Goal: Task Accomplishment & Management: Manage account settings

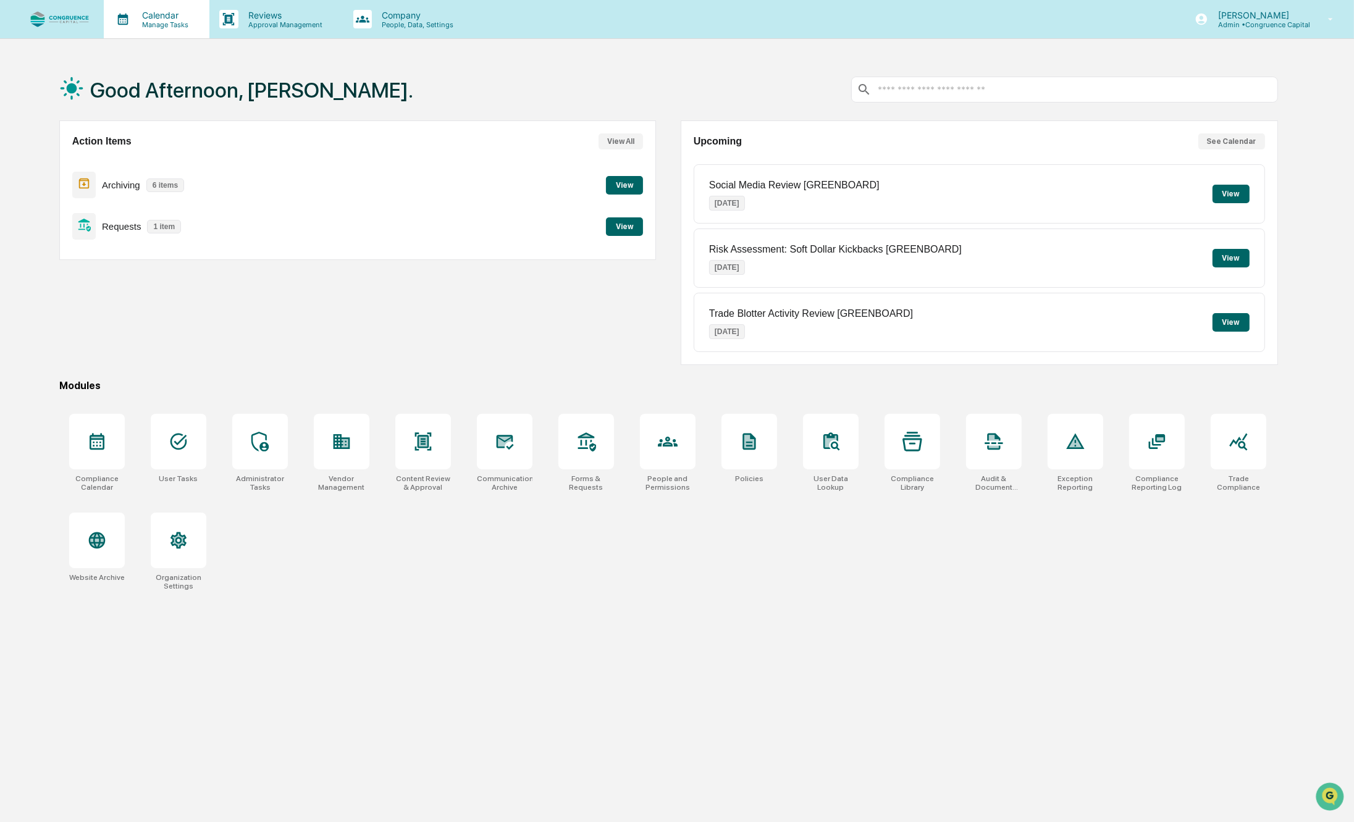
click at [144, 16] on p "Calendar" at bounding box center [163, 15] width 62 height 11
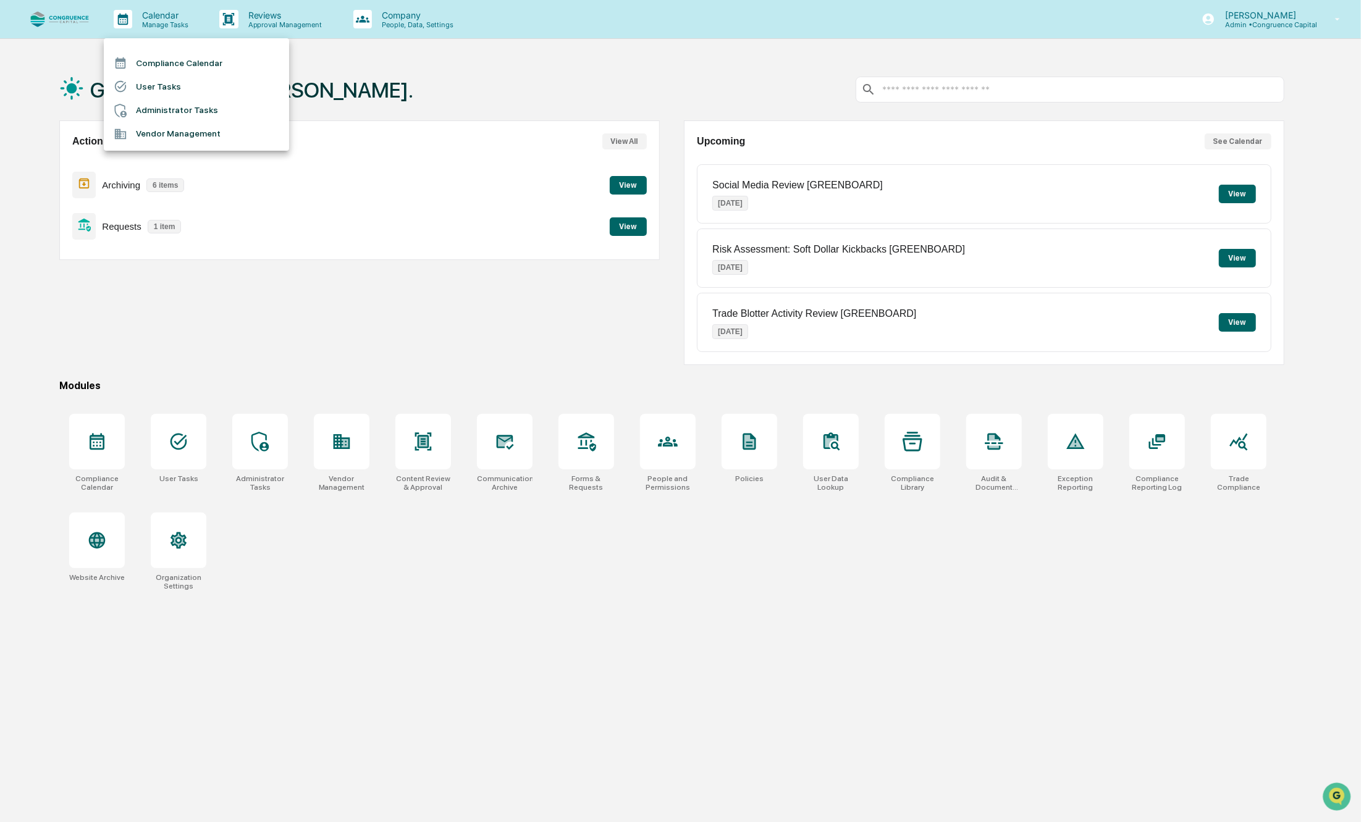
click at [147, 63] on li "Compliance Calendar" at bounding box center [196, 62] width 185 height 23
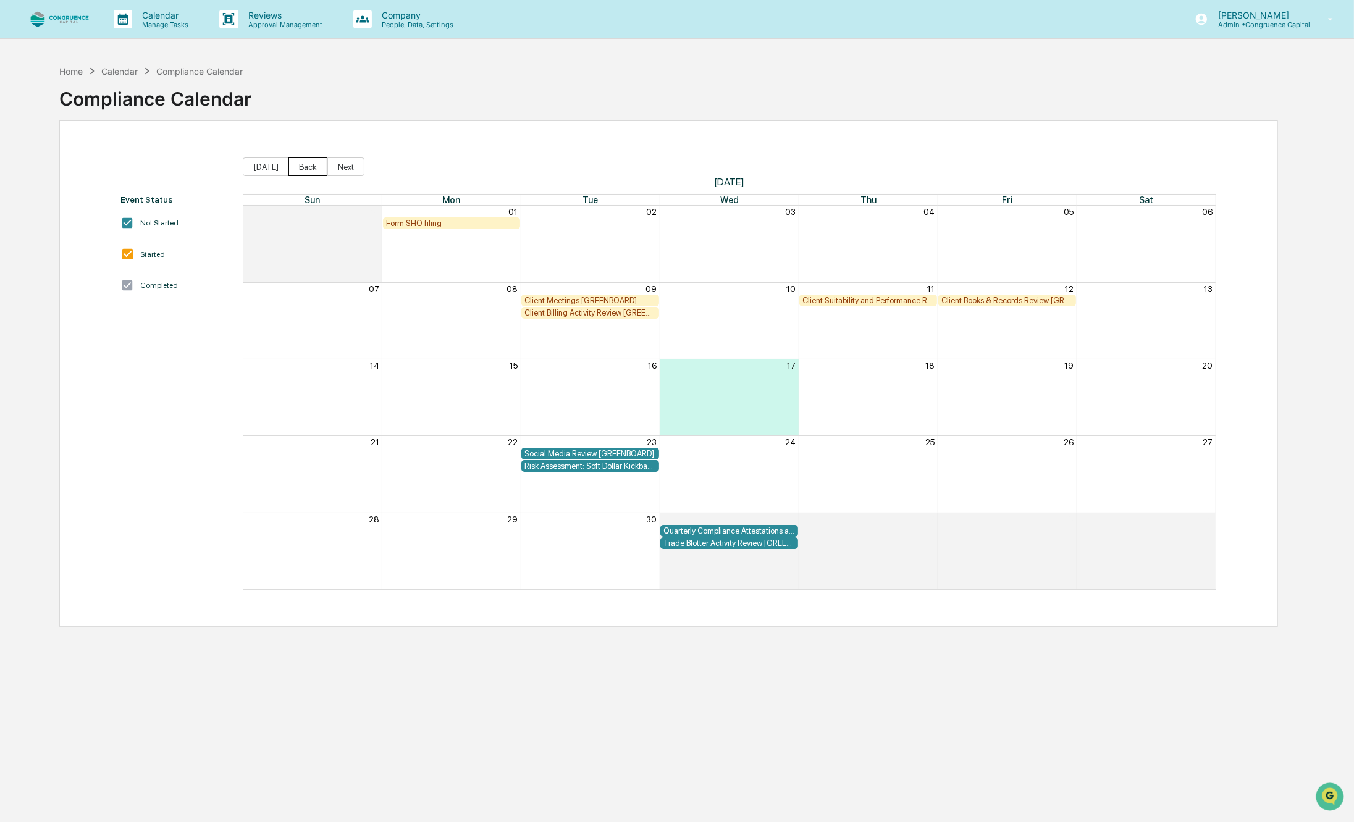
click at [298, 168] on button "Back" at bounding box center [307, 167] width 39 height 19
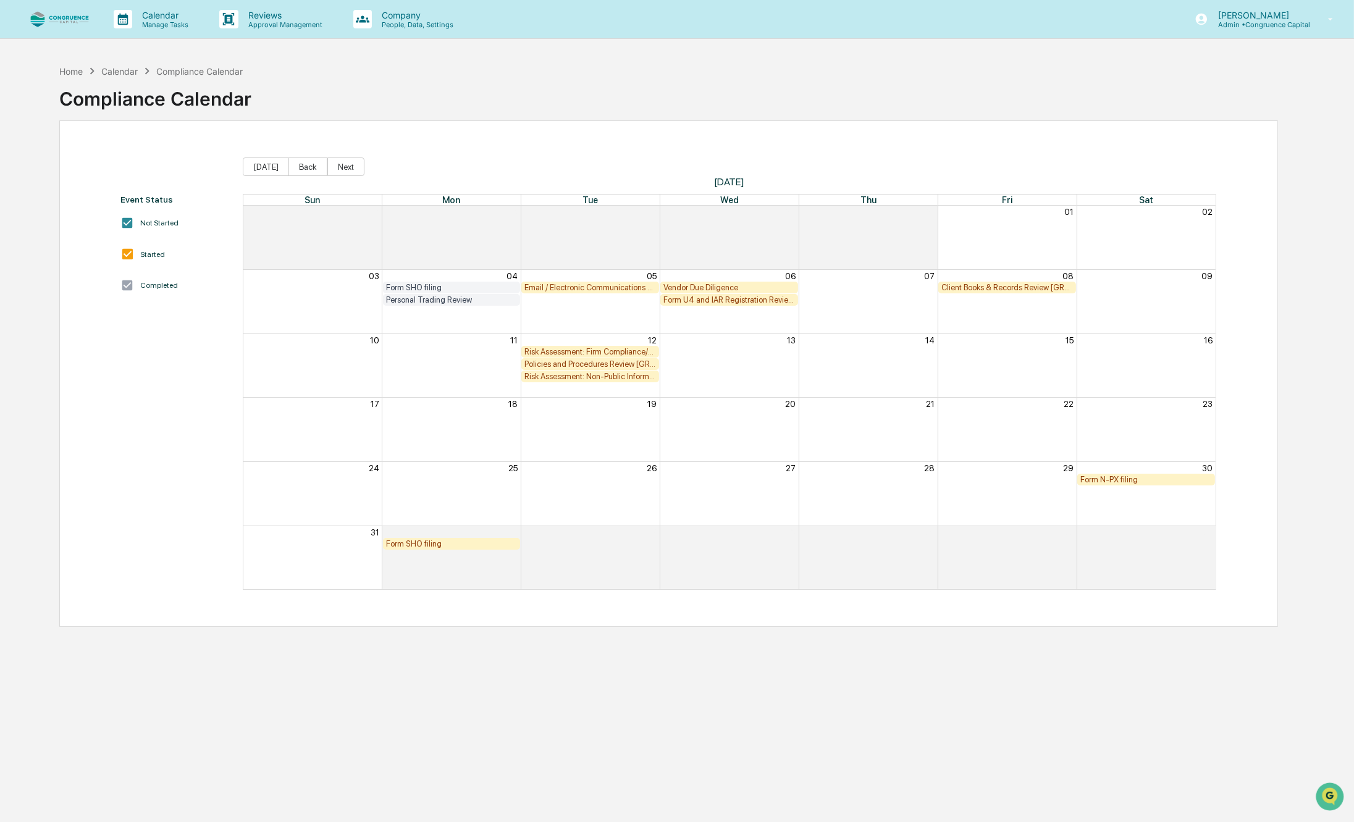
click at [552, 285] on div "Email / Electronic Communications Review" at bounding box center [590, 287] width 132 height 9
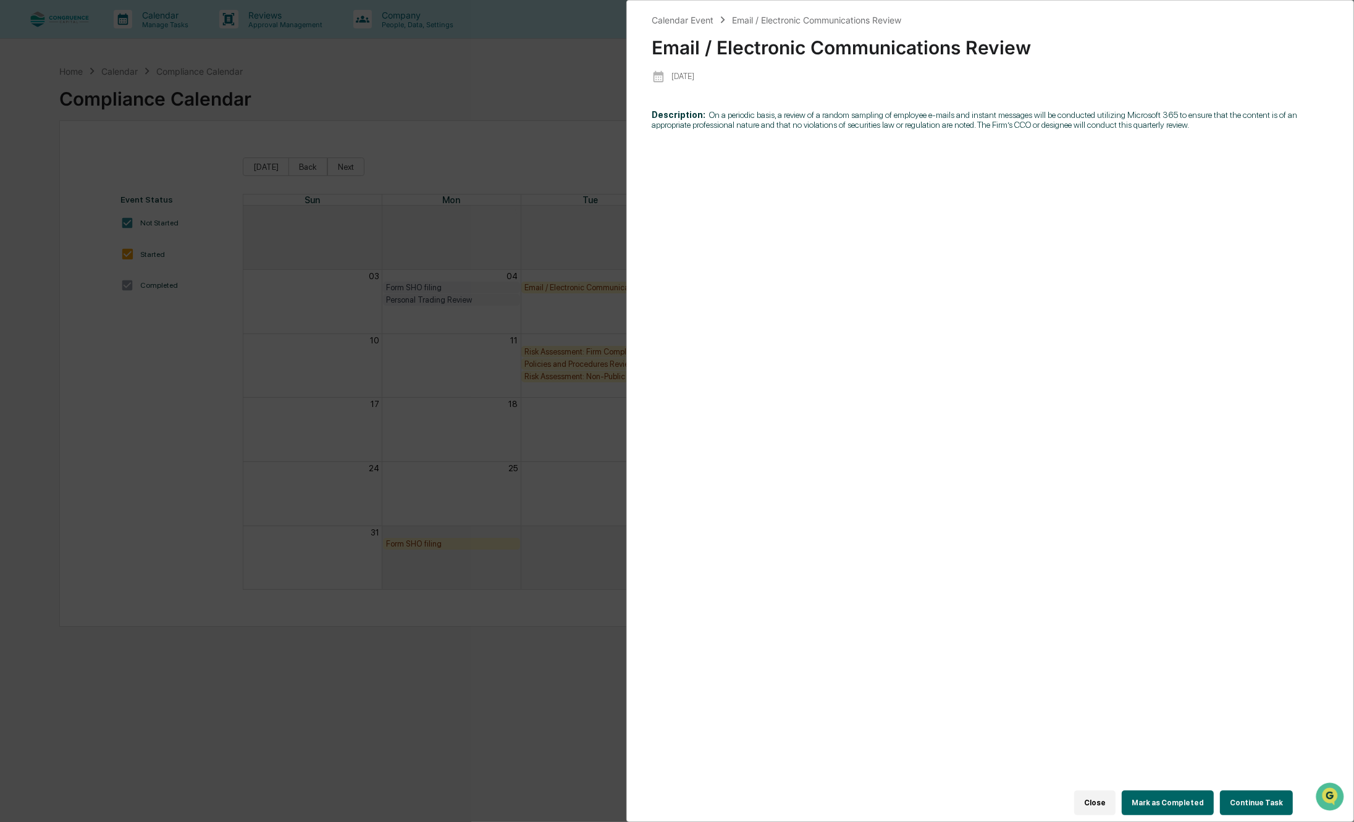
click at [1254, 793] on button "Continue Task" at bounding box center [1256, 803] width 73 height 25
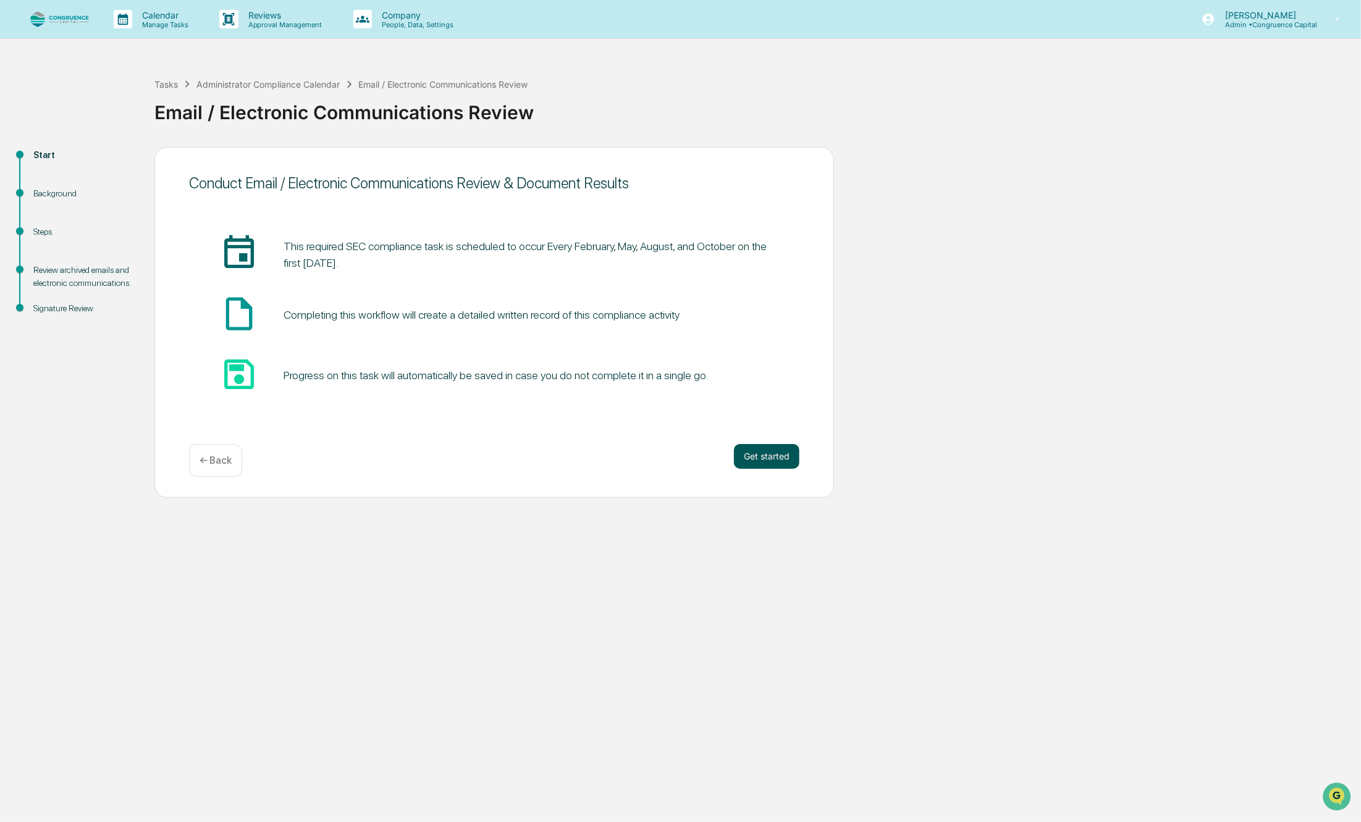
click at [786, 452] on button "Get started" at bounding box center [766, 456] width 65 height 25
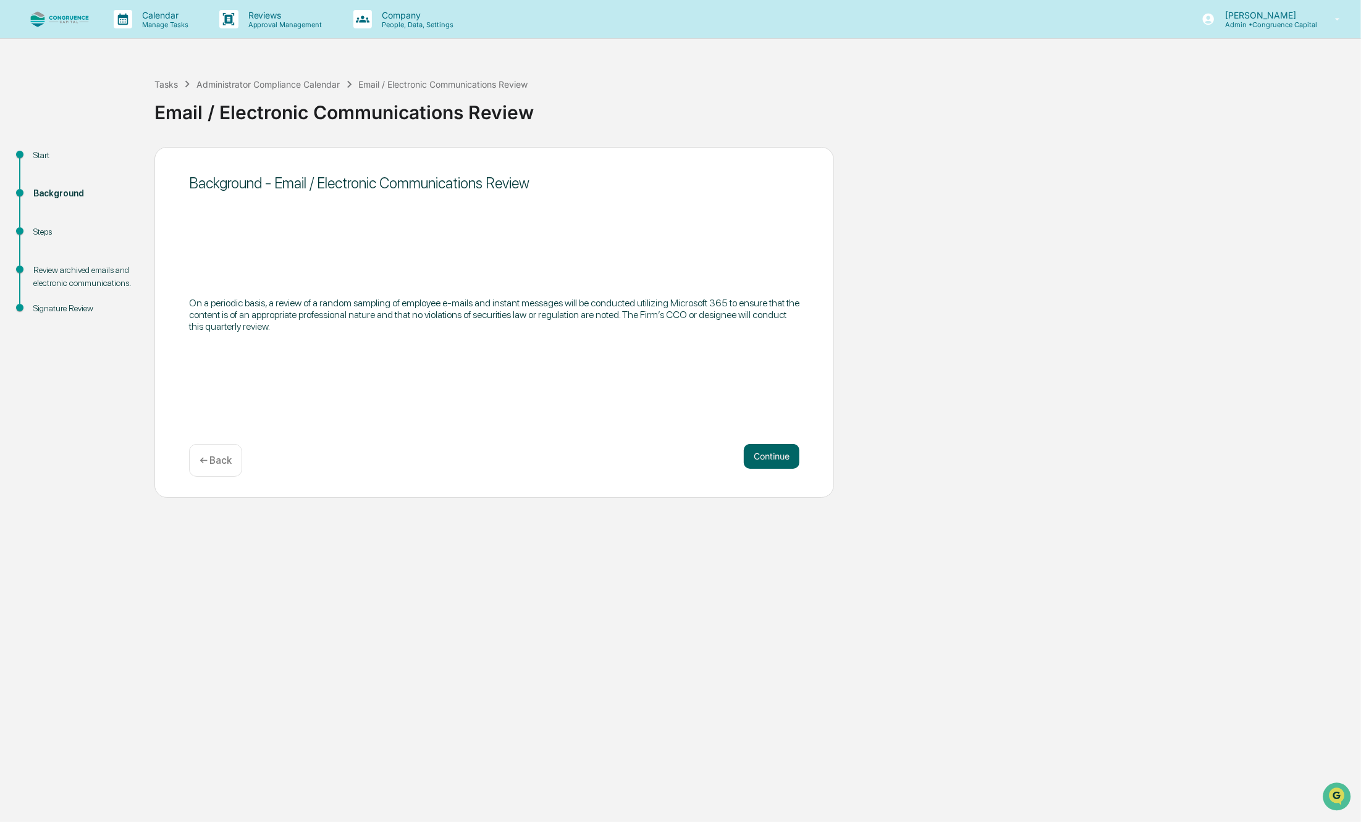
click at [786, 452] on button "Continue" at bounding box center [772, 456] width 56 height 25
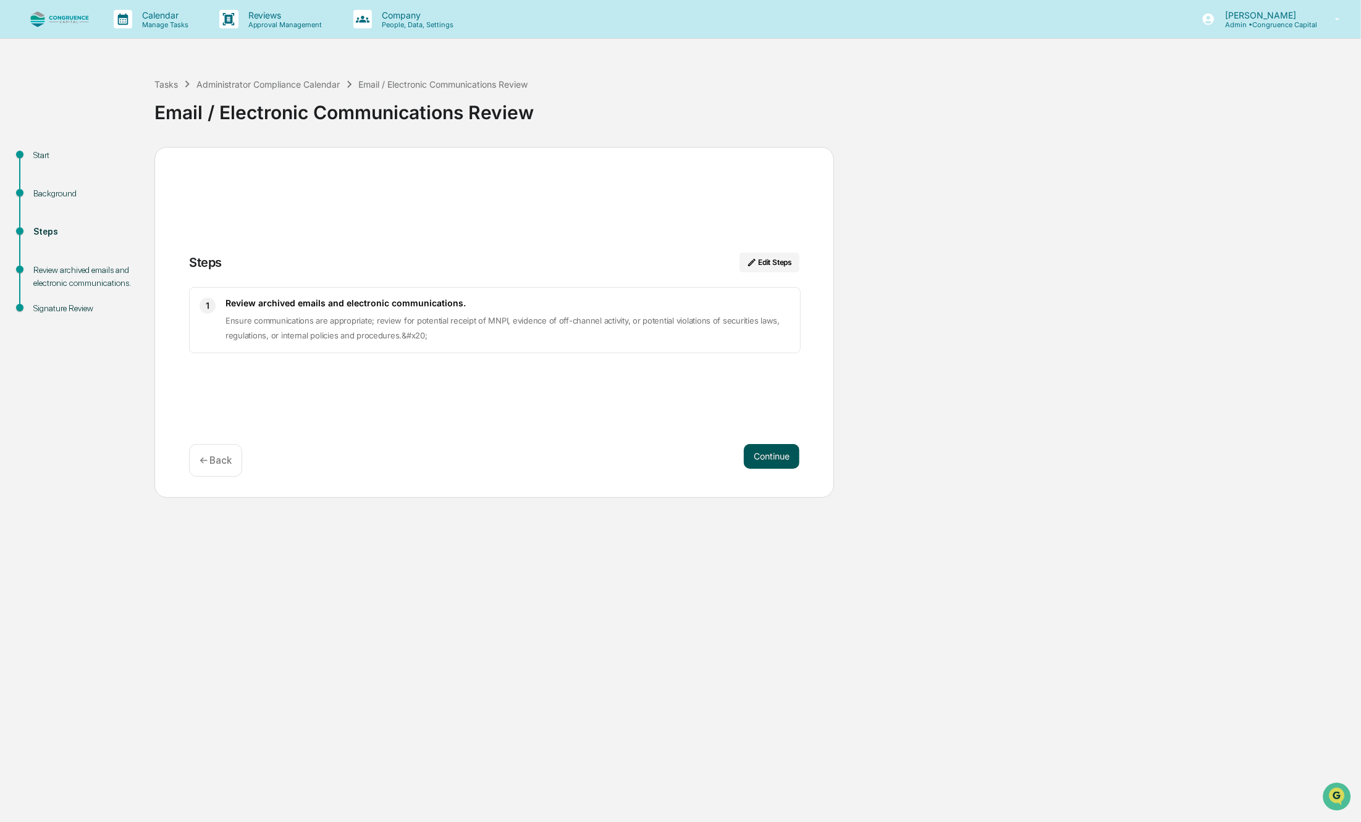
click at [764, 454] on button "Continue" at bounding box center [772, 456] width 56 height 25
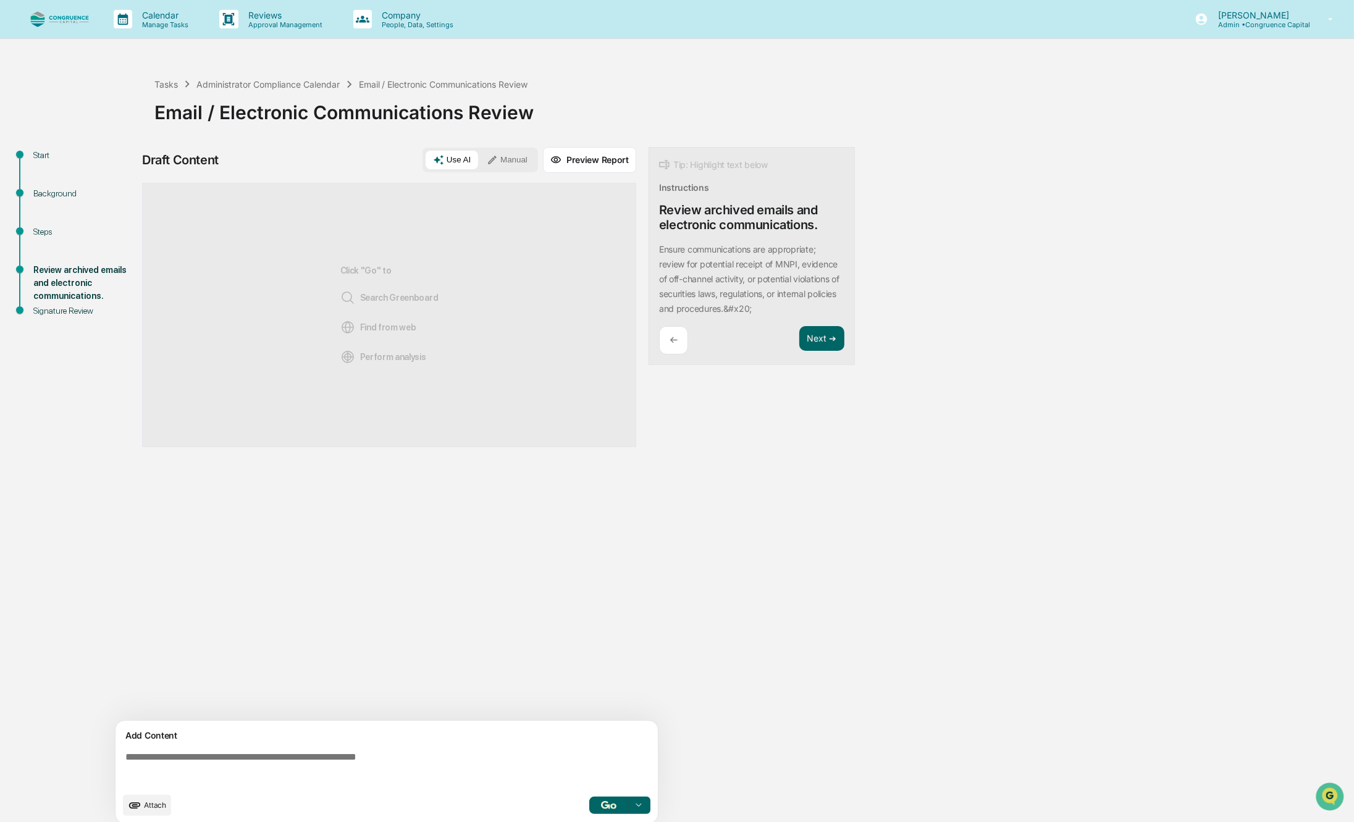
click at [515, 162] on button "Manual" at bounding box center [507, 160] width 56 height 19
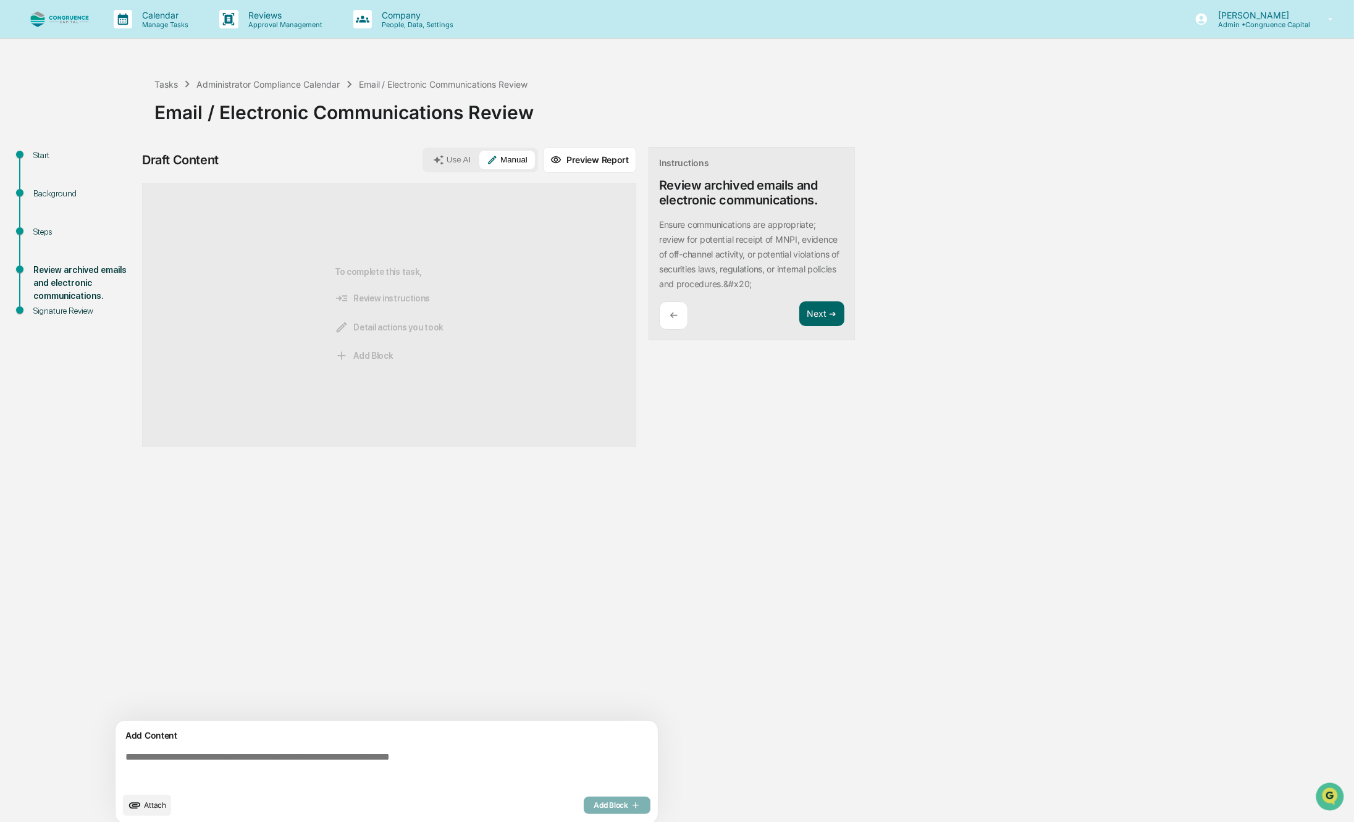
click at [431, 260] on div "To complete this task, Review instructions Detail actions you took Add Block" at bounding box center [389, 315] width 109 height 224
click at [38, 227] on div "Steps" at bounding box center [83, 231] width 101 height 13
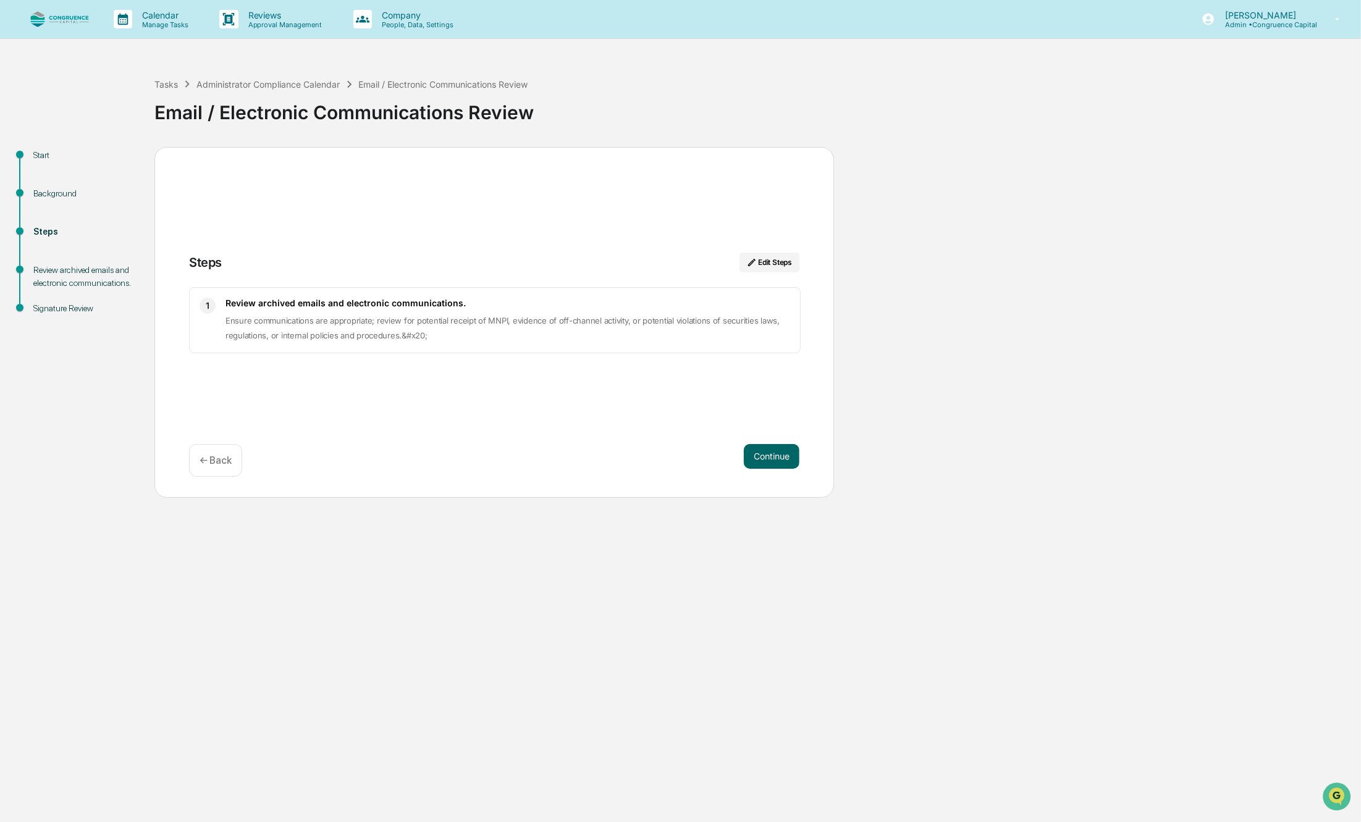
click at [44, 271] on div "Review archived emails and electronic communications." at bounding box center [83, 277] width 101 height 26
click at [783, 464] on button "Continue" at bounding box center [772, 456] width 56 height 25
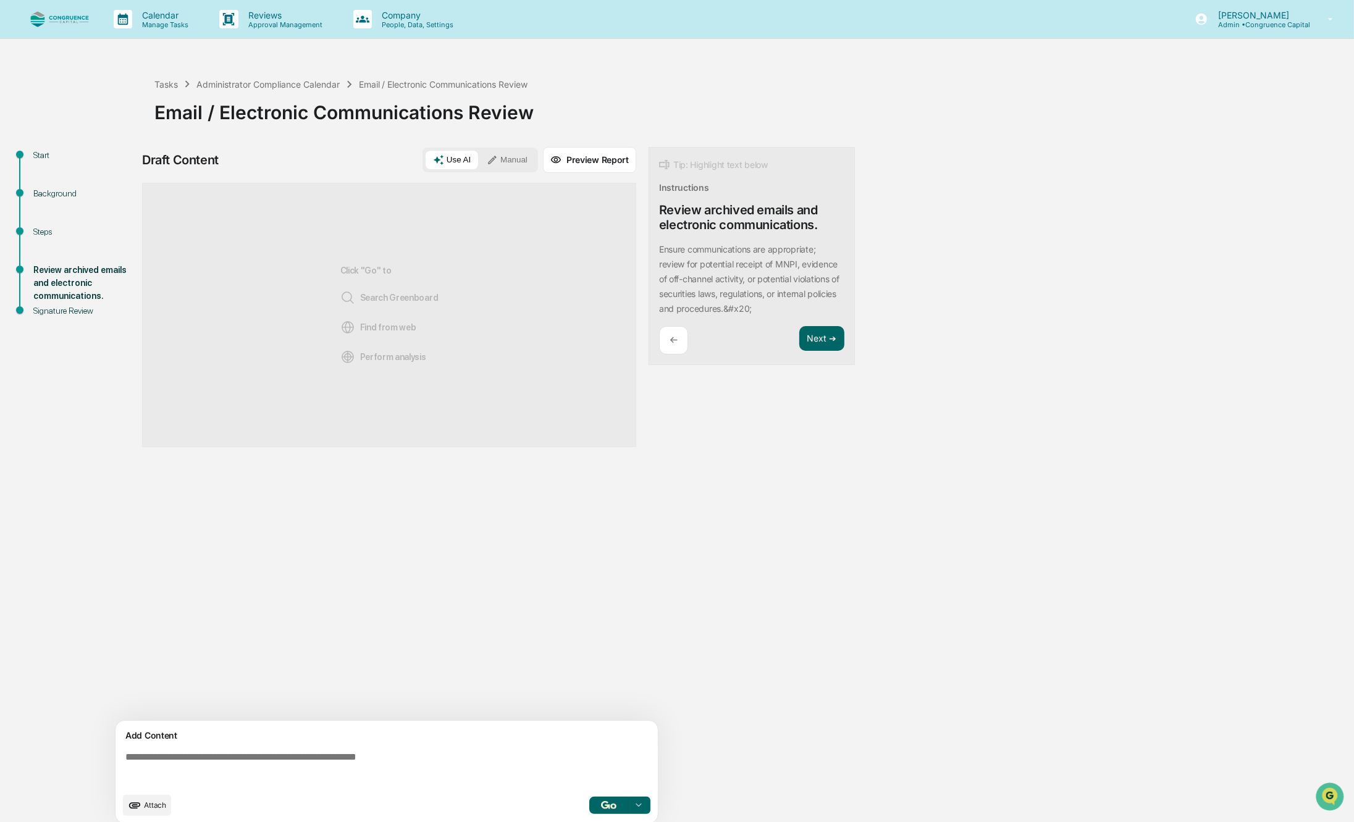
click at [519, 289] on div "Click "Go" to Search Greenboard Find from web Perform analysis" at bounding box center [389, 315] width 494 height 264
click at [140, 810] on icon "upload document" at bounding box center [135, 806] width 14 height 14
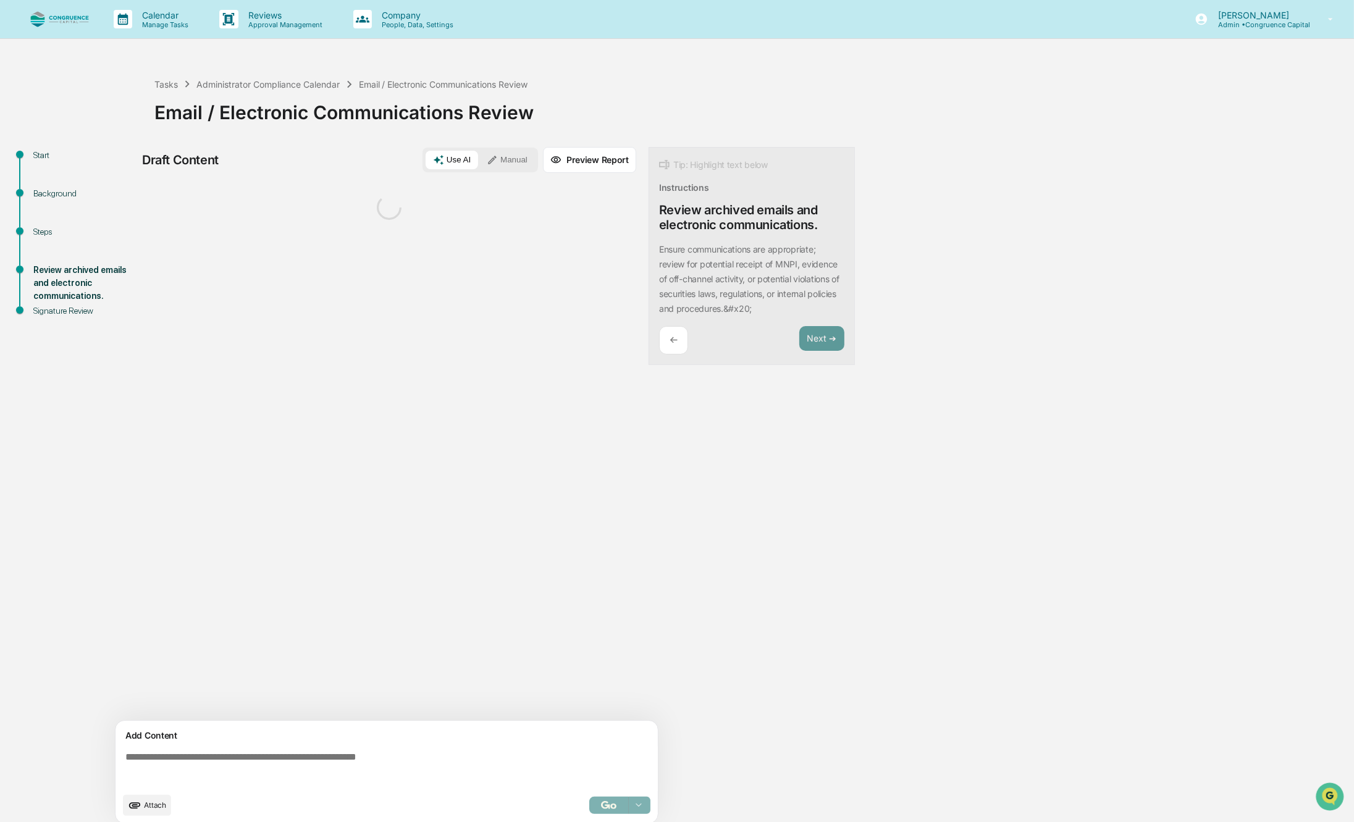
scroll to position [10, 0]
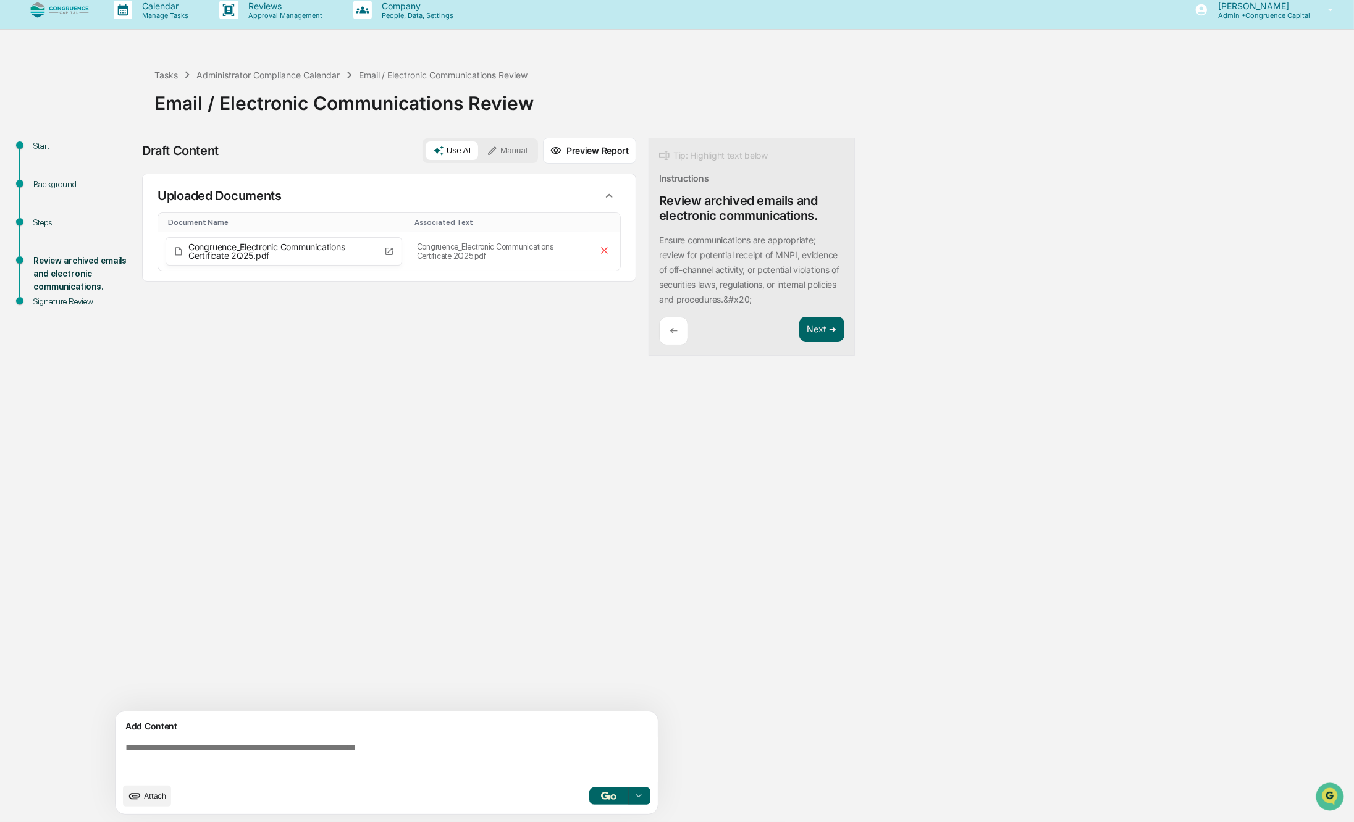
click at [335, 735] on div "Add Content Attach Select..." at bounding box center [387, 763] width 542 height 103
click at [162, 746] on textarea at bounding box center [388, 760] width 537 height 44
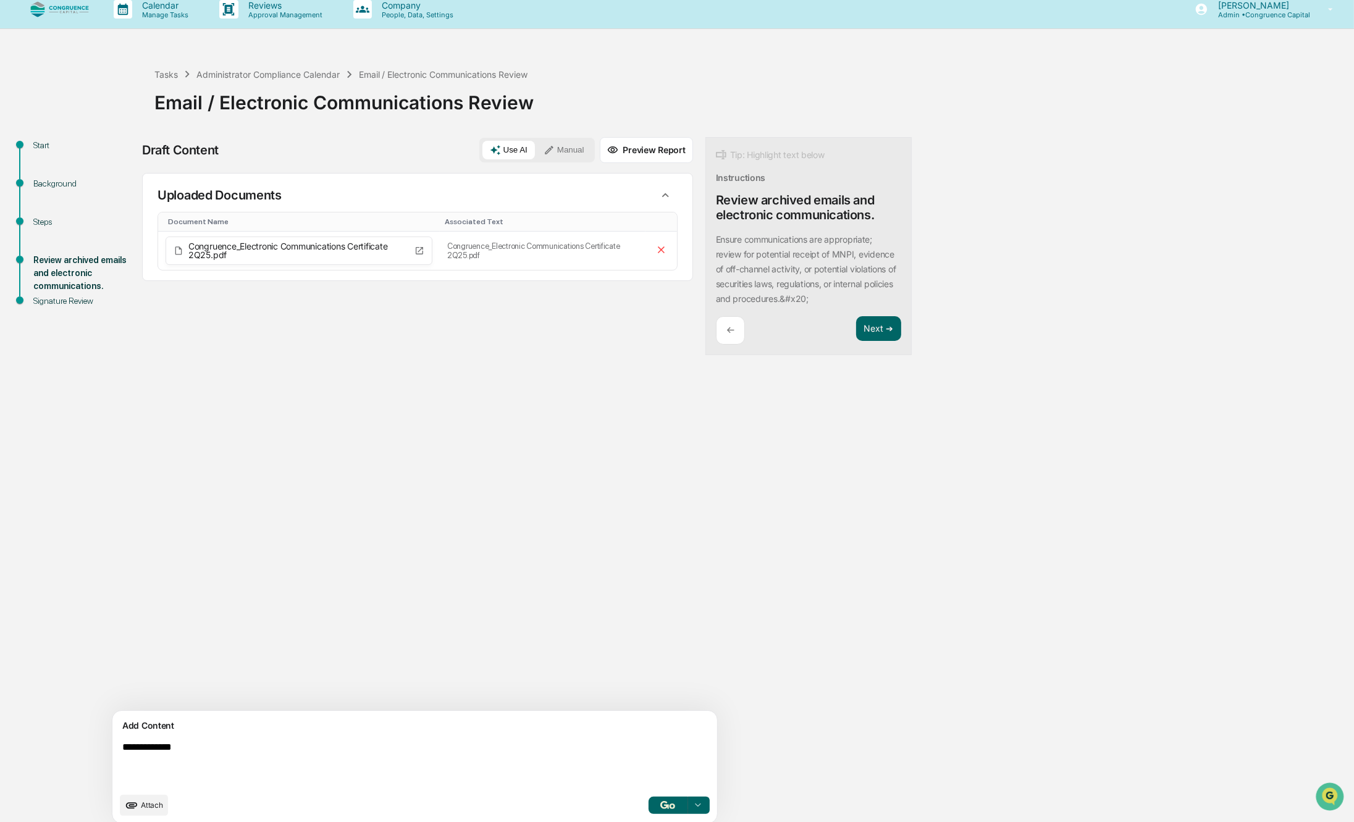
click at [220, 748] on textarea "**********" at bounding box center [385, 764] width 537 height 54
type textarea "**********"
click at [660, 806] on img "button" at bounding box center [667, 805] width 15 height 8
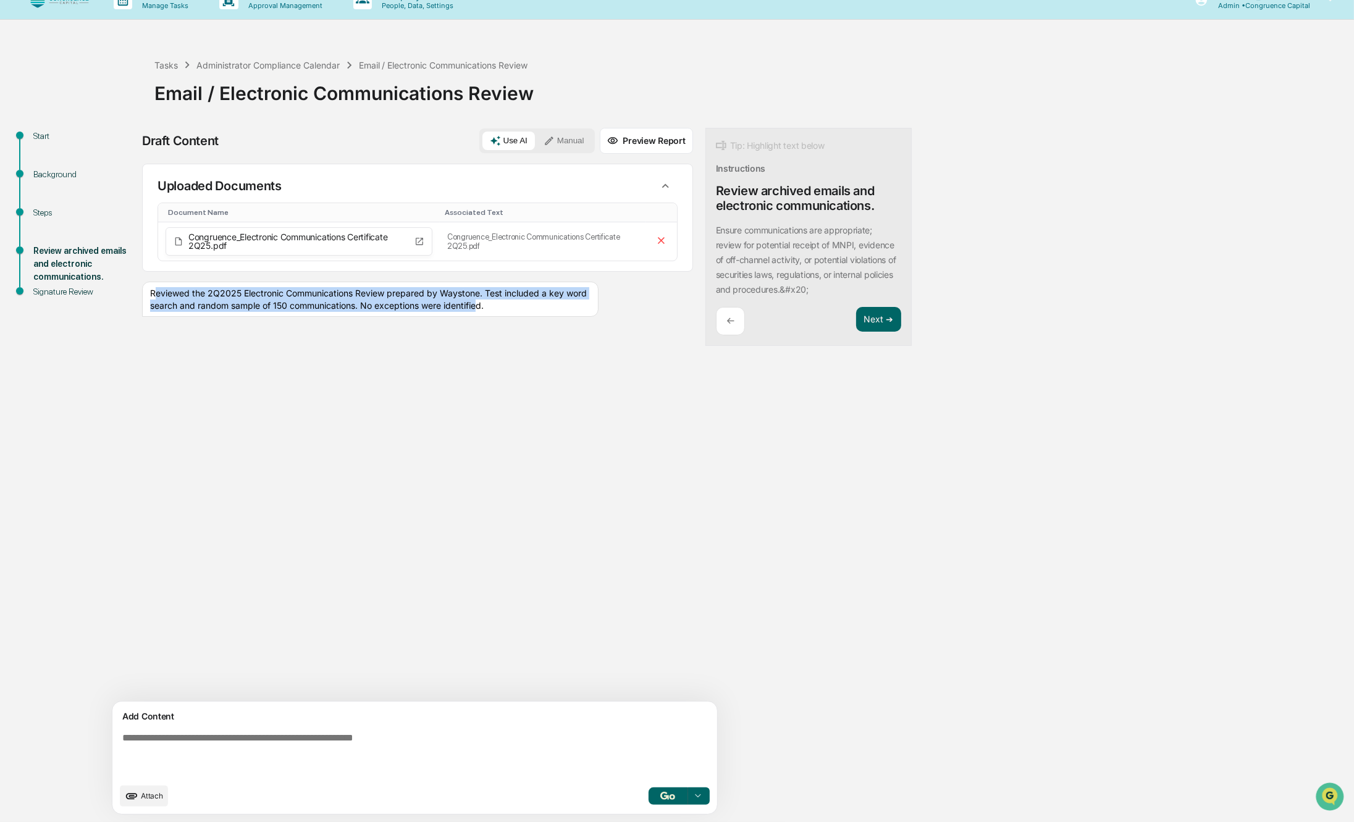
drag, startPoint x: 153, startPoint y: 290, endPoint x: 528, endPoint y: 317, distance: 376.5
click at [528, 317] on div "Reviewed the 2Q2025 Electronic Communications Review prepared by Waystone. Test…" at bounding box center [370, 299] width 457 height 35
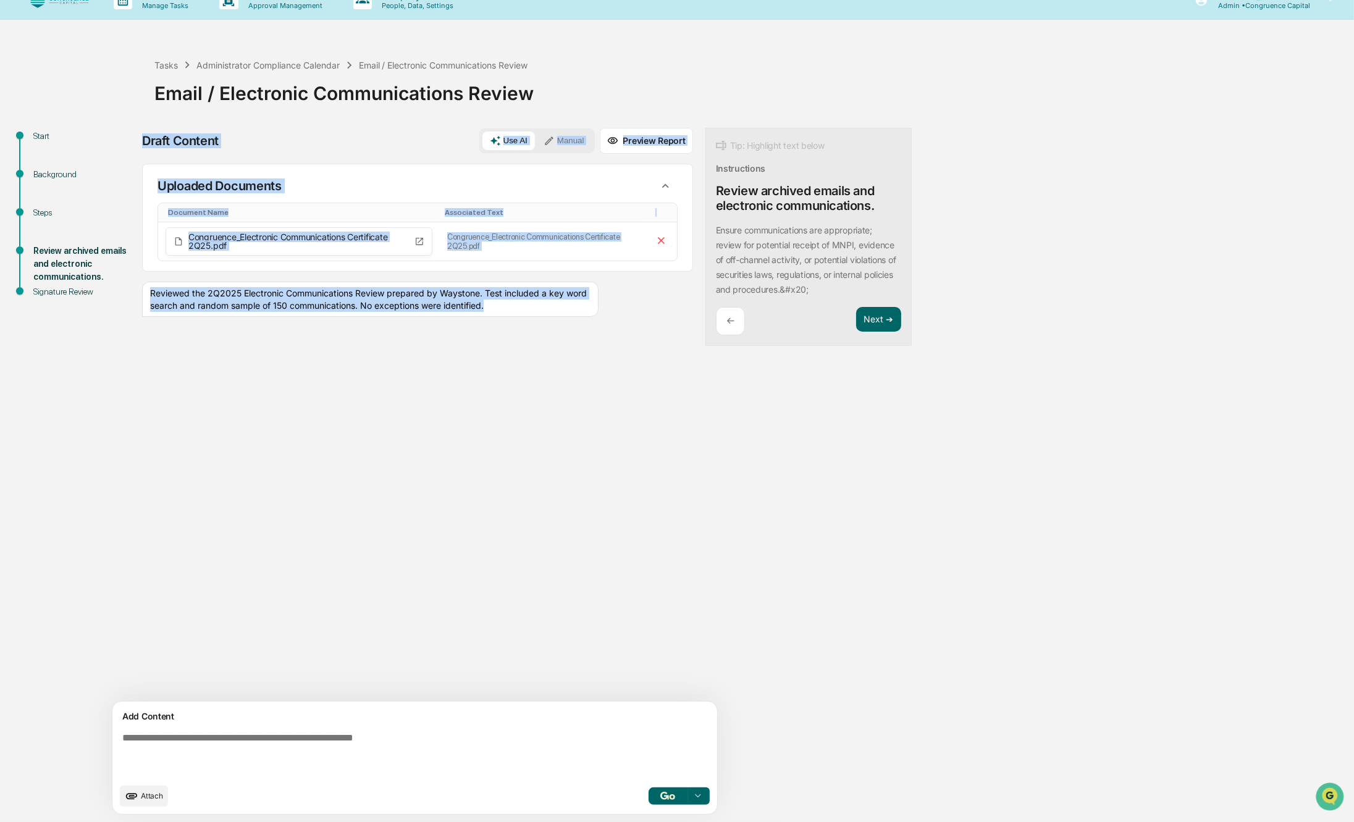
drag, startPoint x: 540, startPoint y: 309, endPoint x: 104, endPoint y: 297, distance: 436.3
click at [104, 297] on div "Start Background Steps Review archived emails and electronic communications. Si…" at bounding box center [677, 475] width 1342 height 694
click at [536, 137] on button "Manual" at bounding box center [564, 141] width 56 height 19
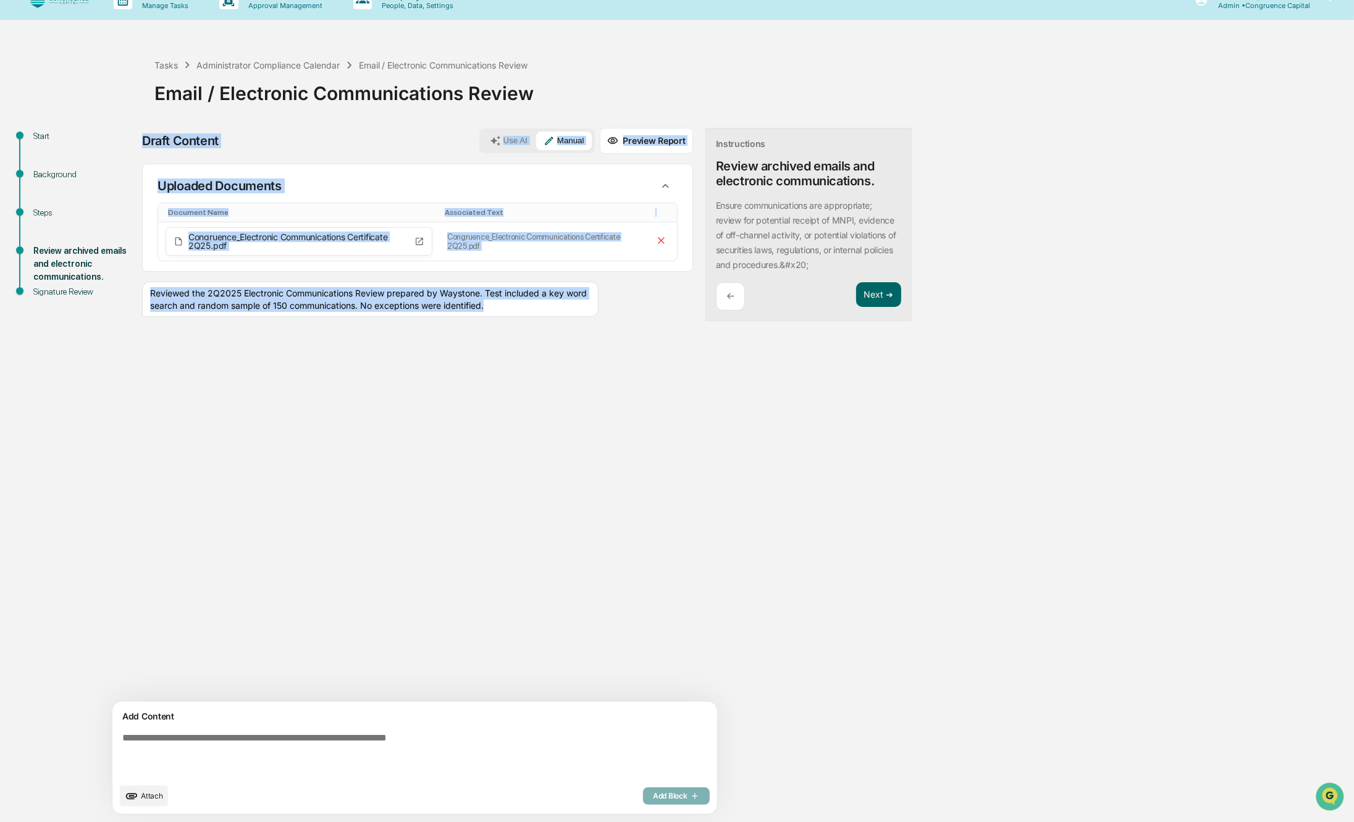
click at [536, 137] on button "Manual" at bounding box center [564, 141] width 56 height 19
click at [681, 368] on div "Draft Content Use AI Manual Preview Report Sources Uploaded Documents Document …" at bounding box center [488, 475] width 692 height 694
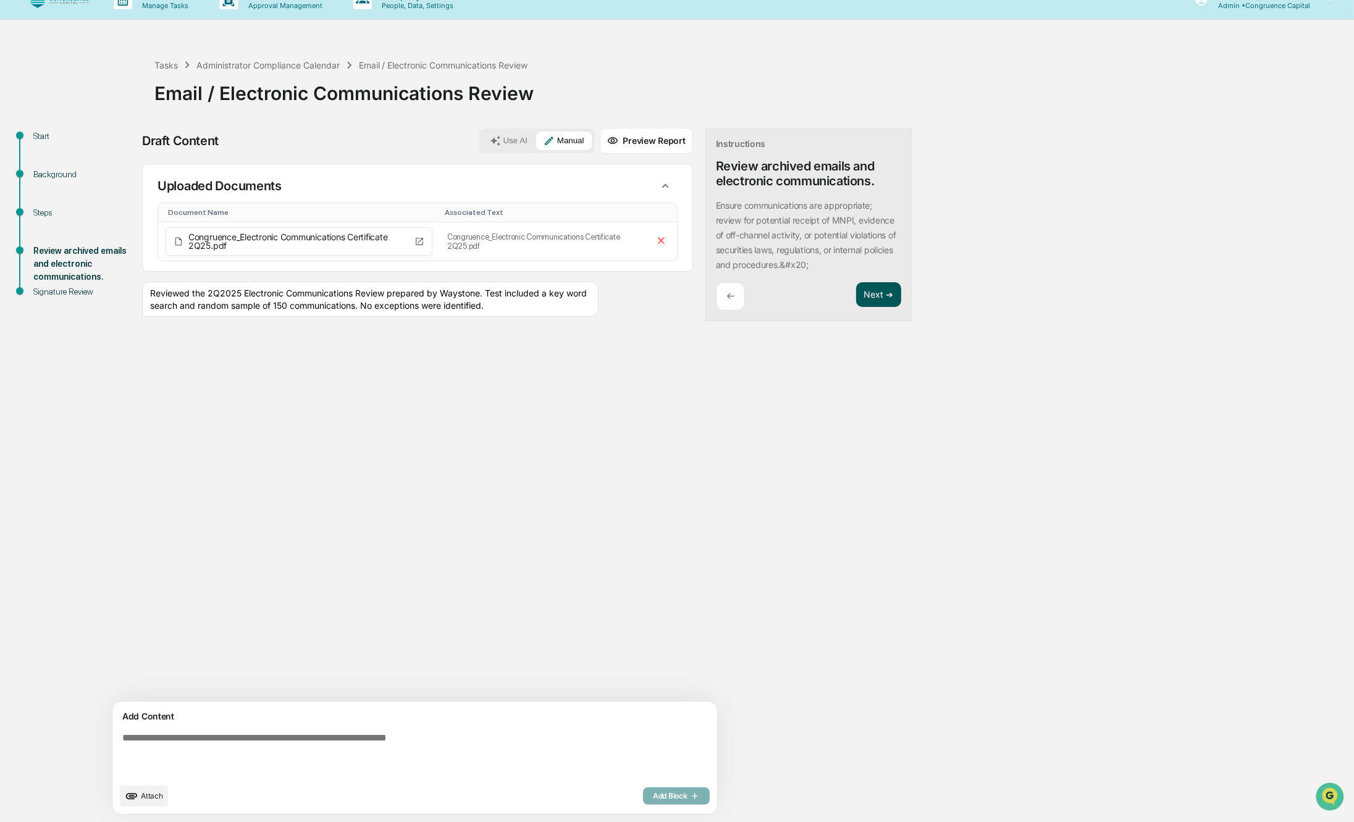
click at [856, 285] on button "Next ➔" at bounding box center [878, 294] width 45 height 25
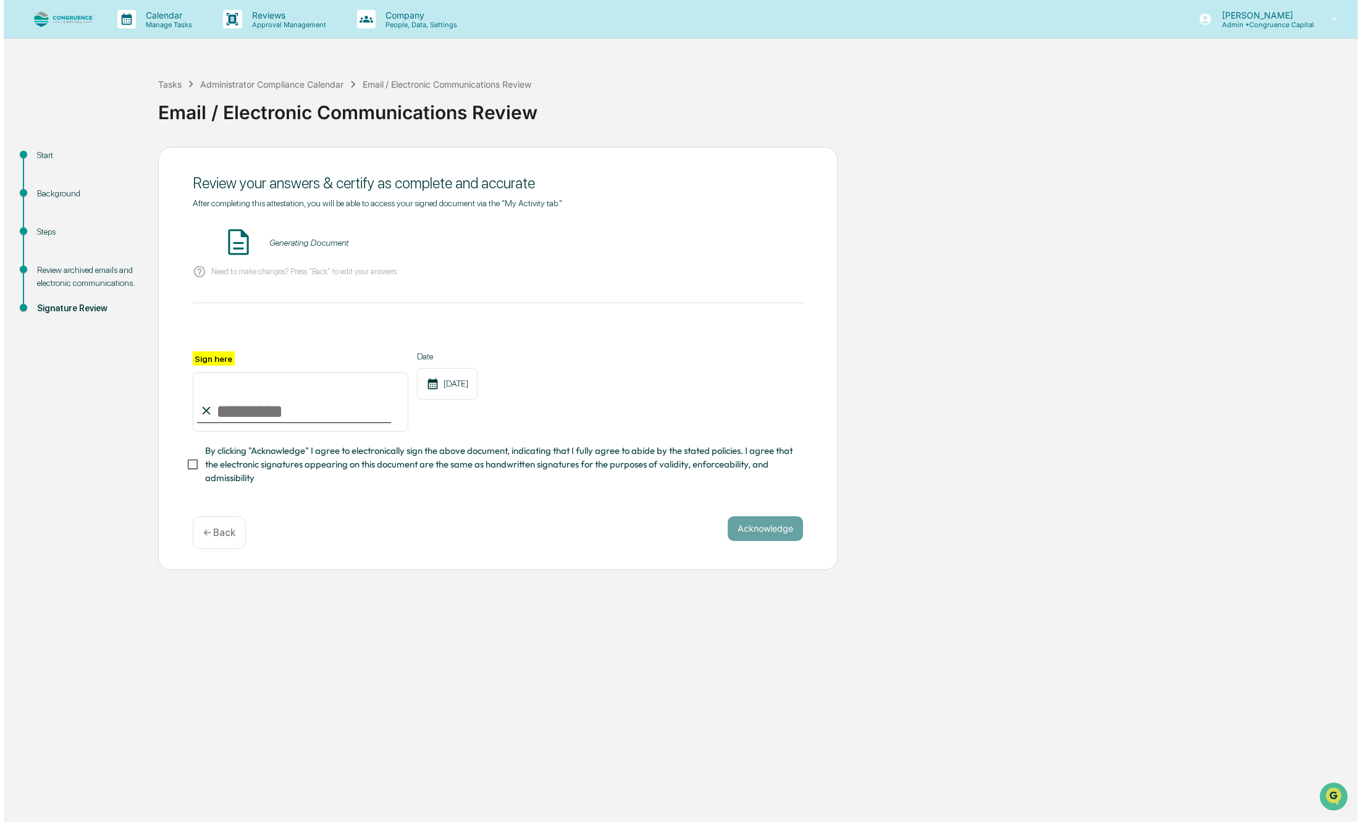
scroll to position [0, 0]
click at [213, 410] on input "Sign here" at bounding box center [297, 401] width 216 height 59
type input "**********"
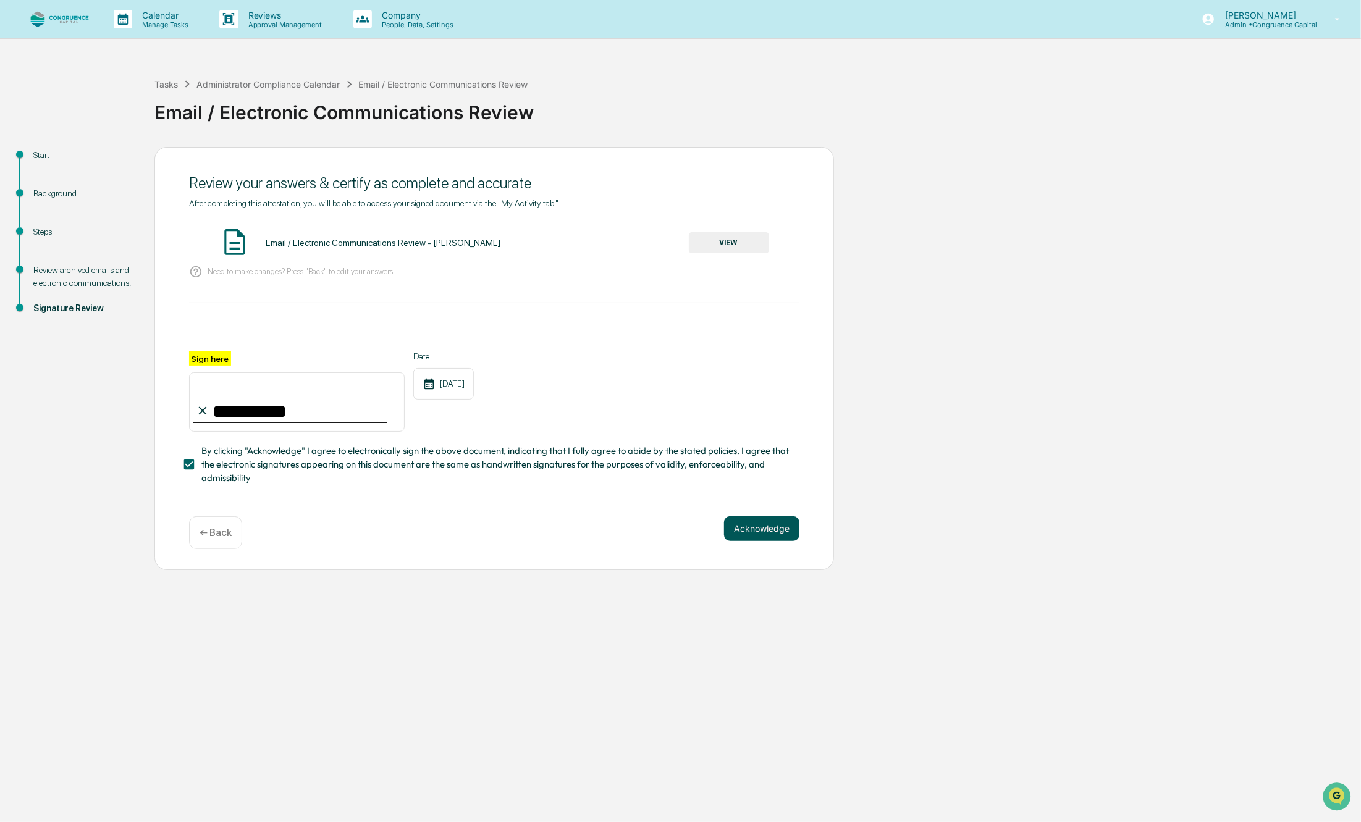
click at [768, 541] on button "Acknowledge" at bounding box center [761, 528] width 75 height 25
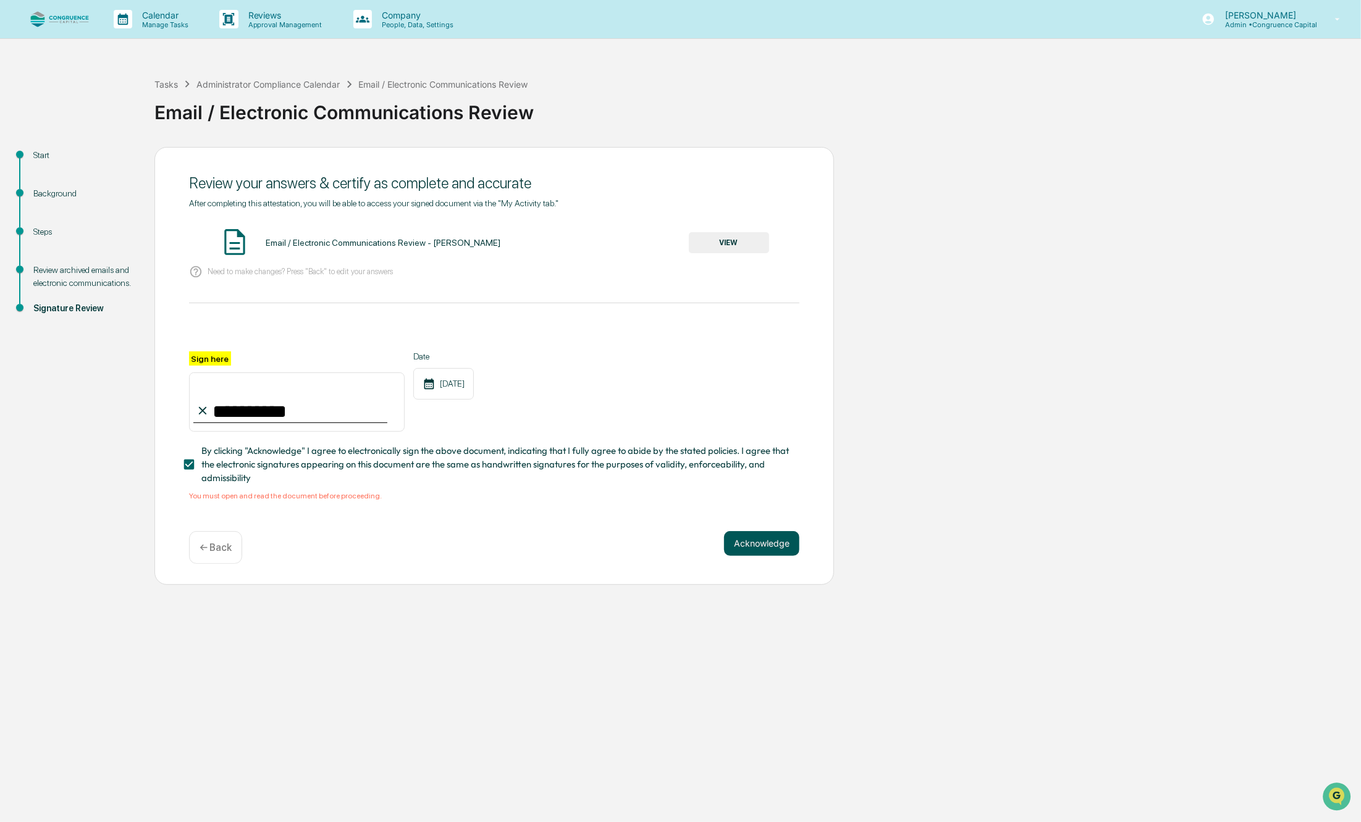
click at [768, 546] on button "Acknowledge" at bounding box center [761, 543] width 75 height 25
click at [744, 239] on button "VIEW" at bounding box center [729, 242] width 80 height 21
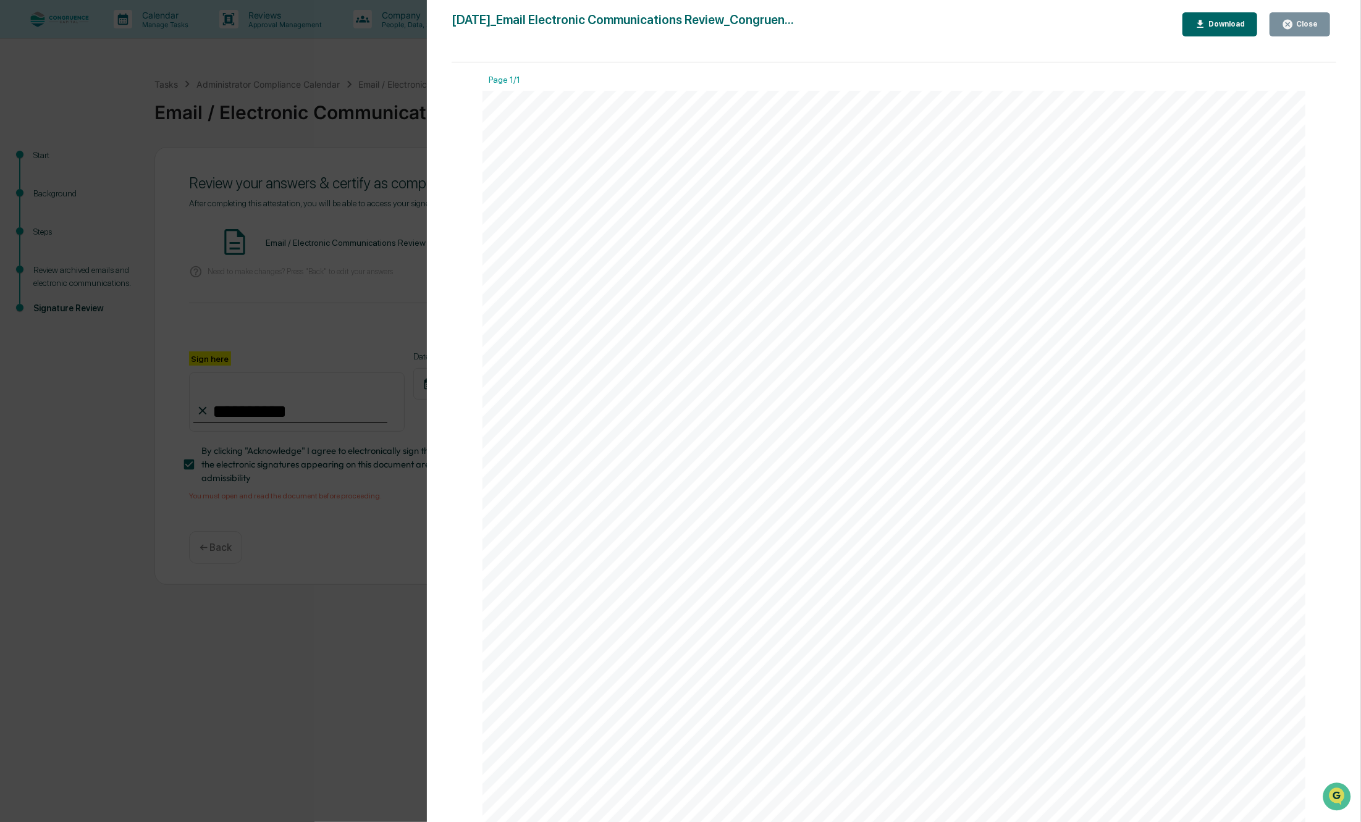
click at [1318, 19] on button "Close" at bounding box center [1299, 24] width 61 height 24
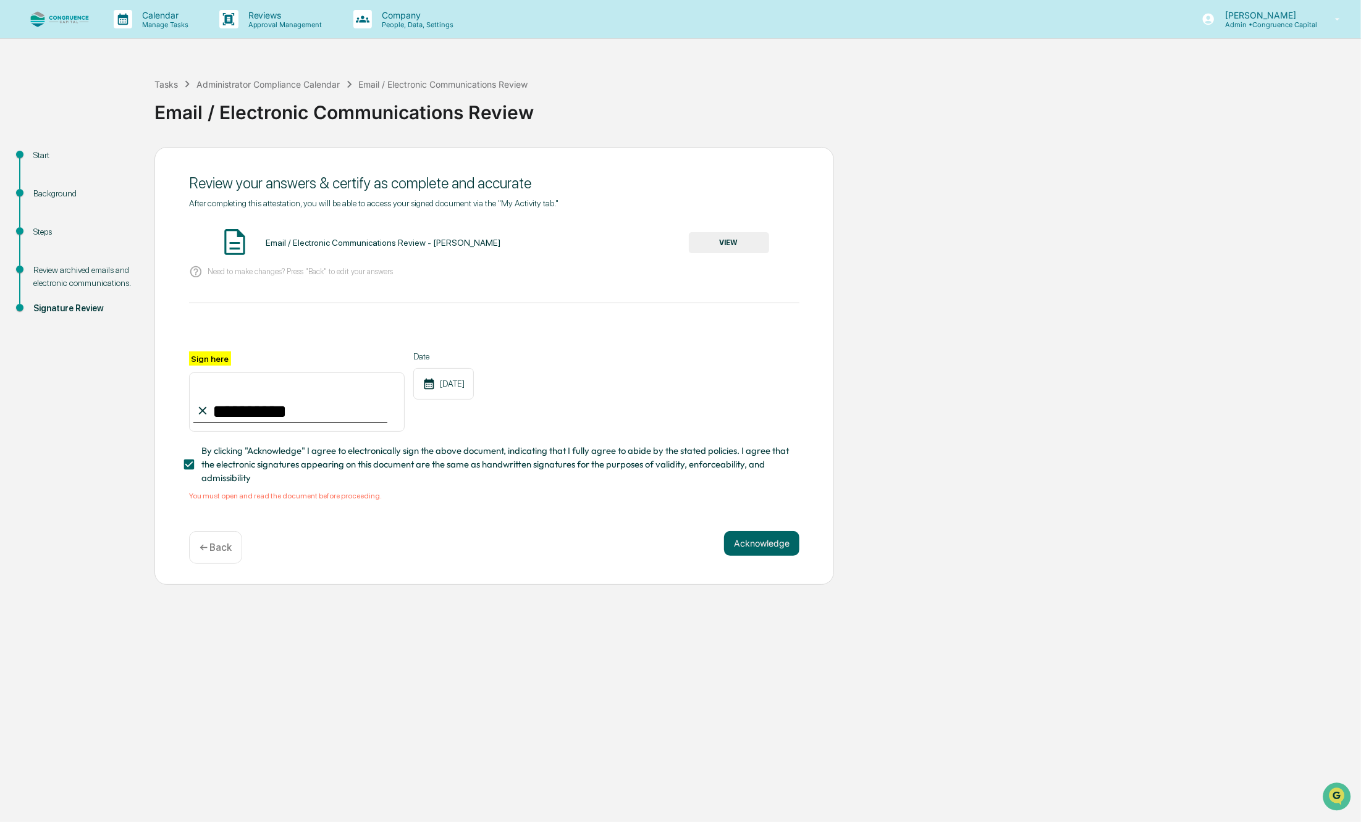
click at [722, 243] on button "VIEW" at bounding box center [729, 242] width 80 height 21
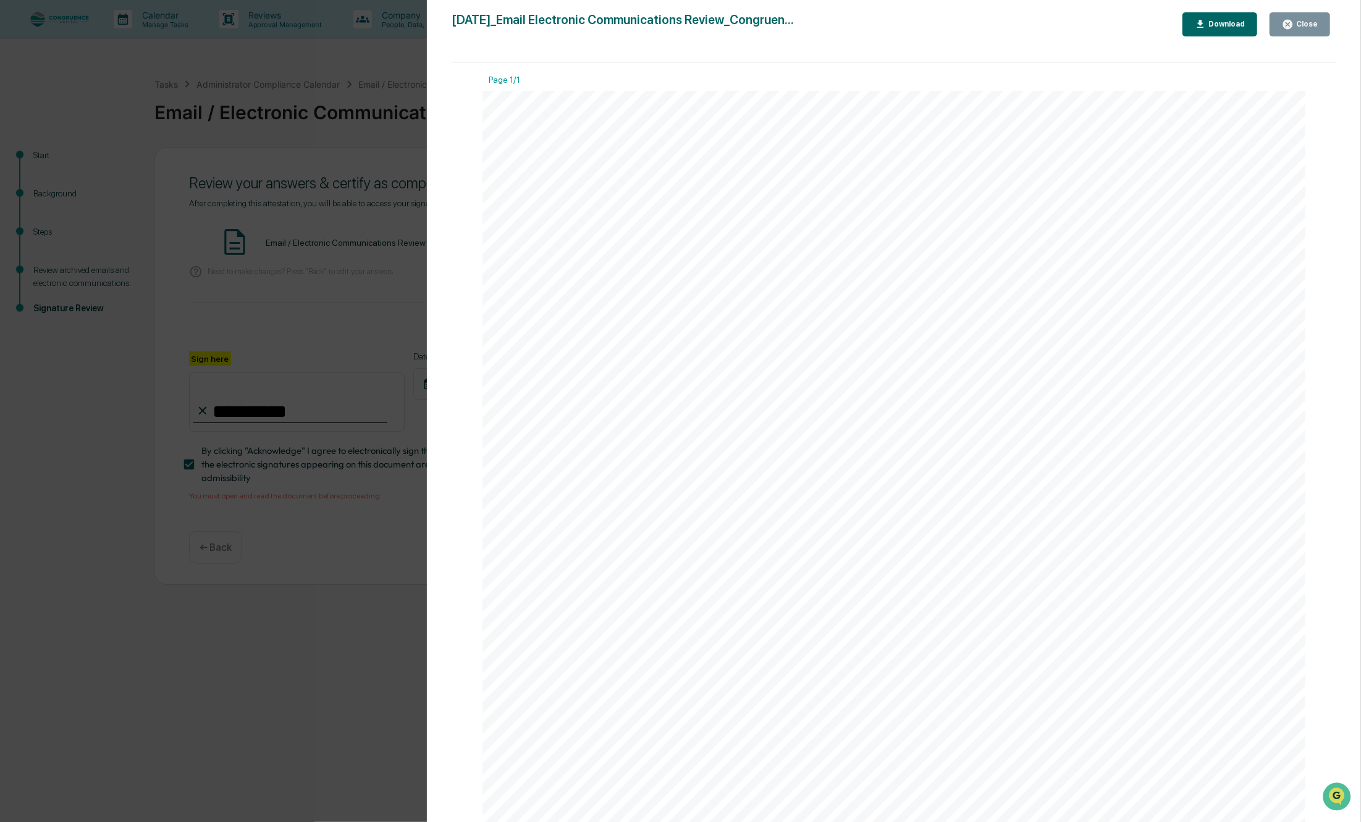
click at [1286, 23] on icon "button" at bounding box center [1287, 24] width 9 height 9
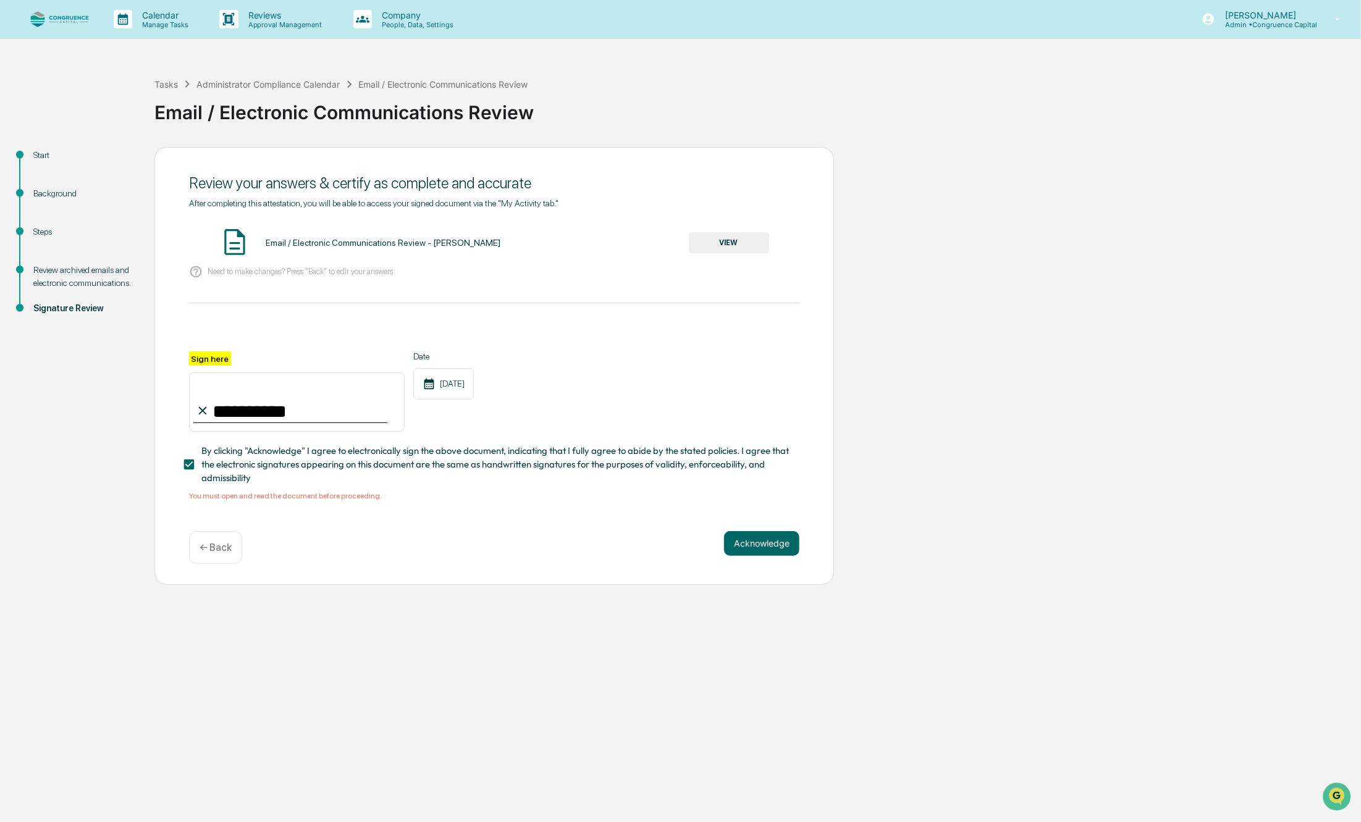
click at [225, 553] on p "← Back" at bounding box center [216, 548] width 32 height 12
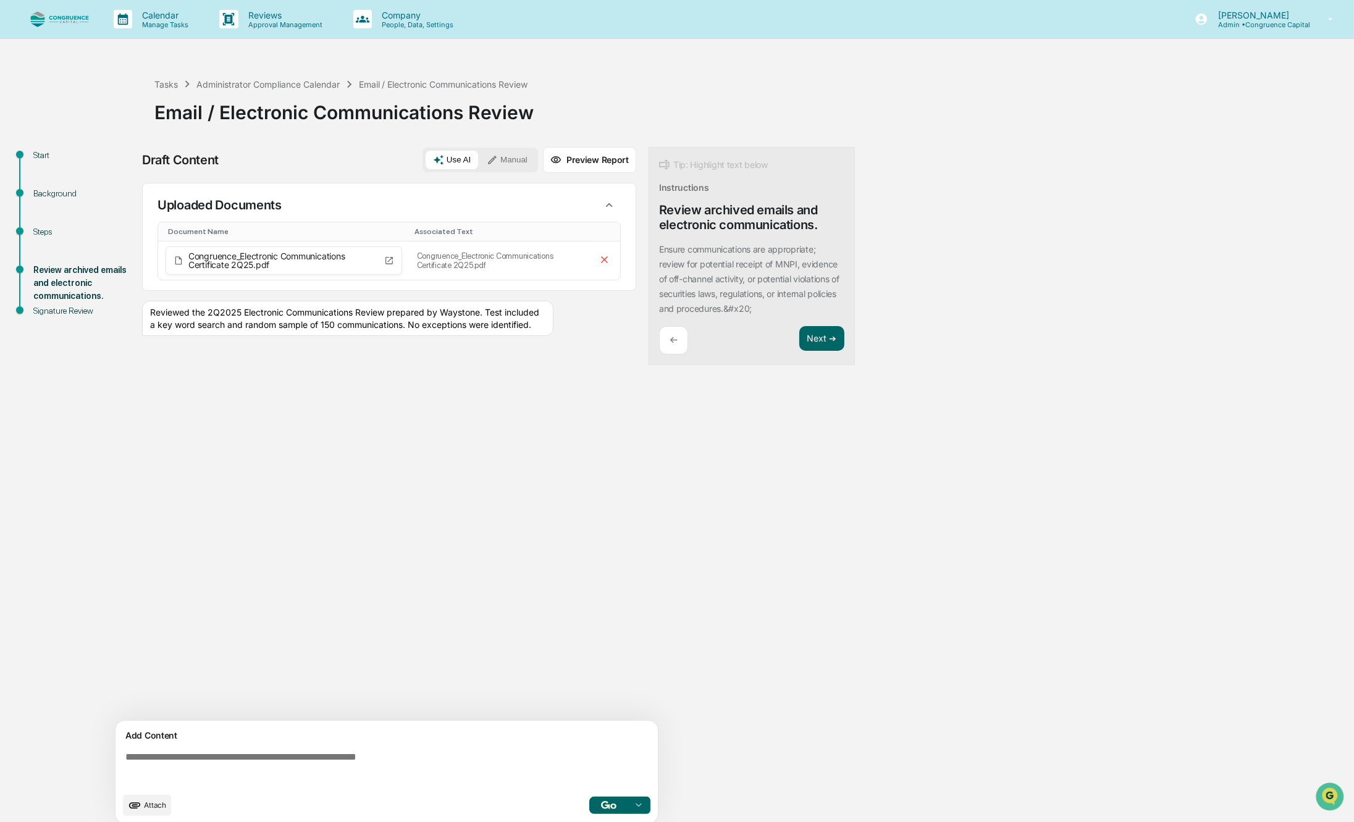
click at [521, 161] on button "Manual" at bounding box center [507, 160] width 56 height 19
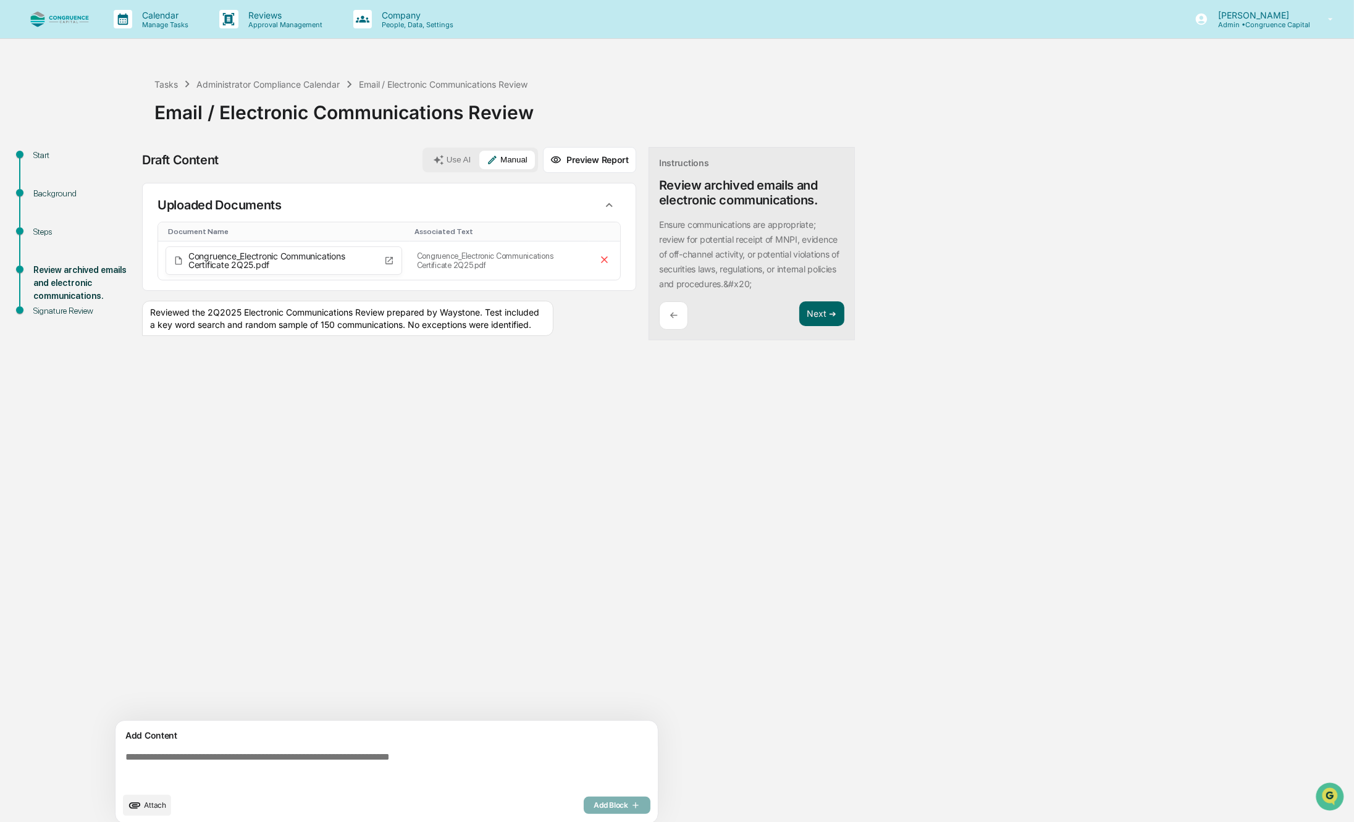
click at [587, 159] on button "Preview Report" at bounding box center [589, 160] width 93 height 26
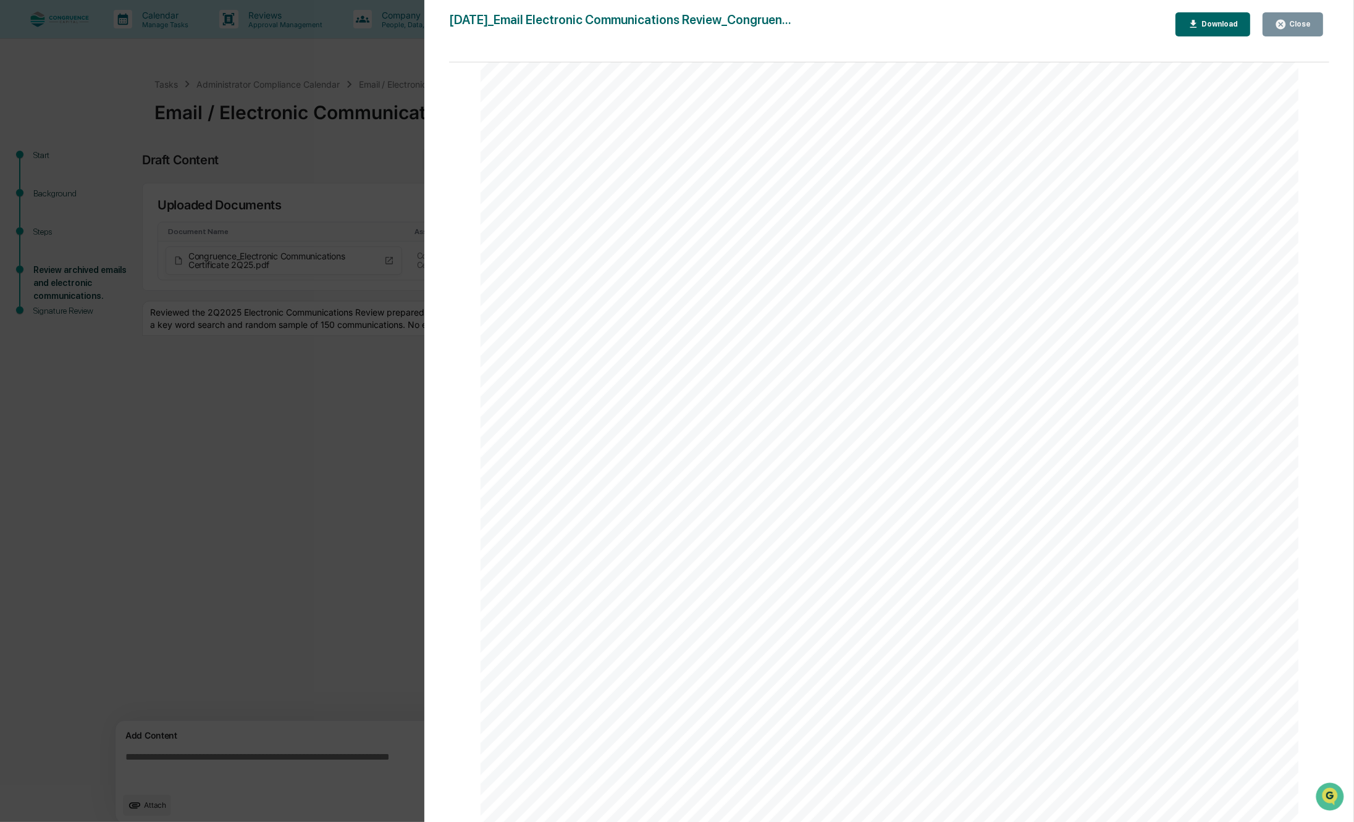
scroll to position [425, 0]
click at [1295, 32] on button "Close" at bounding box center [1293, 24] width 61 height 24
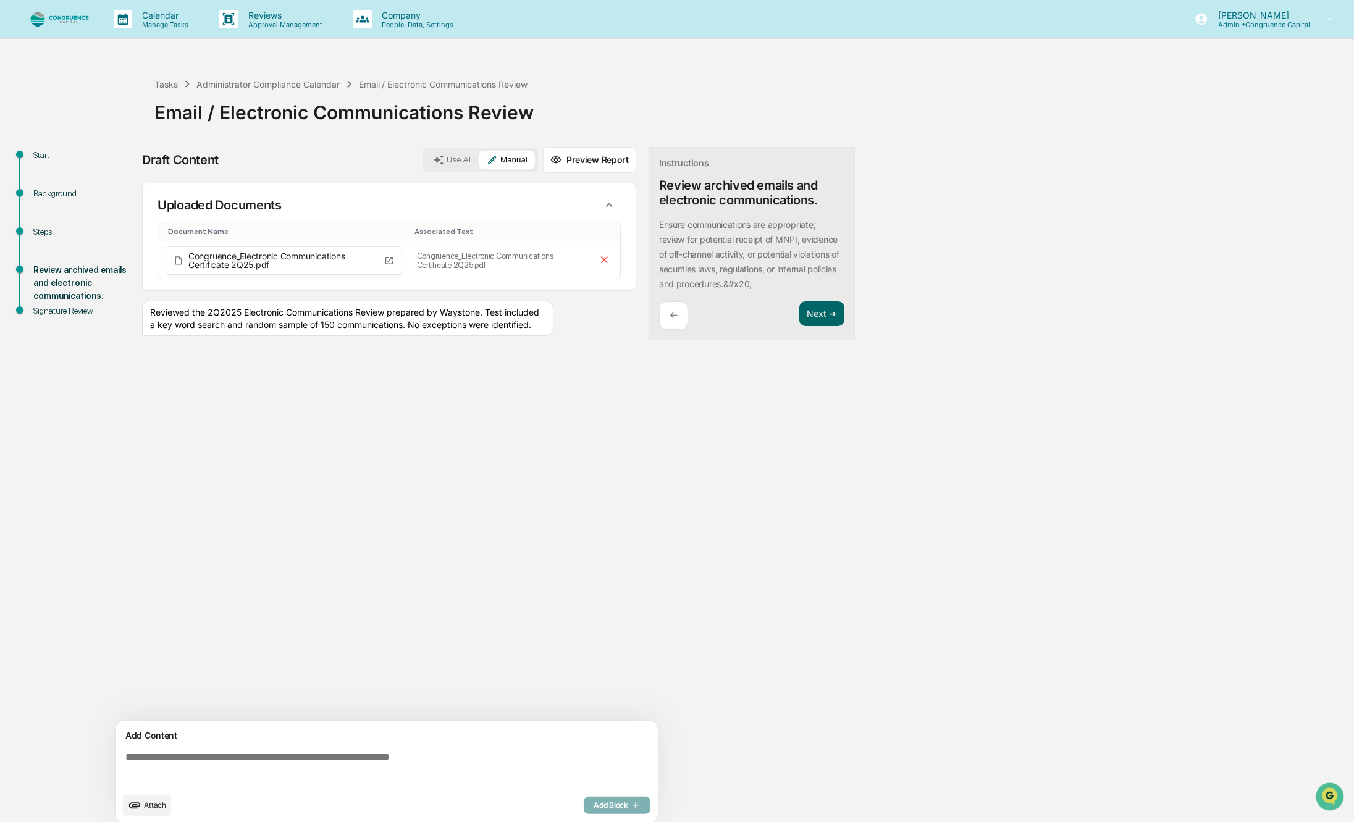
click at [505, 169] on button "Manual" at bounding box center [507, 160] width 56 height 19
click at [279, 321] on div "Reviewed the 2Q2025 Electronic Communications Review prepared by Waystone. Test…" at bounding box center [347, 318] width 411 height 35
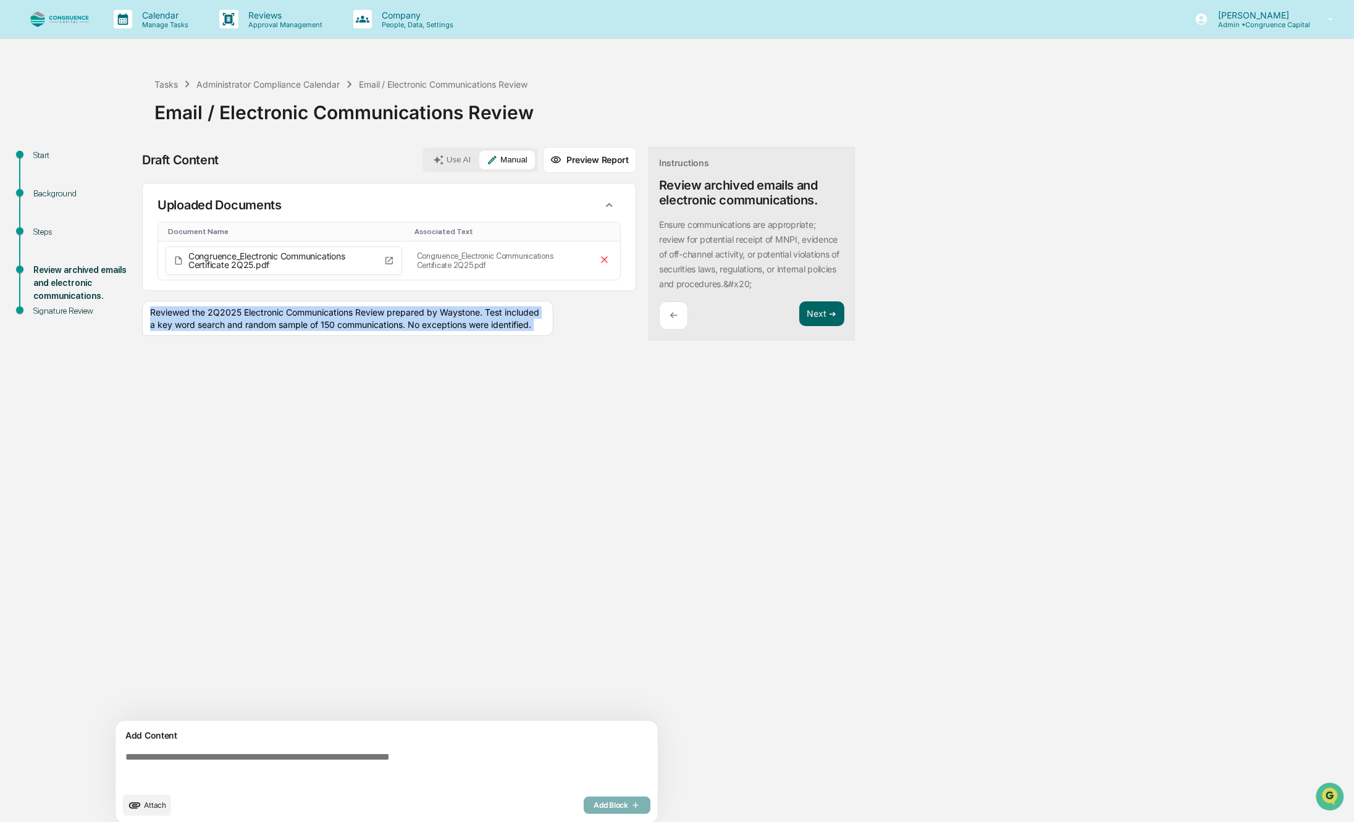
click at [279, 321] on div "Reviewed the 2Q2025 Electronic Communications Review prepared by Waystone. Test…" at bounding box center [347, 318] width 411 height 35
copy div "Reviewed the 2Q2025 Electronic Communications Review prepared by Waystone. Test…"
click at [615, 344] on div "Uploaded Documents Document Name Associated Text Congruence_Electronic Communic…" at bounding box center [389, 264] width 494 height 163
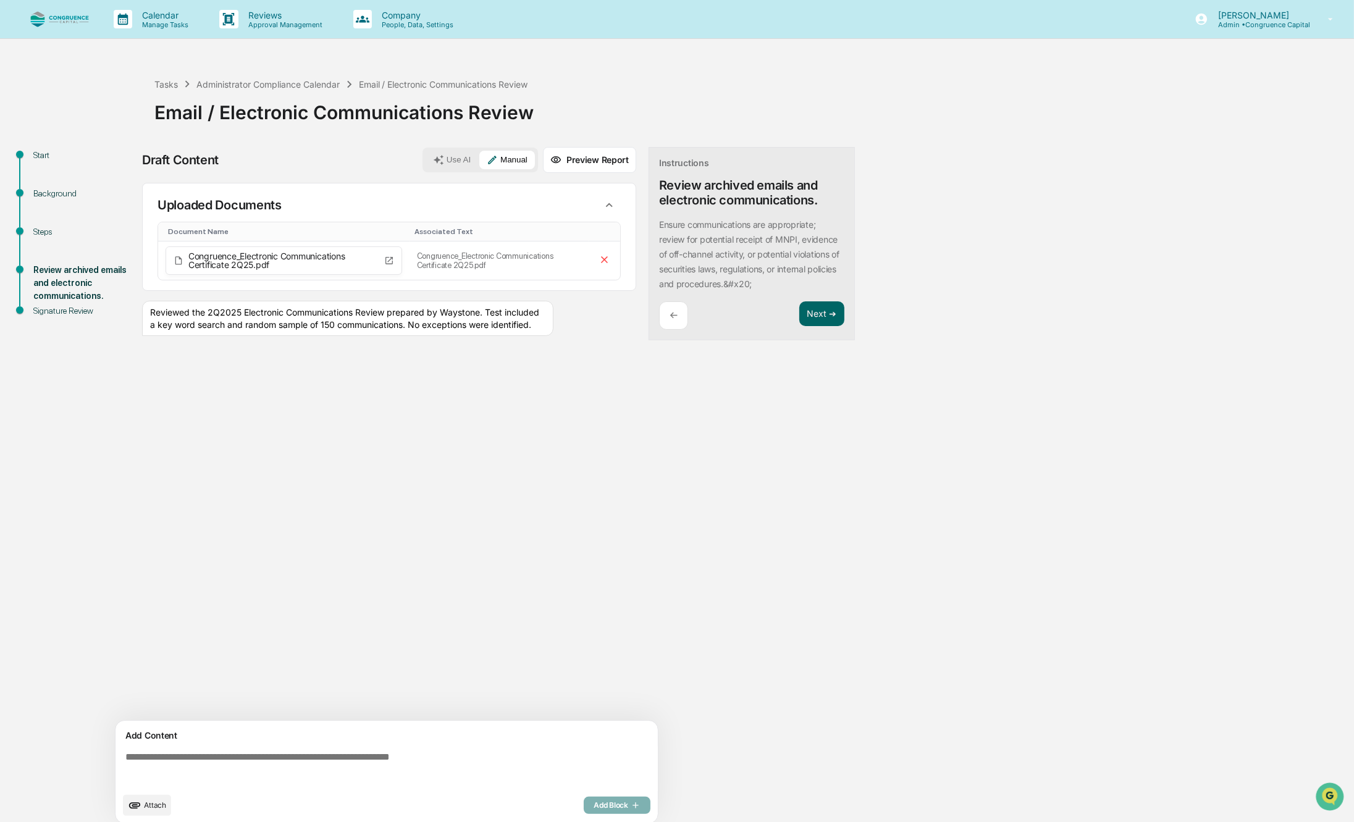
click at [271, 772] on textarea at bounding box center [388, 769] width 537 height 44
paste textarea "**********"
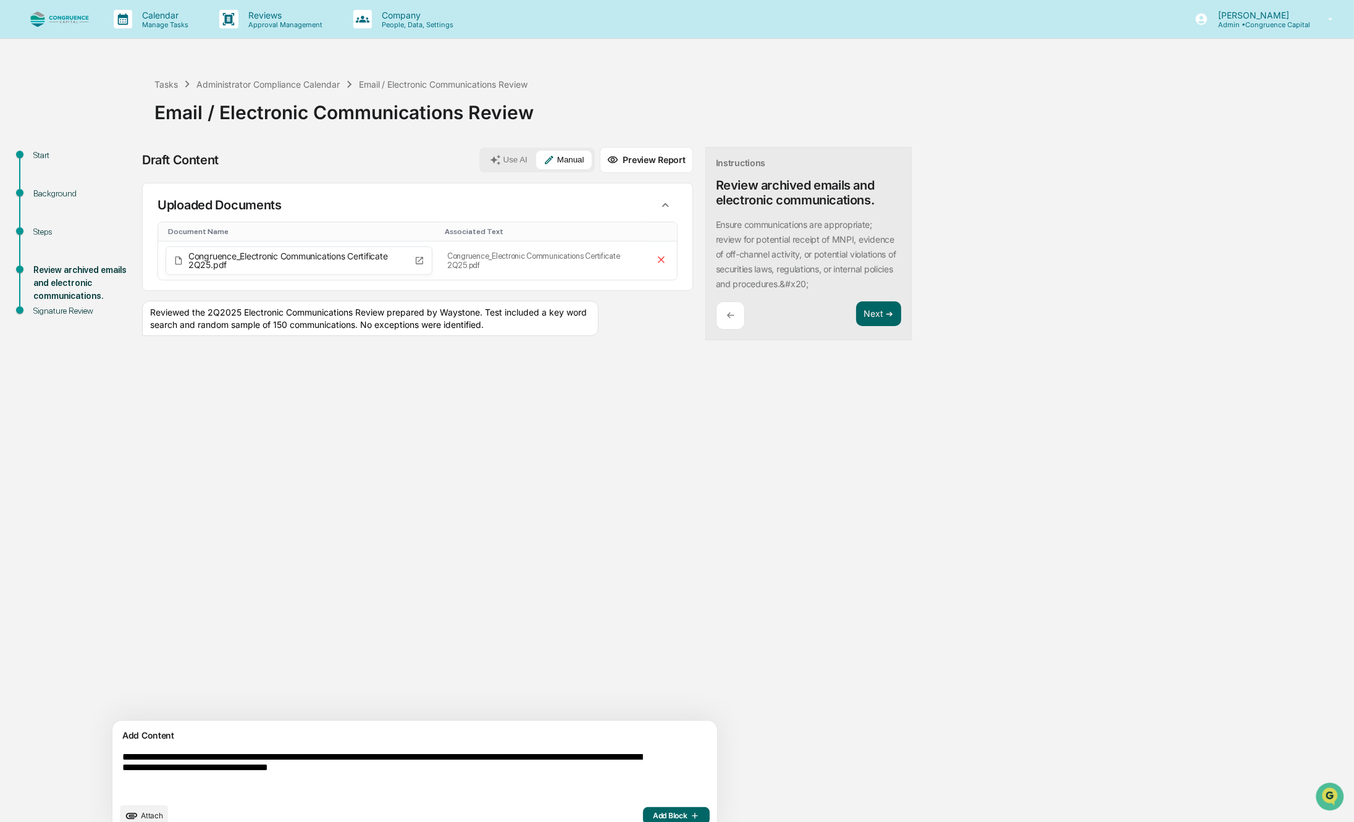
type textarea "**********"
click at [653, 817] on span "Add Block" at bounding box center [676, 816] width 47 height 10
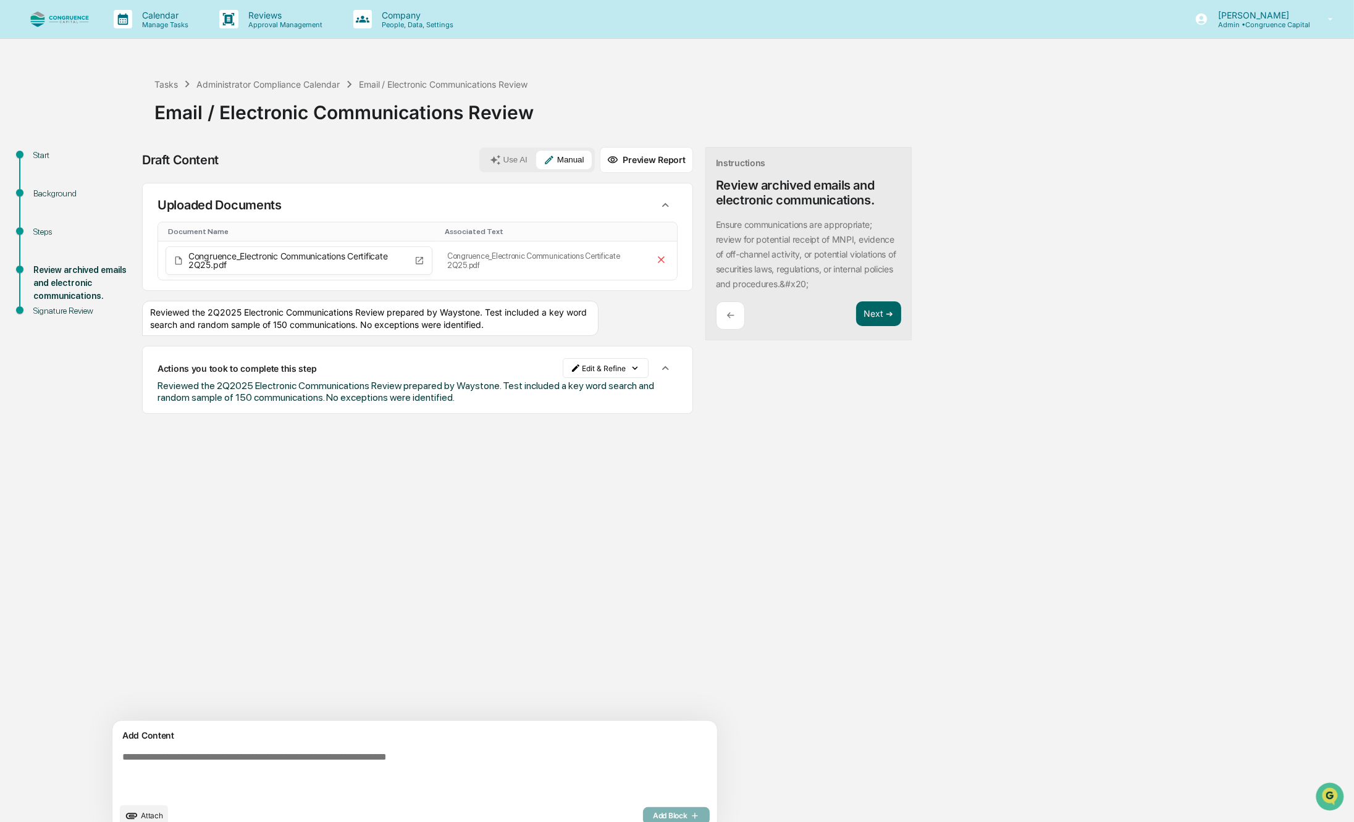
click at [600, 161] on button "Preview Report" at bounding box center [646, 160] width 93 height 26
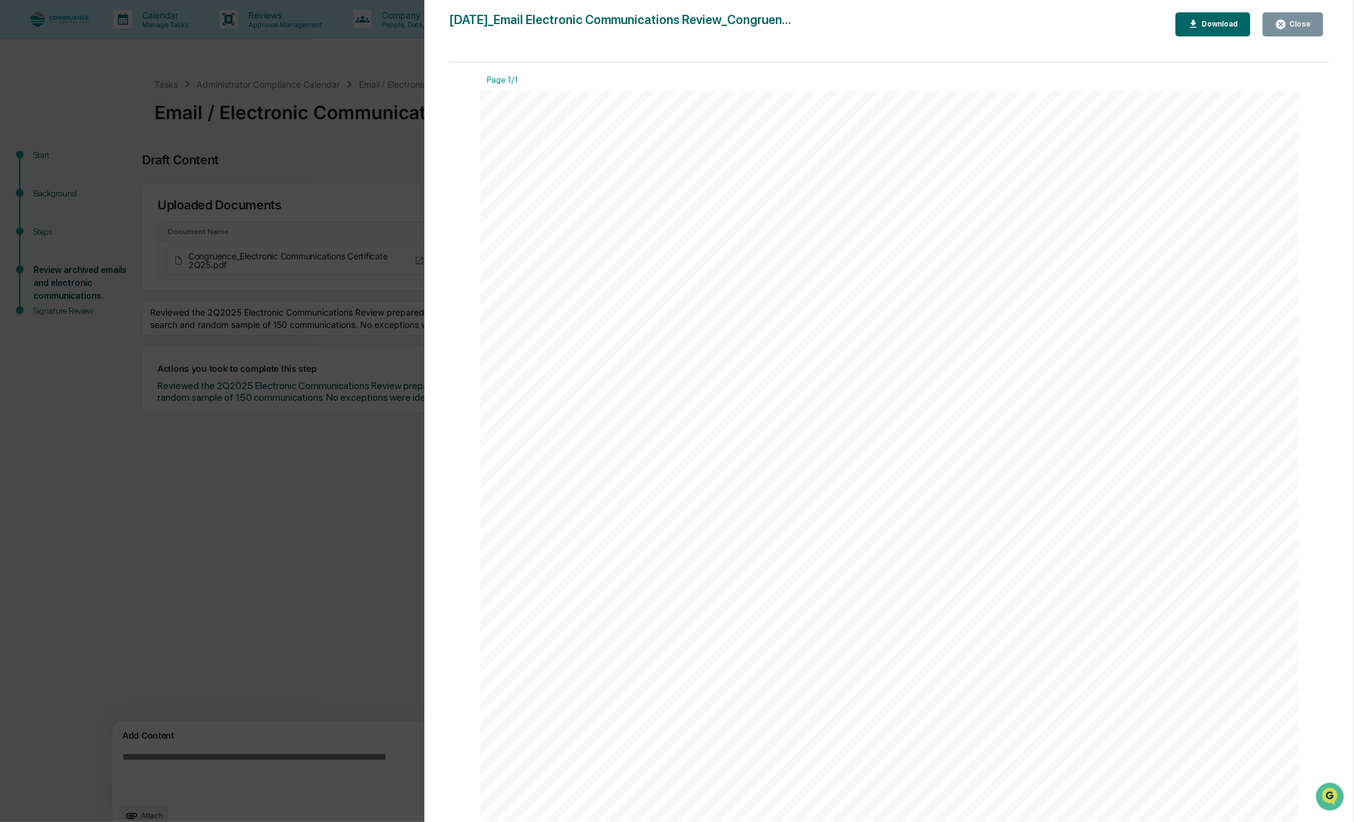
click at [1304, 27] on div "Close" at bounding box center [1299, 24] width 24 height 9
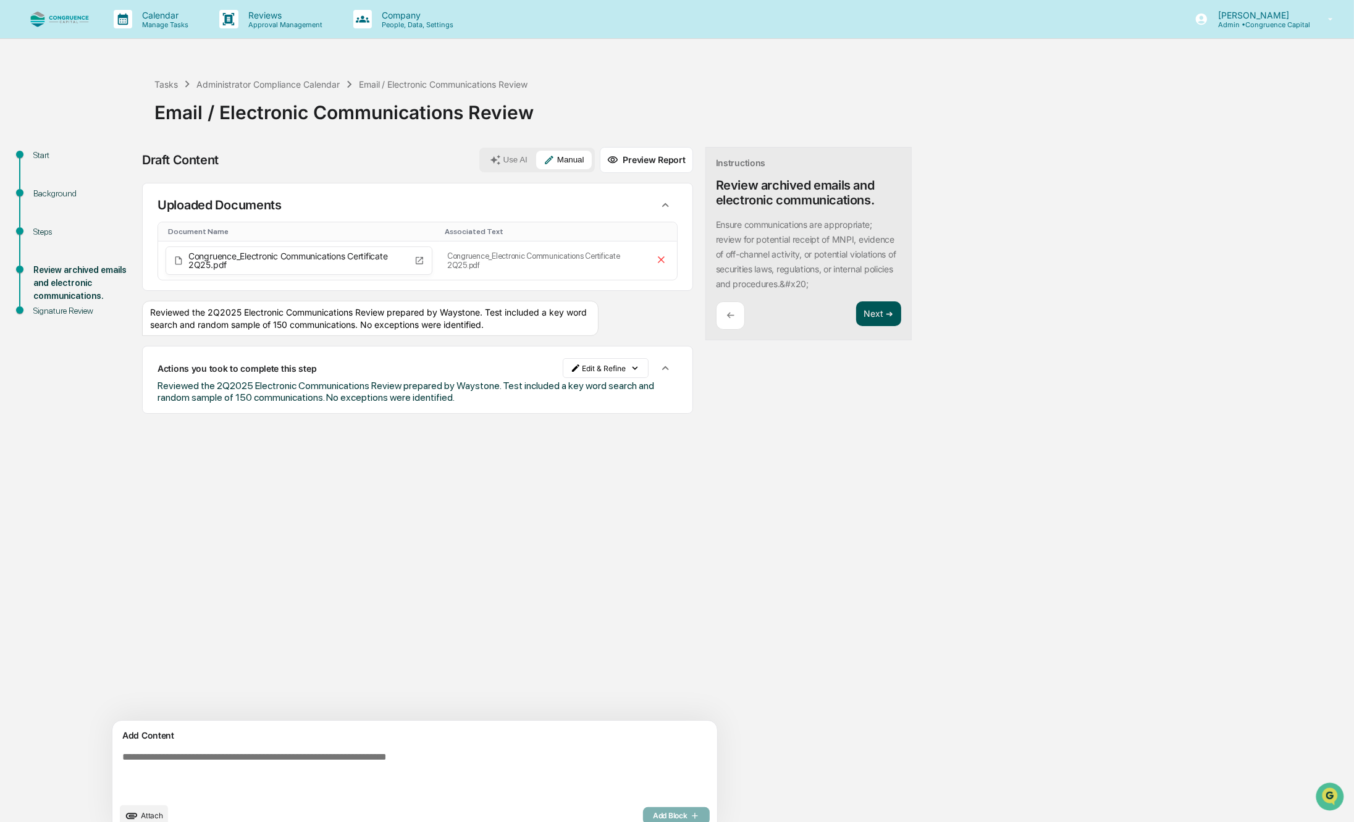
click at [856, 320] on button "Next ➔" at bounding box center [878, 313] width 45 height 25
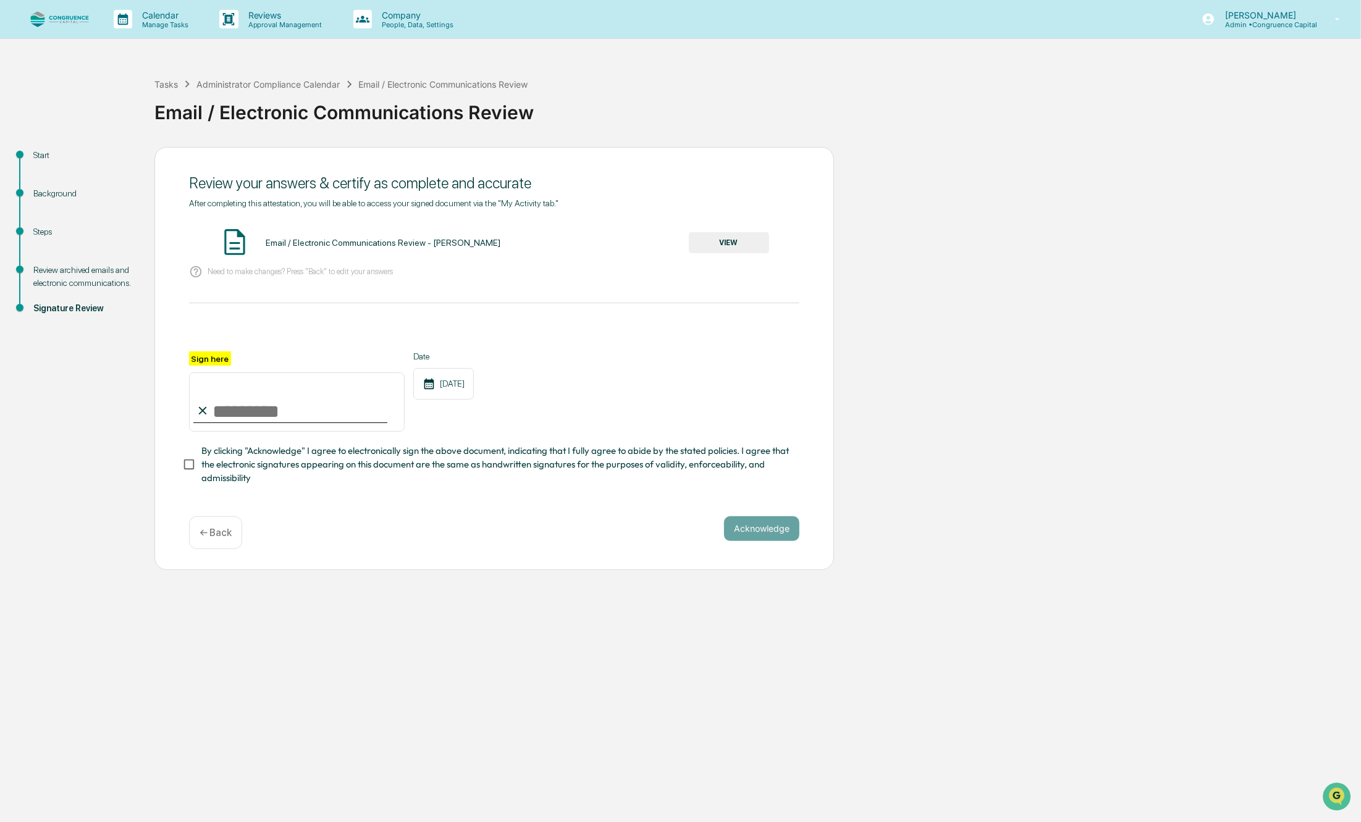
click at [261, 474] on span "By clicking "Acknowledge" I agree to electronically sign the above document, in…" at bounding box center [495, 464] width 588 height 41
click at [264, 398] on input "Sign here" at bounding box center [297, 401] width 216 height 59
type input "**********"
click at [762, 539] on button "Acknowledge" at bounding box center [761, 528] width 75 height 25
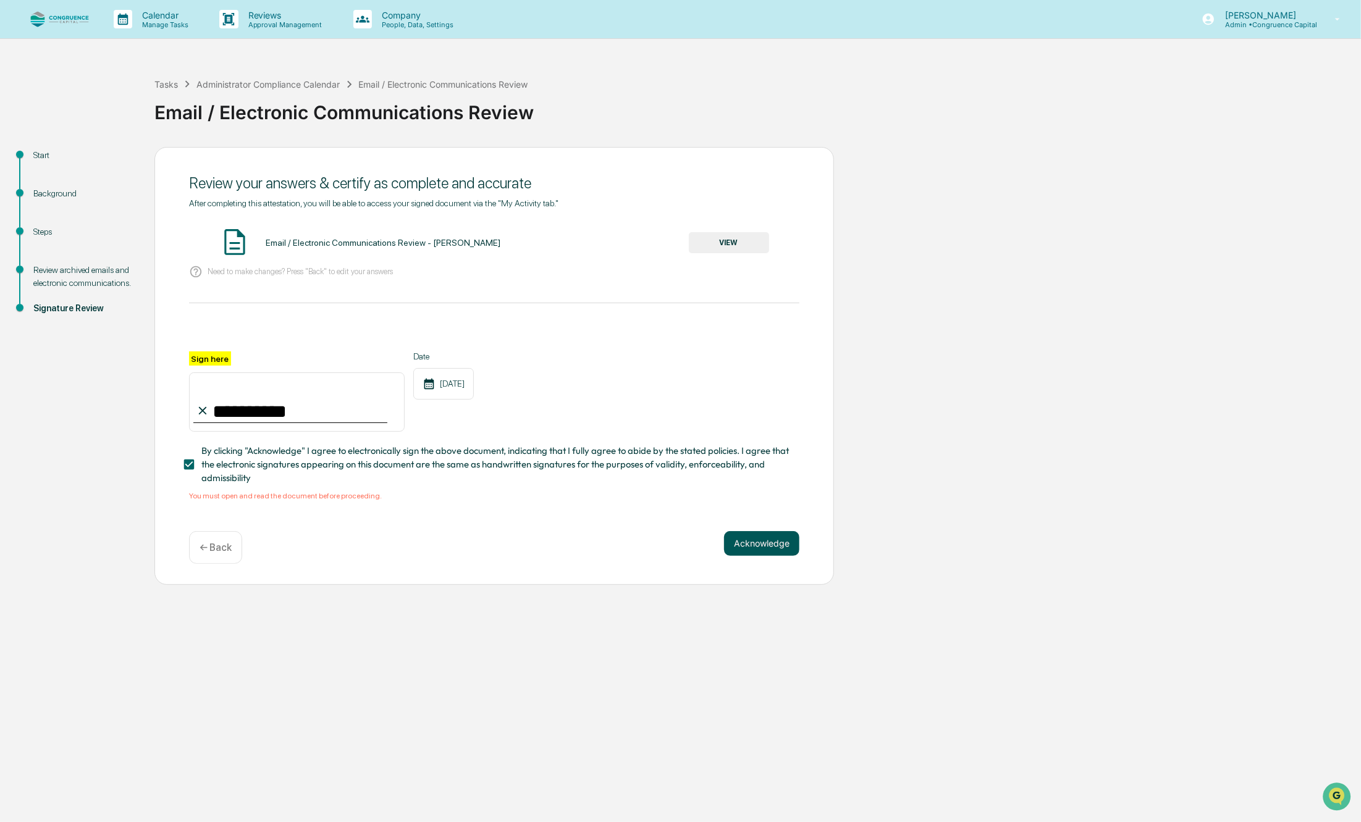
click at [773, 544] on button "Acknowledge" at bounding box center [761, 543] width 75 height 25
click at [742, 550] on button "Acknowledge" at bounding box center [761, 543] width 75 height 25
click at [702, 243] on button "VIEW" at bounding box center [729, 242] width 80 height 21
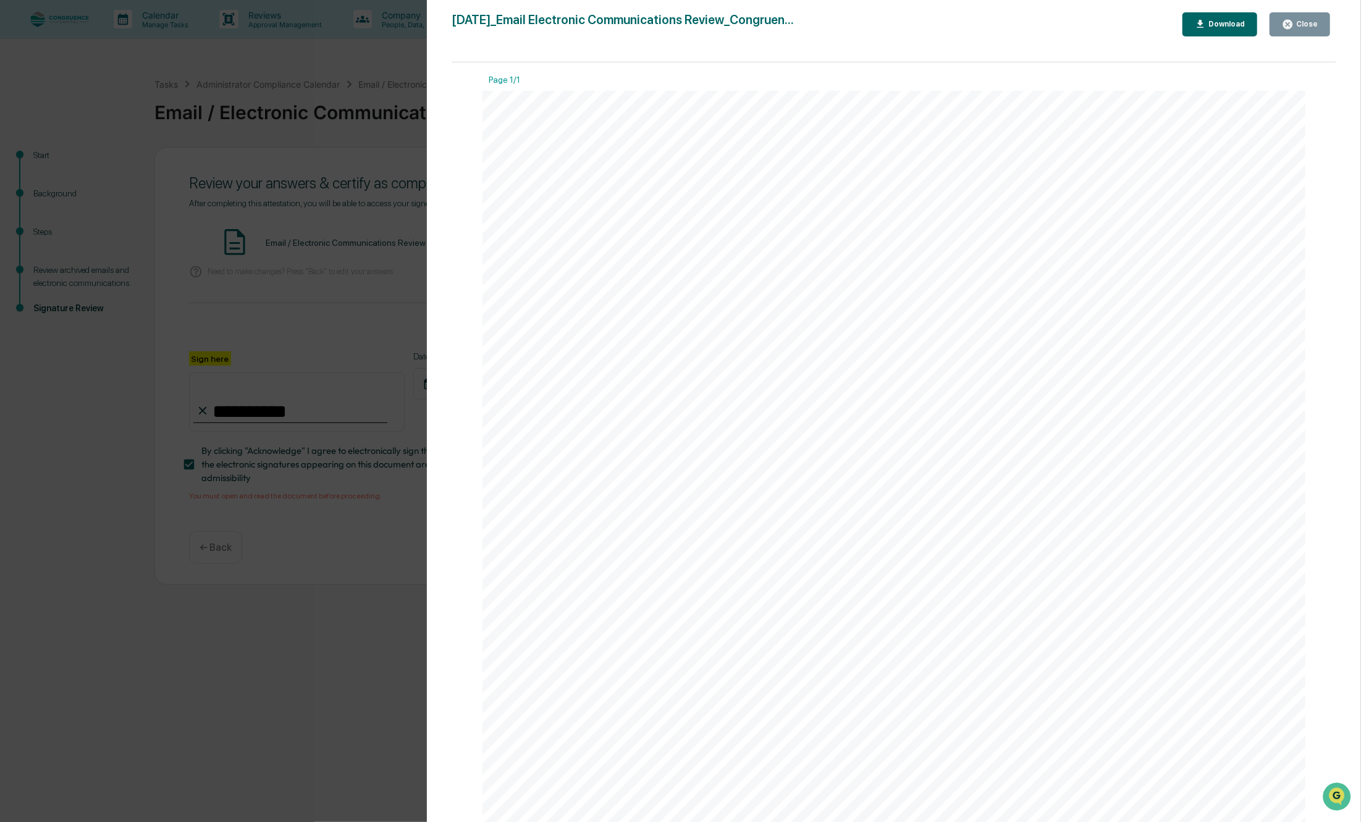
click at [1292, 22] on icon "button" at bounding box center [1287, 24] width 9 height 9
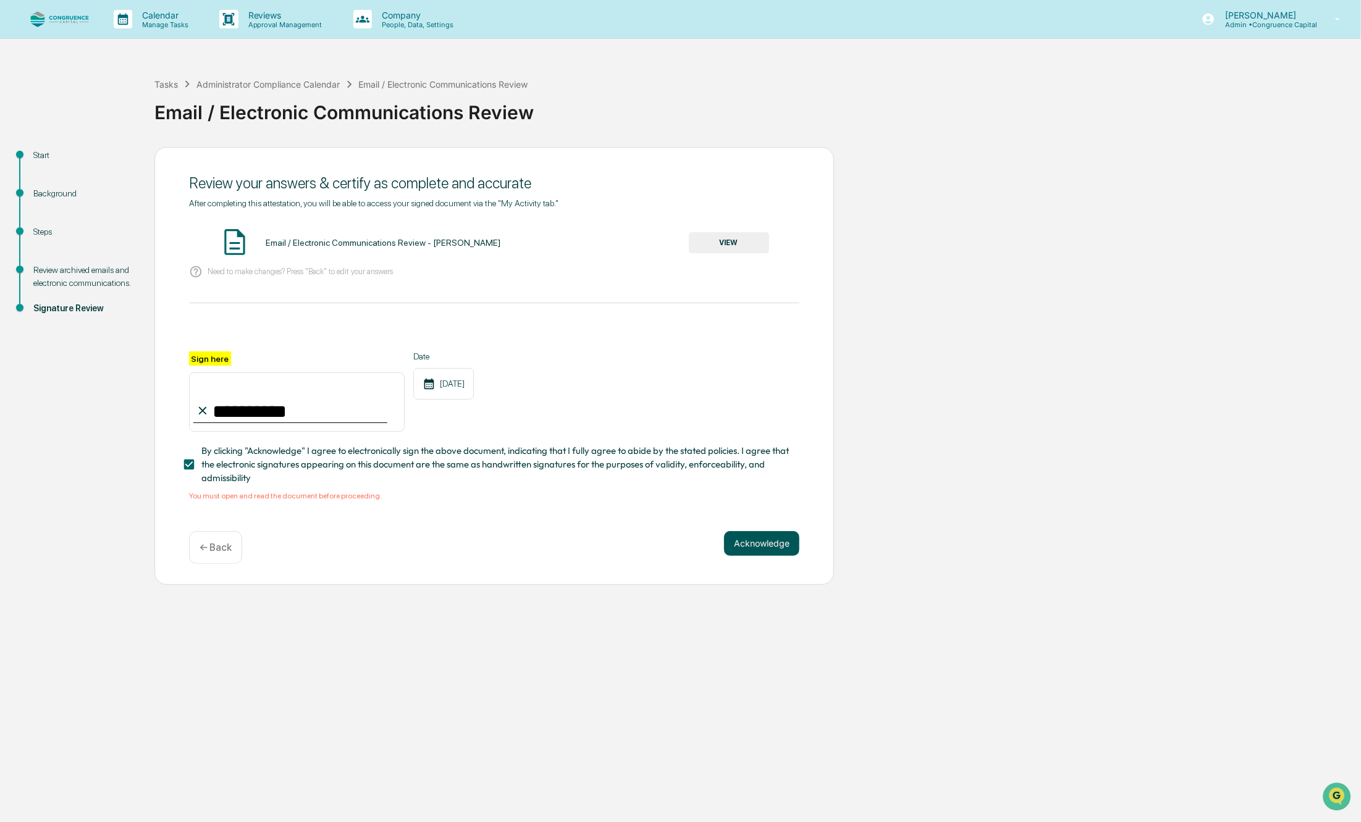
click at [760, 545] on button "Acknowledge" at bounding box center [761, 543] width 75 height 25
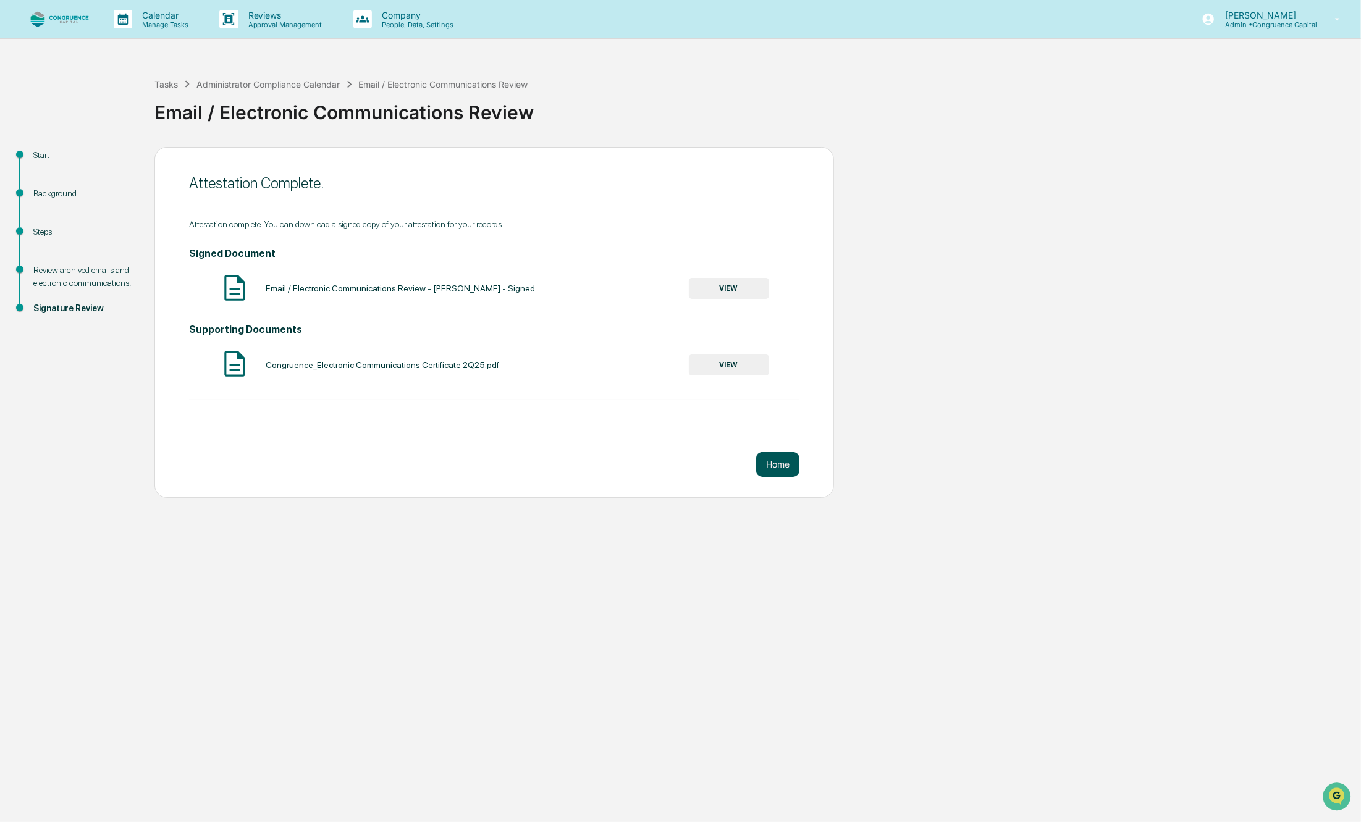
click at [792, 458] on button "Home" at bounding box center [777, 464] width 43 height 25
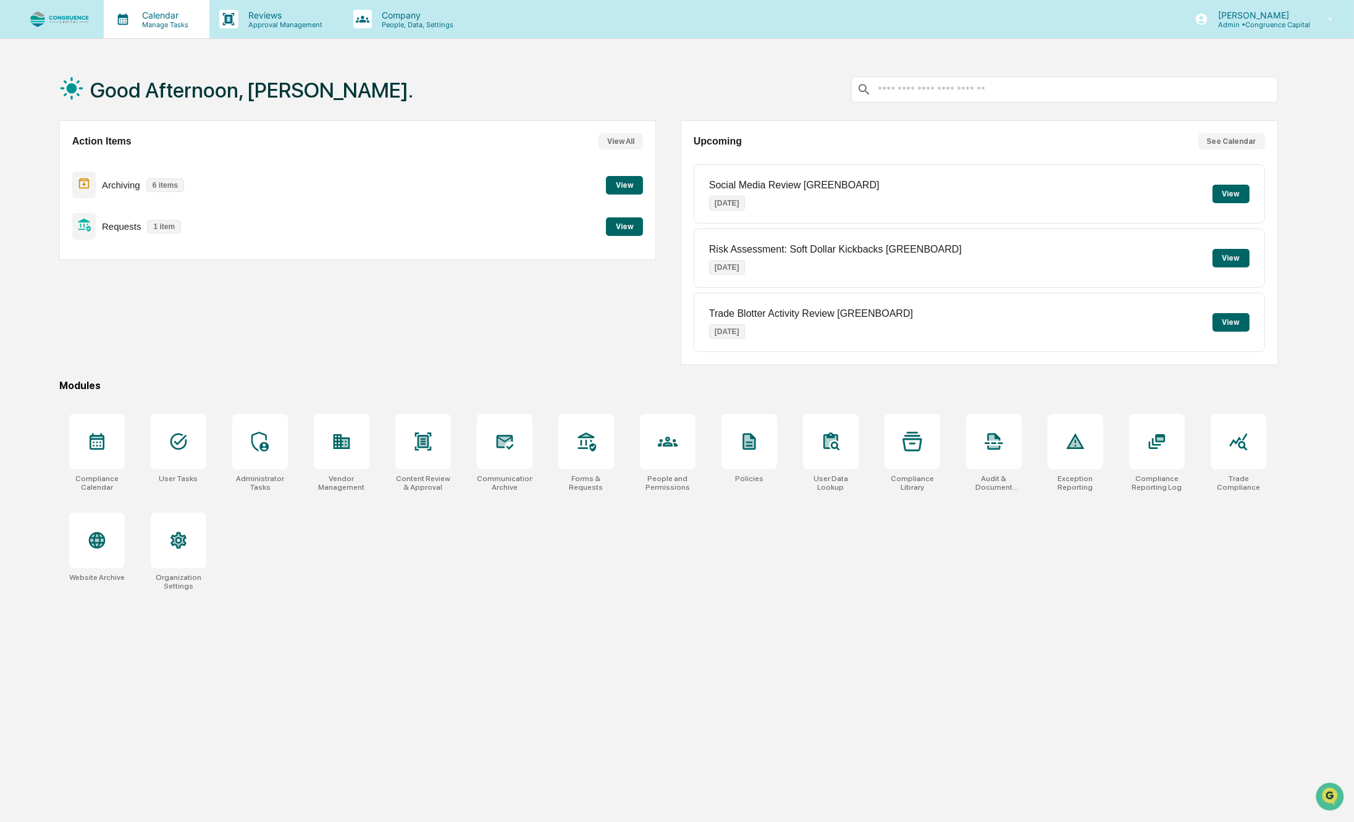
click at [149, 35] on div "Calendar Manage Tasks" at bounding box center [157, 19] width 106 height 38
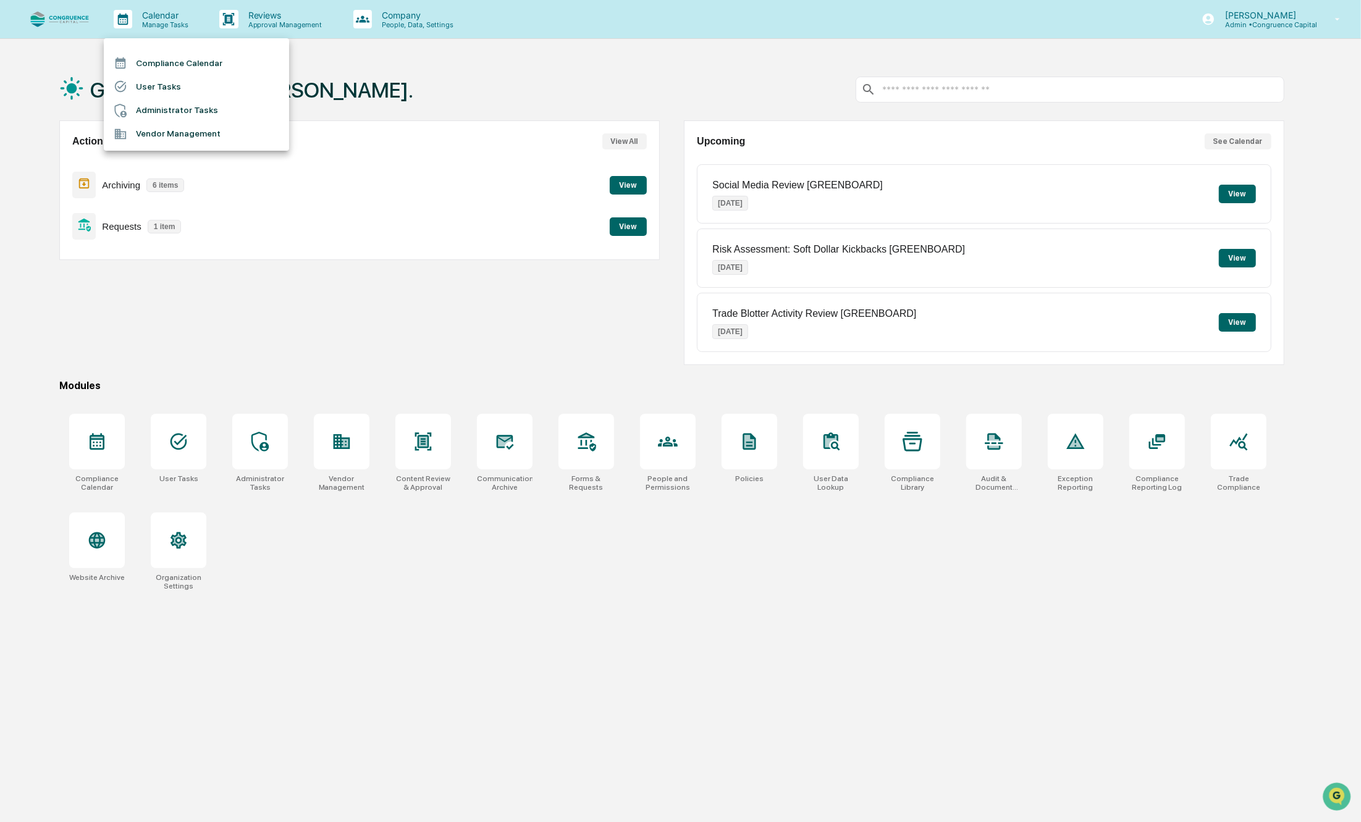
click at [162, 64] on li "Compliance Calendar" at bounding box center [196, 62] width 185 height 23
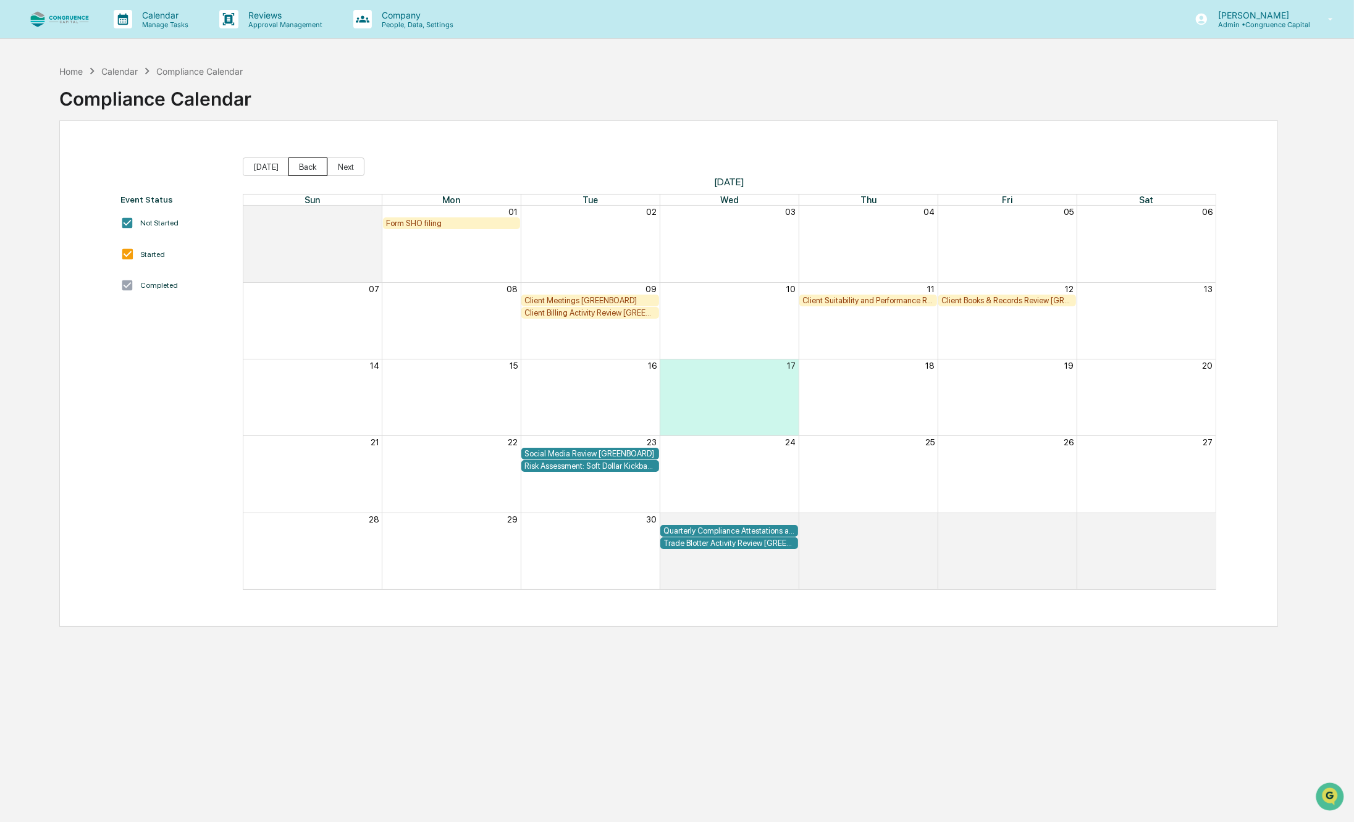
click at [297, 165] on button "Back" at bounding box center [307, 167] width 39 height 19
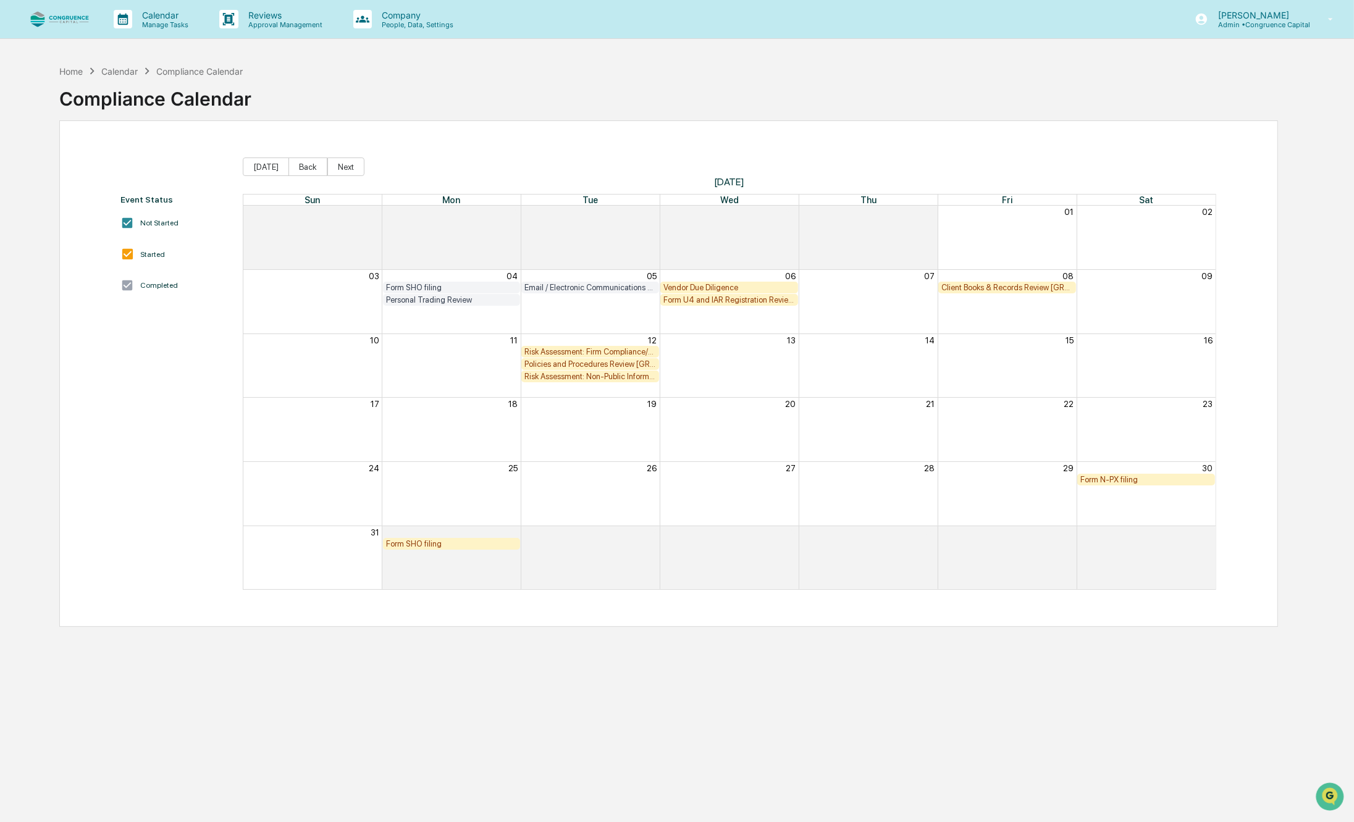
click at [713, 285] on div "Vendor Due Diligence" at bounding box center [729, 287] width 132 height 9
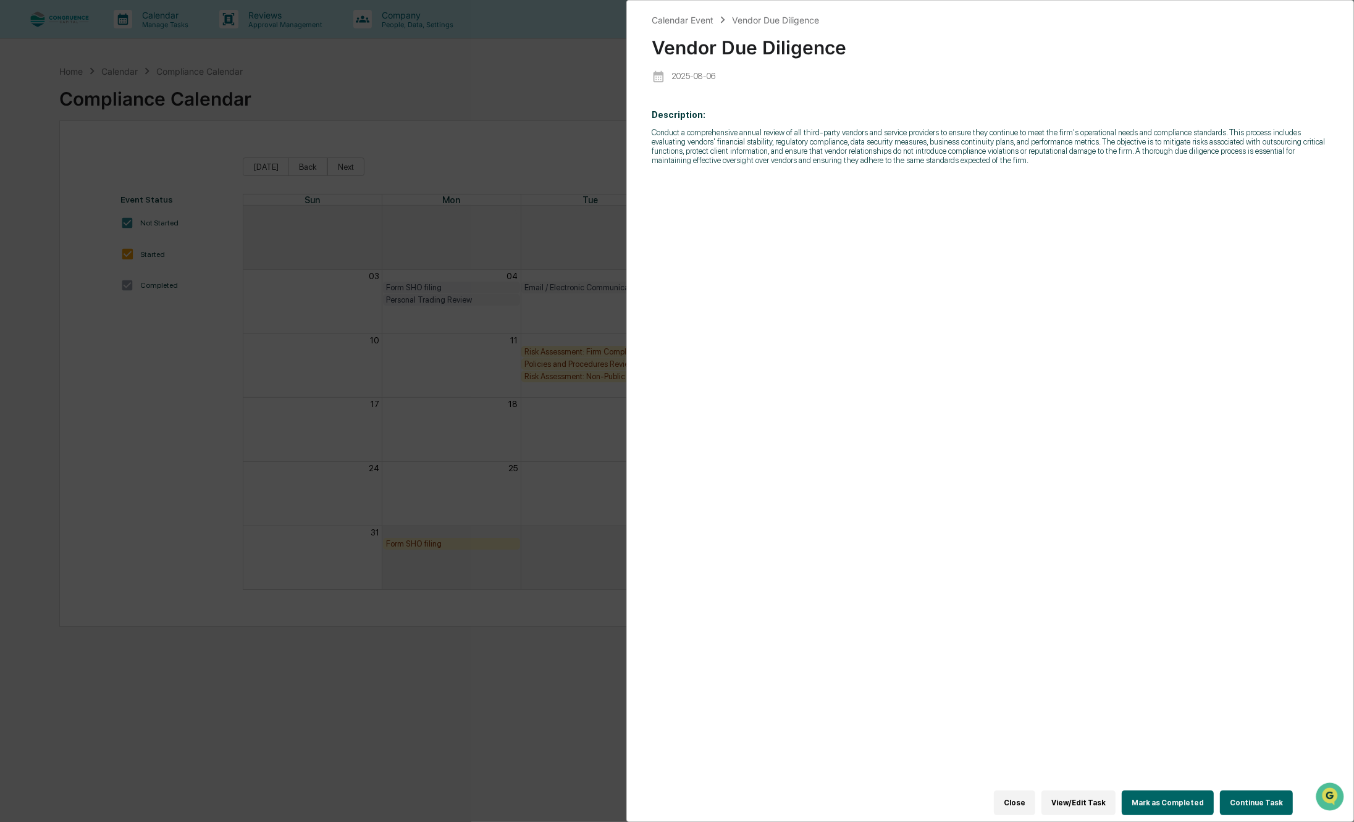
click at [1088, 791] on button "View/Edit Task" at bounding box center [1079, 803] width 74 height 25
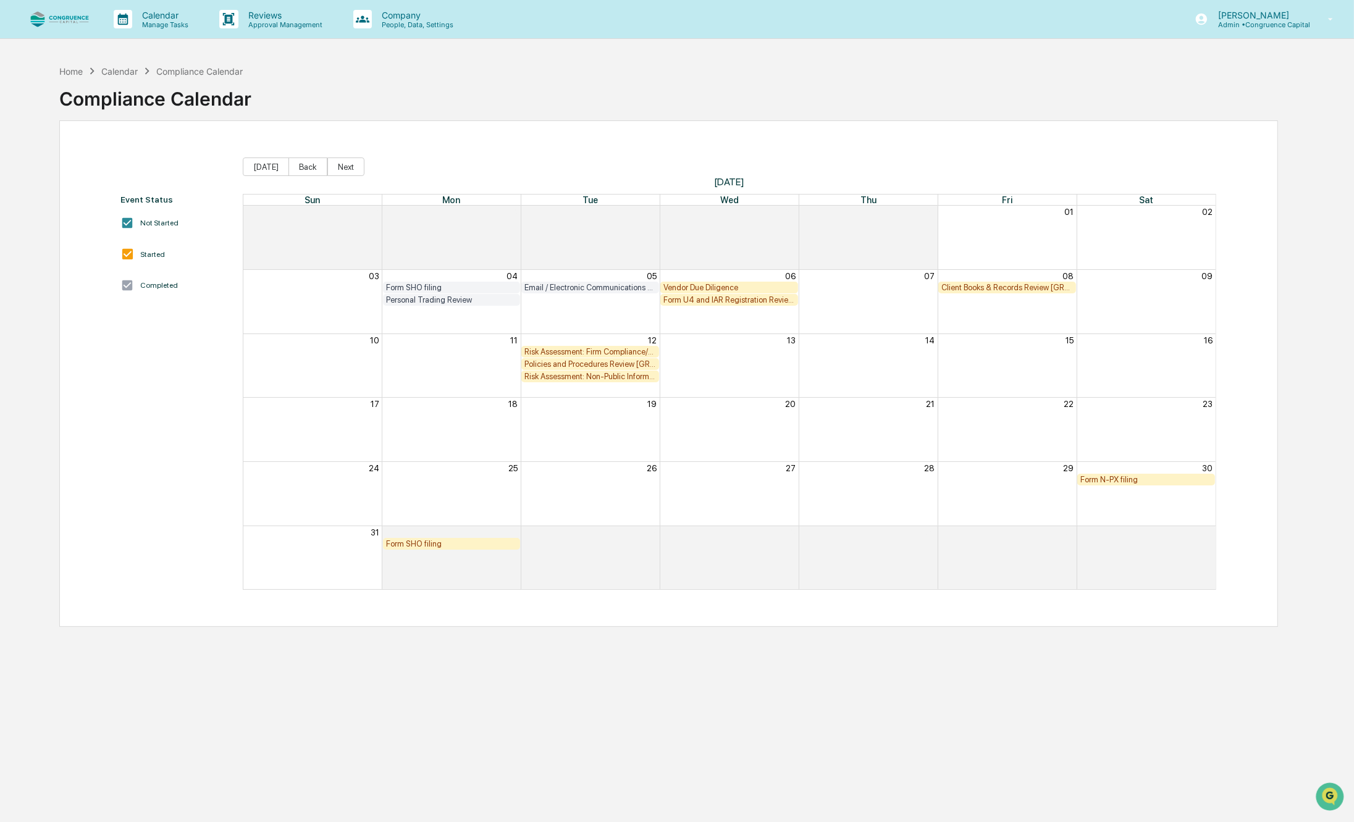
click at [712, 287] on div "Vendor Due Diligence" at bounding box center [729, 287] width 132 height 9
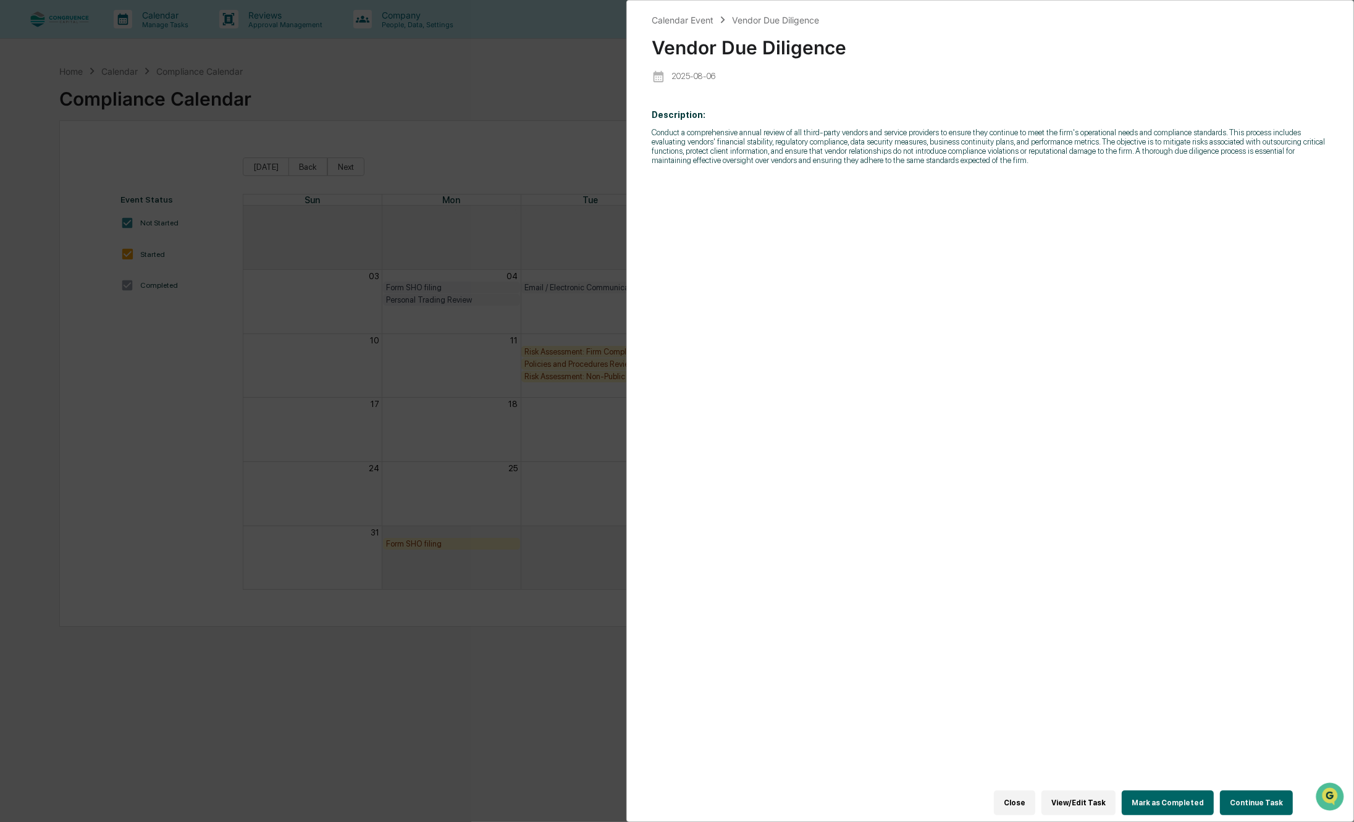
click at [1079, 799] on button "View/Edit Task" at bounding box center [1079, 803] width 74 height 25
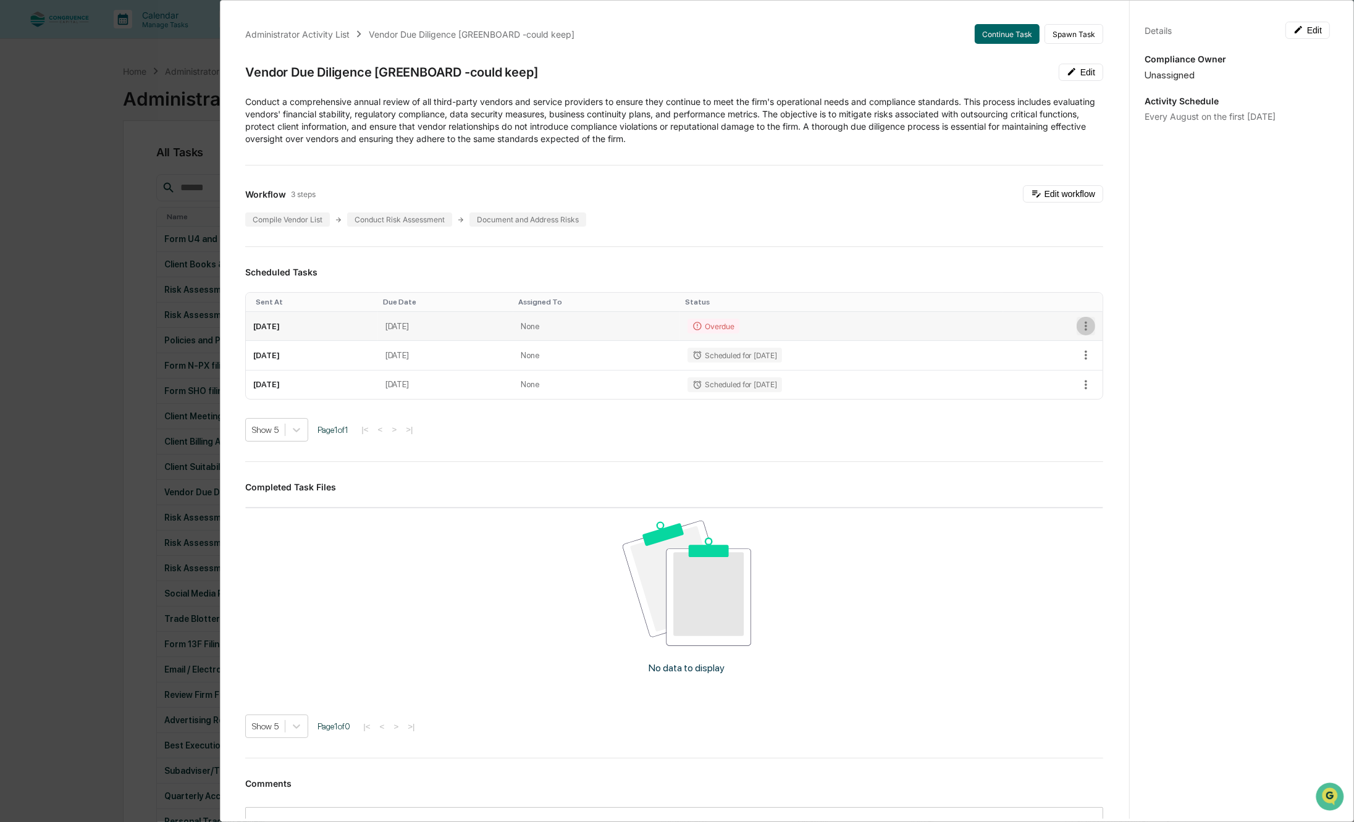
click at [1079, 322] on icon "button" at bounding box center [1086, 326] width 14 height 14
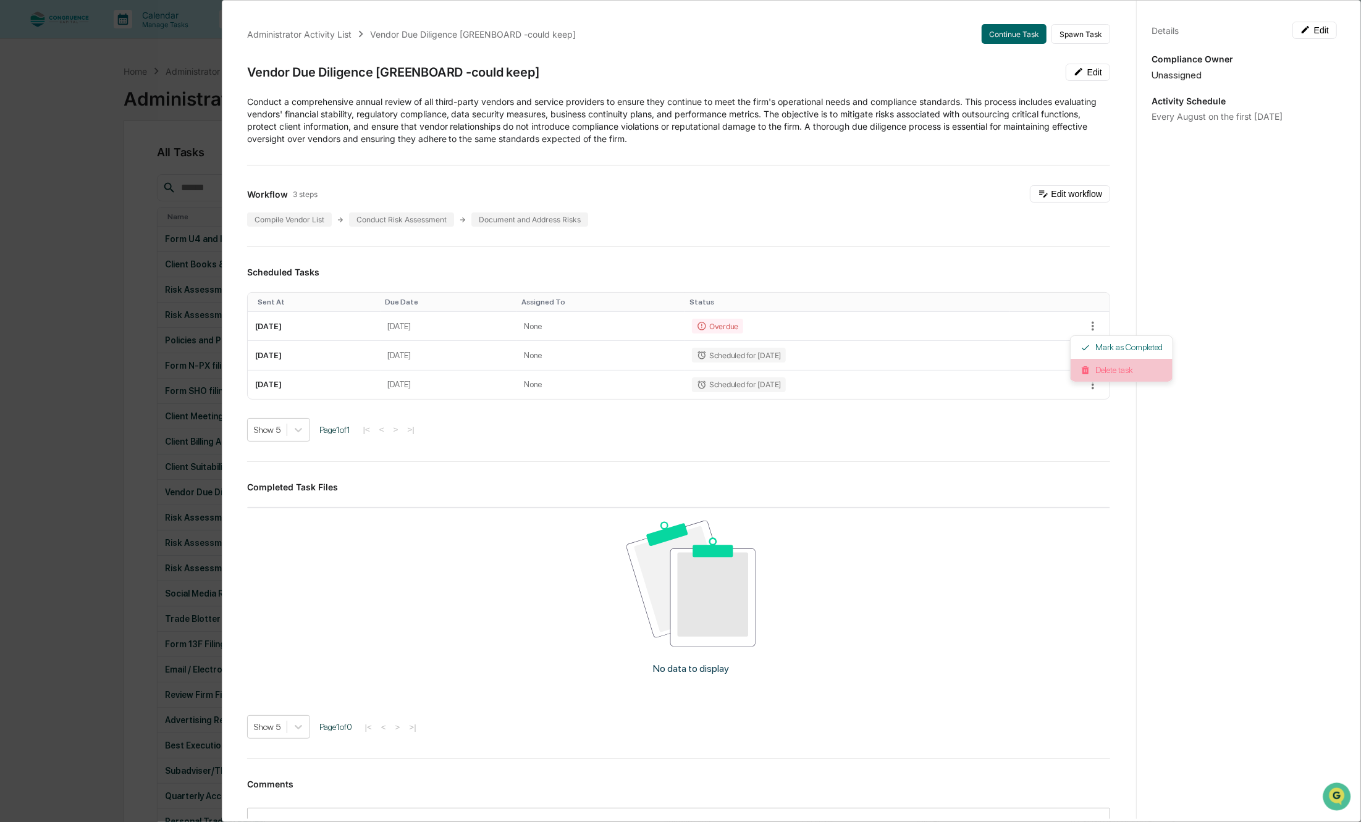
click at [1090, 378] on li "Delete task" at bounding box center [1122, 370] width 102 height 23
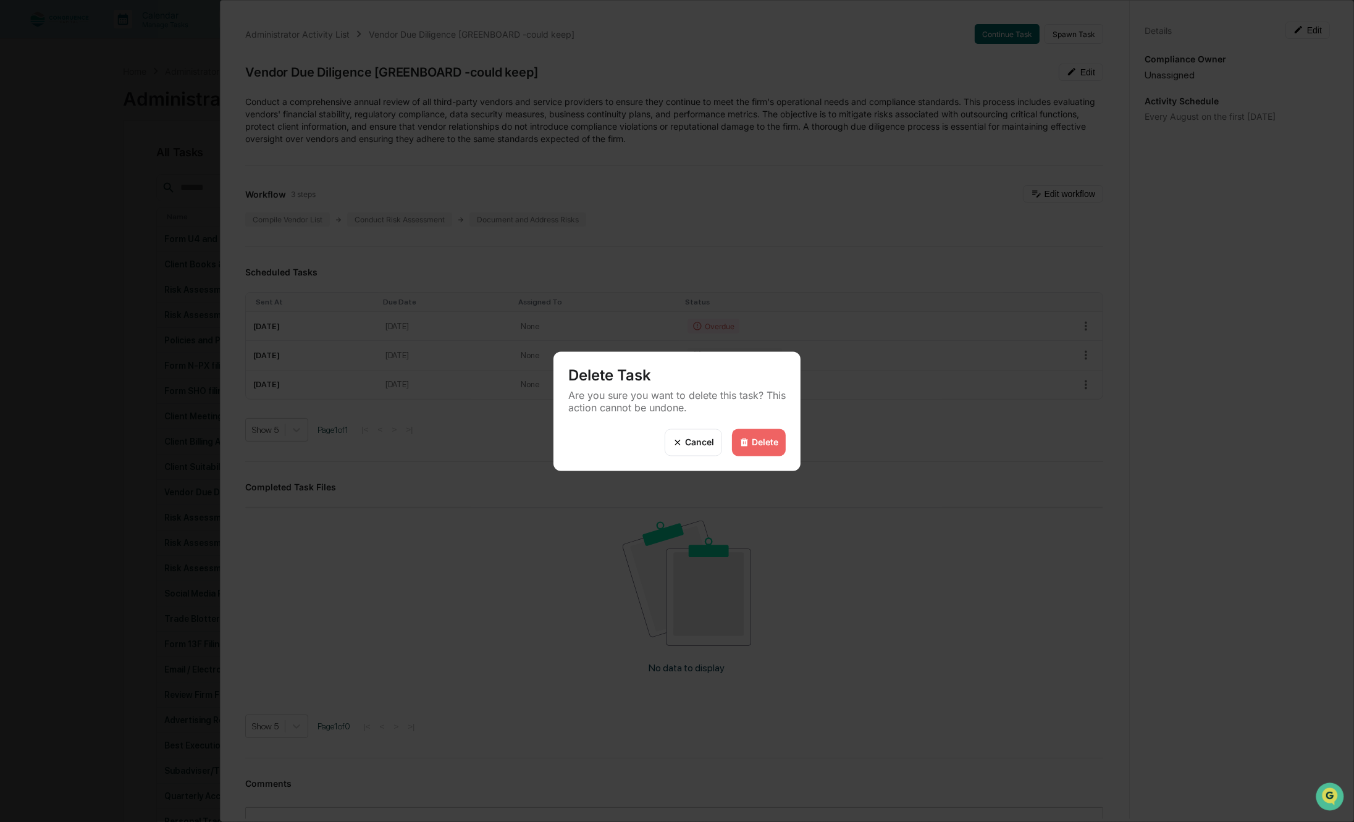
click at [761, 437] on div "Delete" at bounding box center [765, 442] width 27 height 11
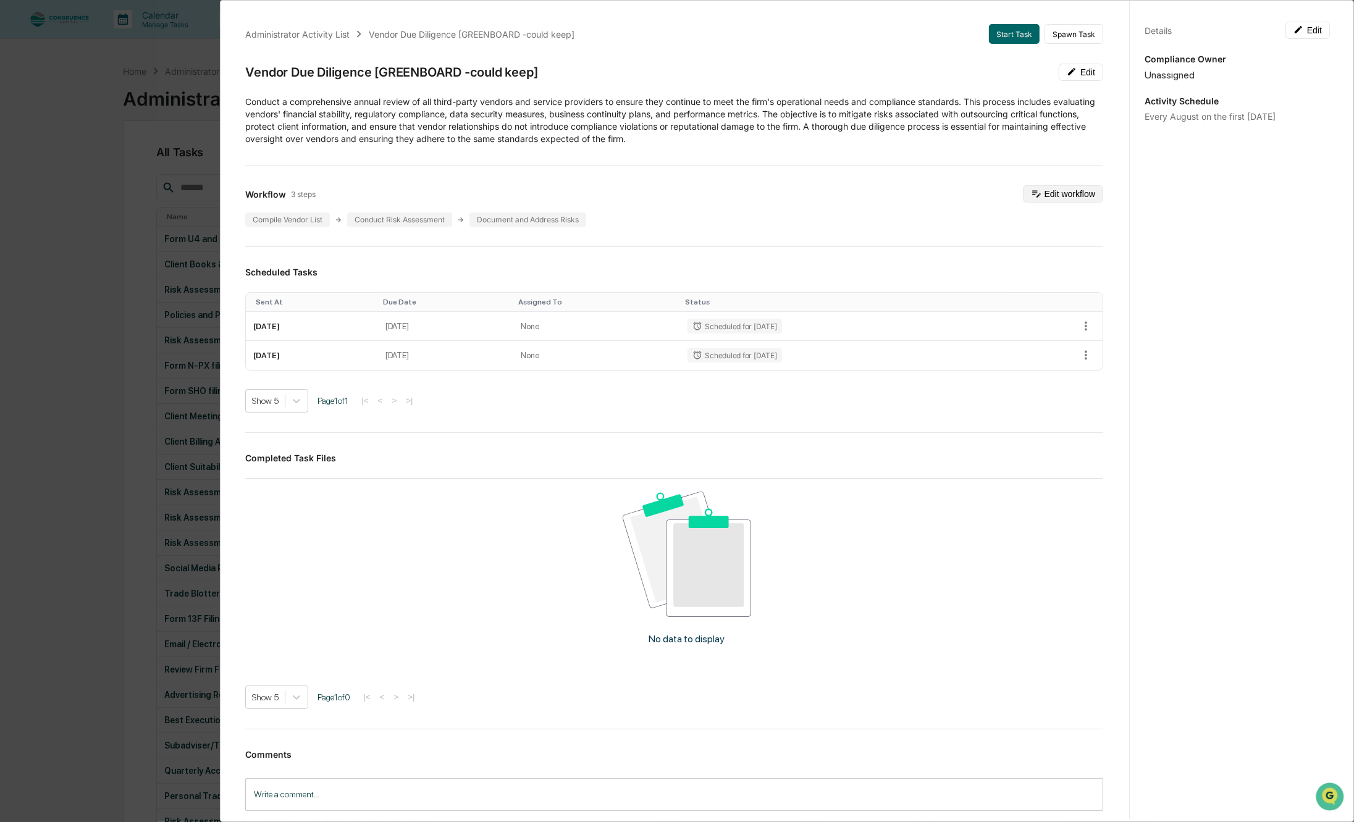
click at [1036, 195] on button "Edit workflow" at bounding box center [1063, 193] width 80 height 17
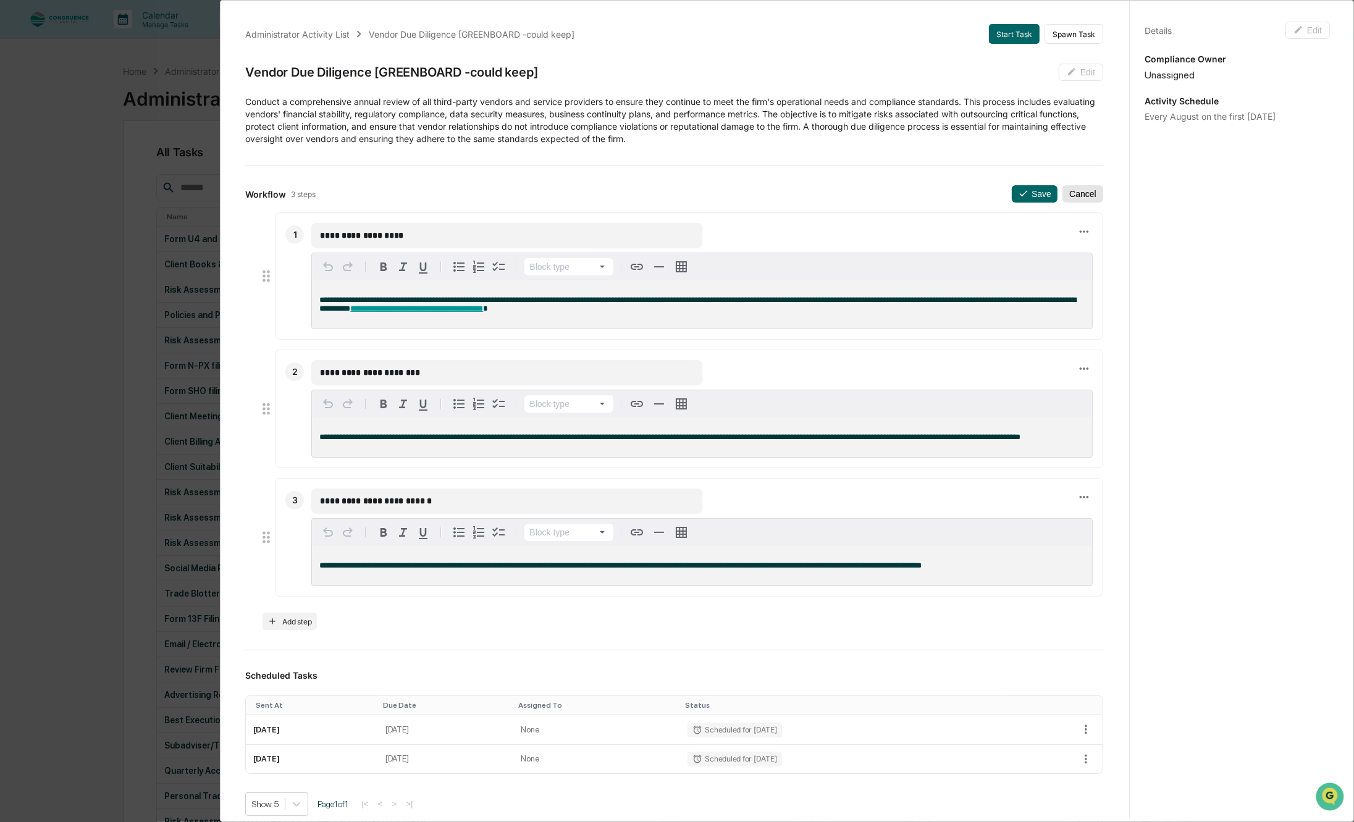
click at [1063, 190] on button "Cancel" at bounding box center [1083, 193] width 41 height 17
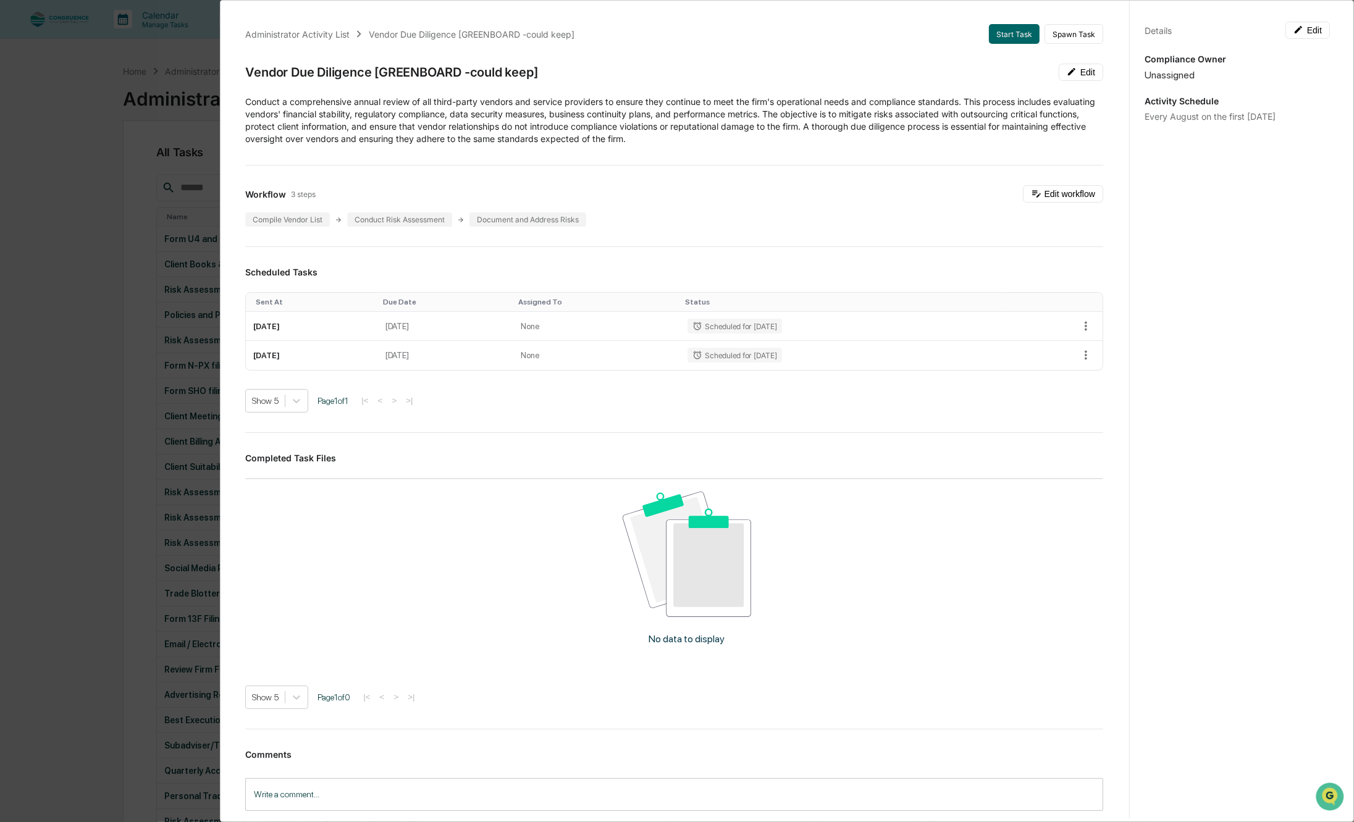
click at [198, 112] on div "Administrator Activity List Vendor Due Diligence [GREENBOARD -could keep] Start…" at bounding box center [677, 411] width 1354 height 822
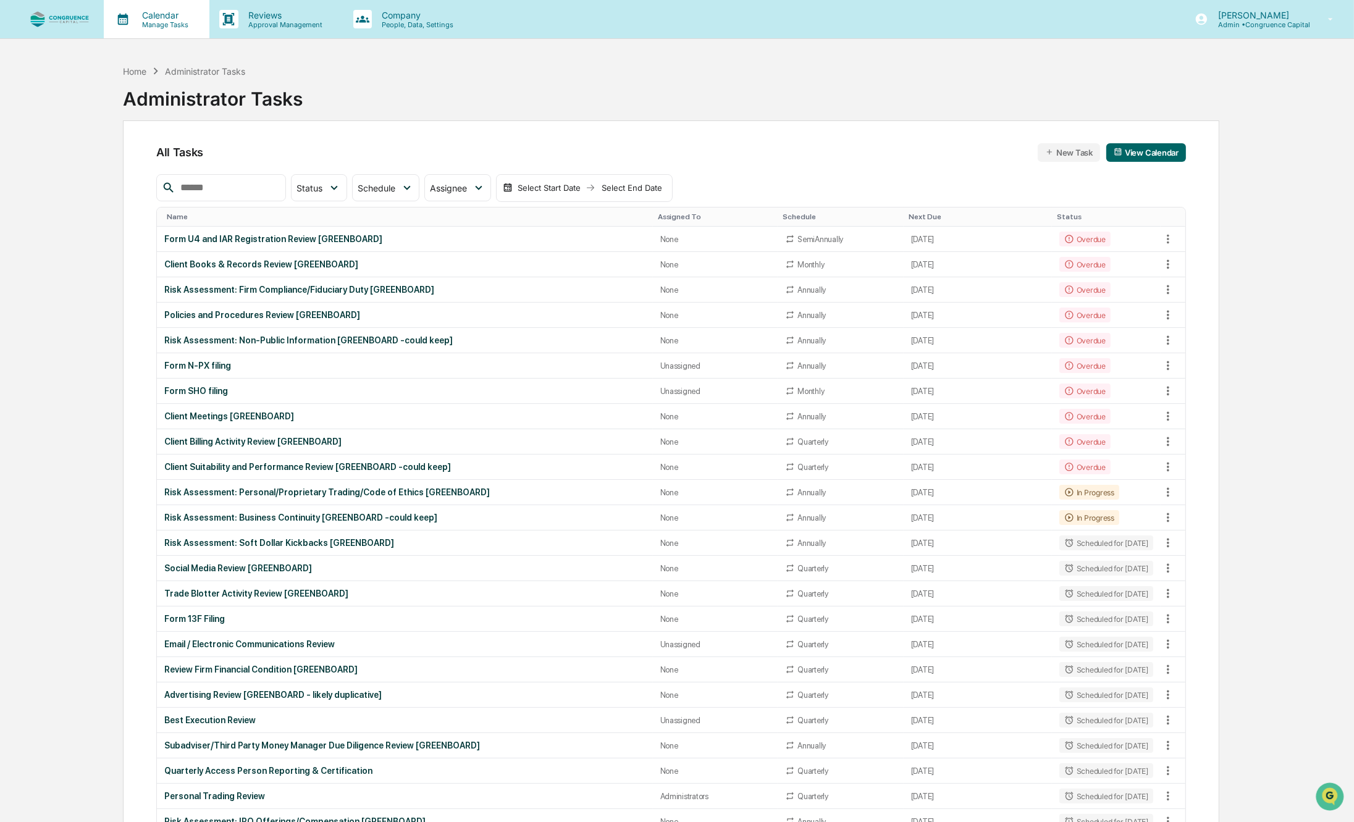
click at [151, 20] on p "Manage Tasks" at bounding box center [163, 24] width 62 height 9
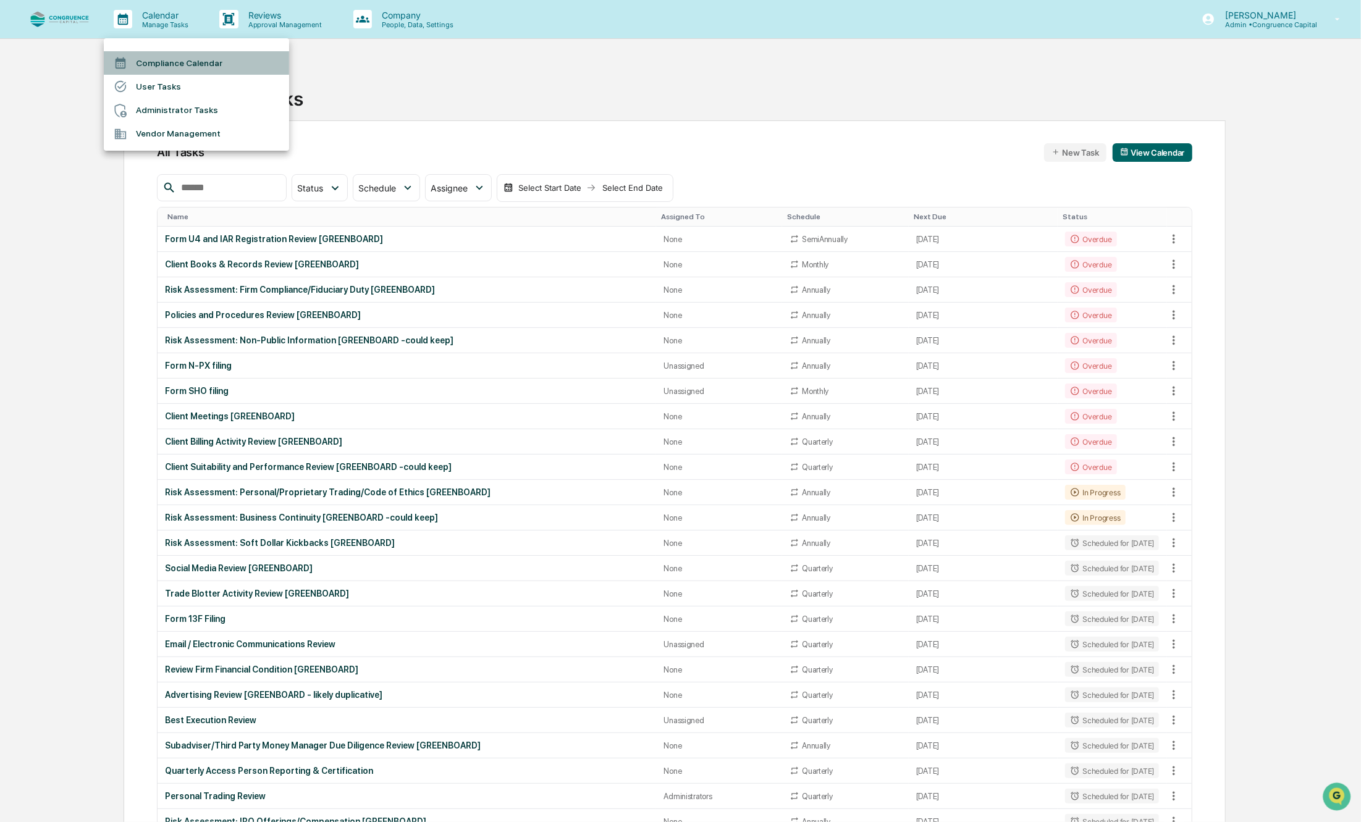
click at [161, 58] on li "Compliance Calendar" at bounding box center [196, 62] width 185 height 23
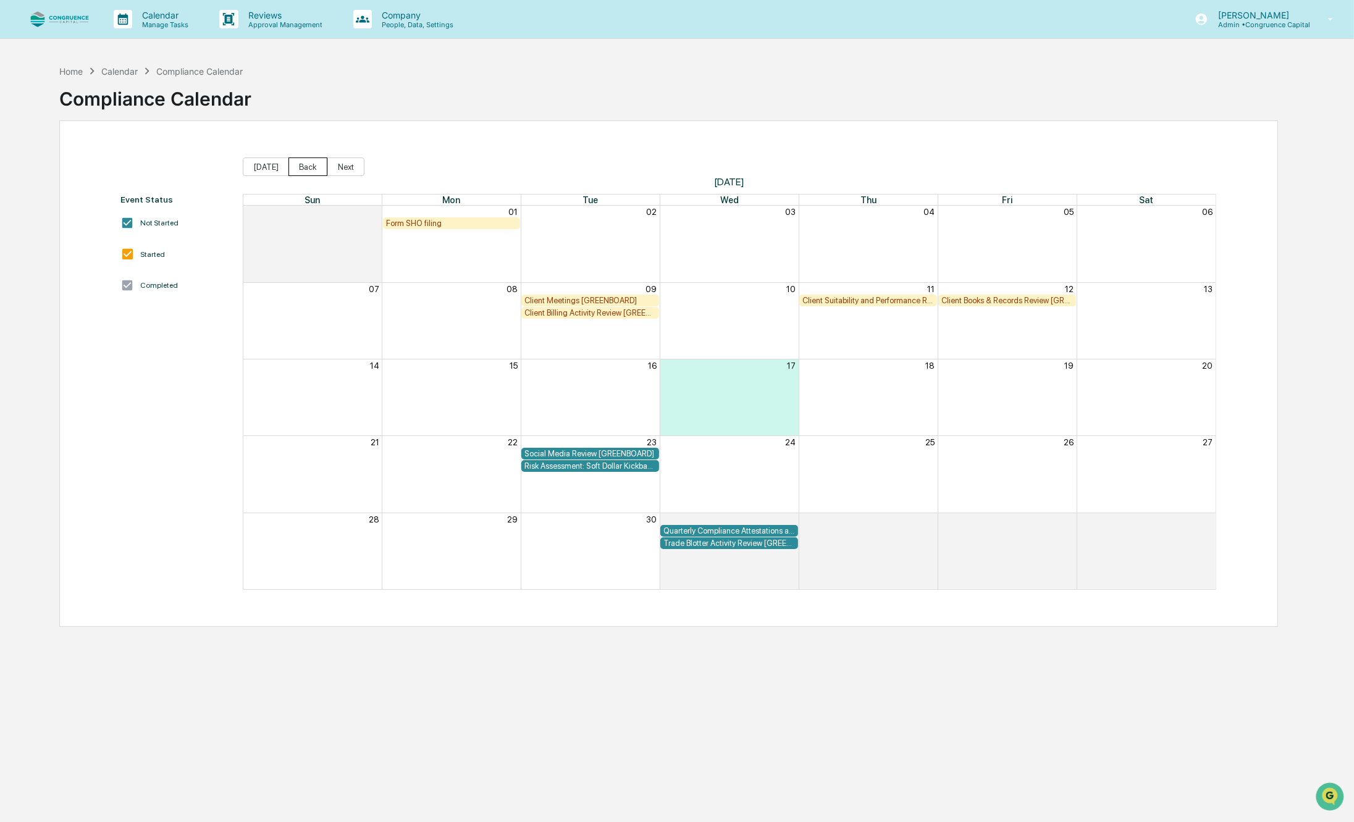
click at [299, 167] on button "Back" at bounding box center [307, 167] width 39 height 19
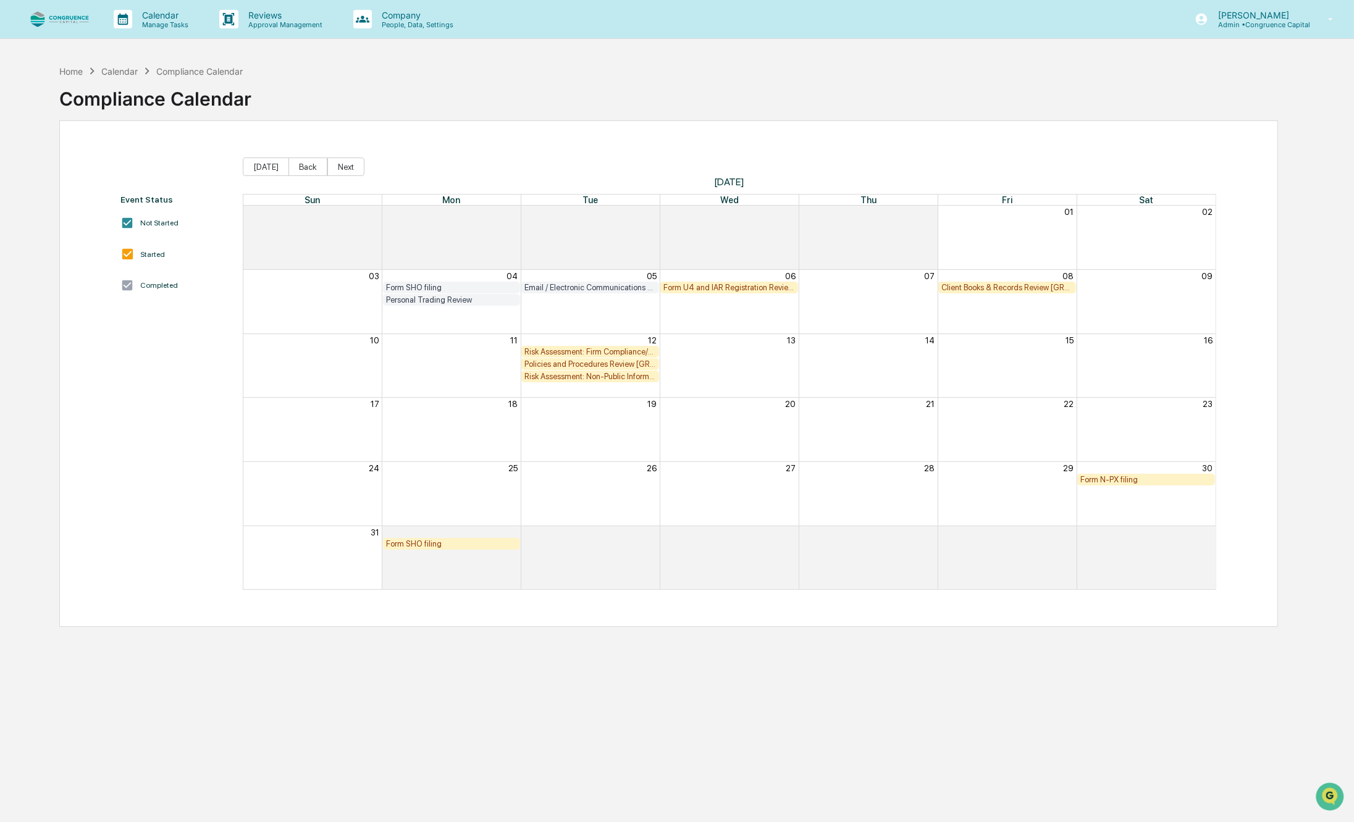
click at [692, 285] on div "Form U4 and IAR Registration Review [GREENBOARD]" at bounding box center [729, 287] width 132 height 9
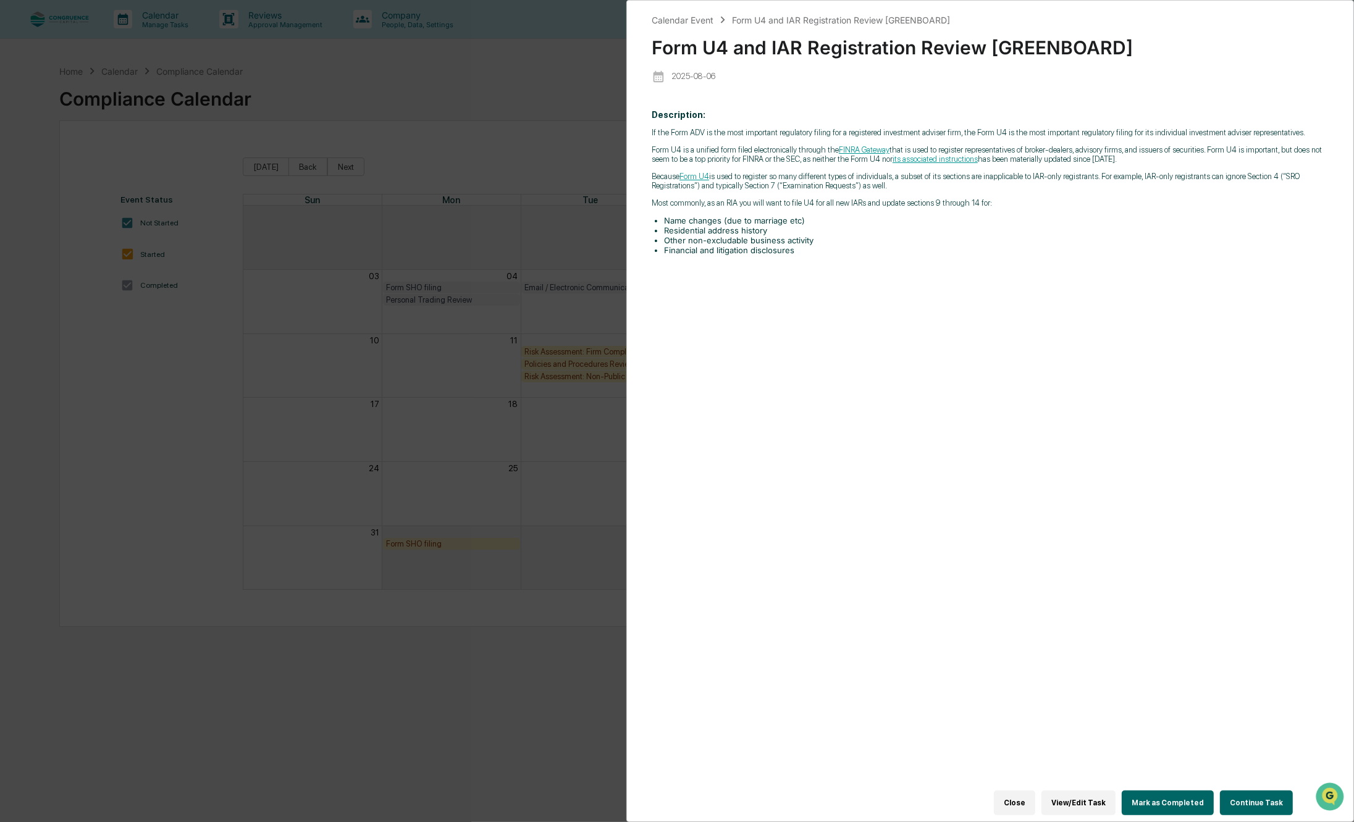
click at [1148, 796] on button "Mark as Completed" at bounding box center [1168, 803] width 92 height 25
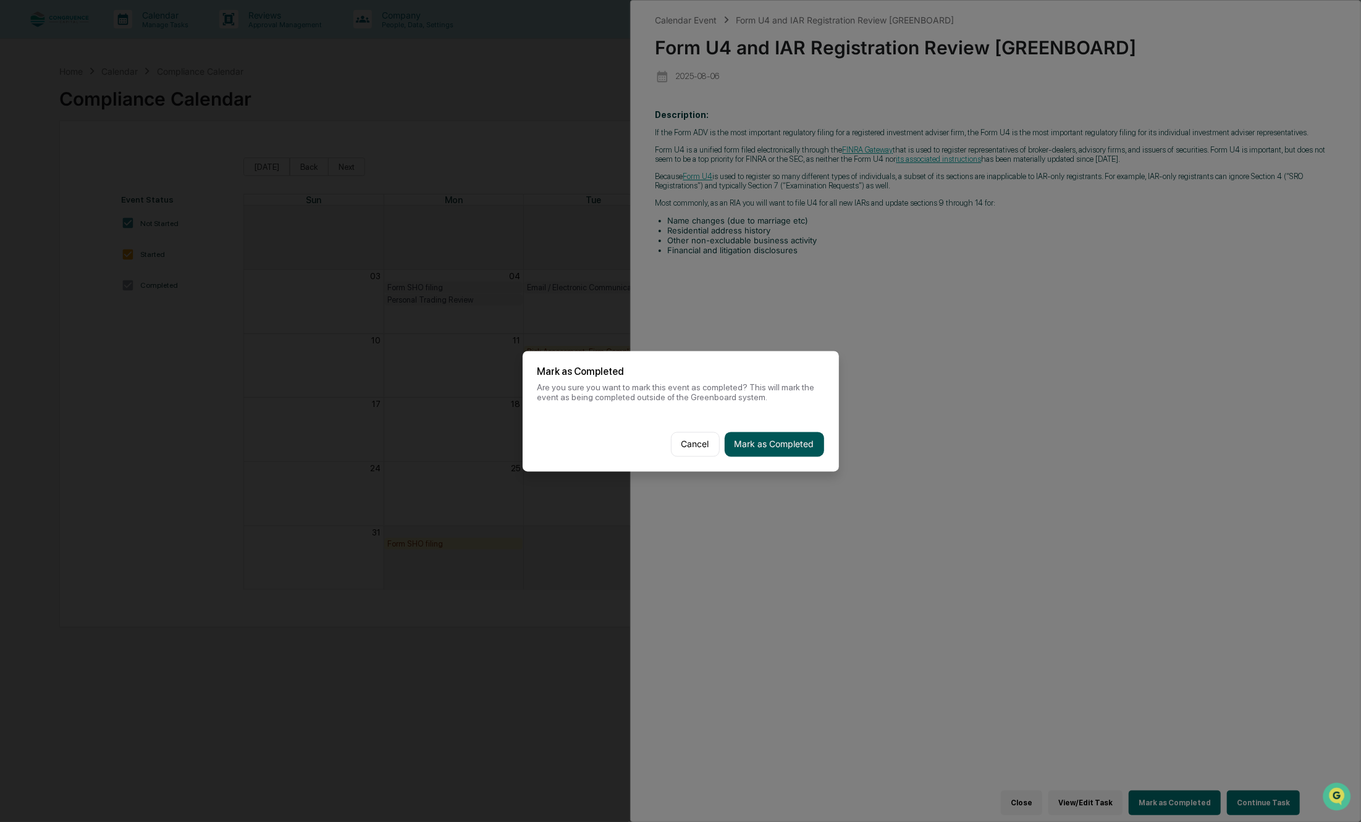
click at [788, 445] on button "Mark as Completed" at bounding box center [774, 444] width 99 height 25
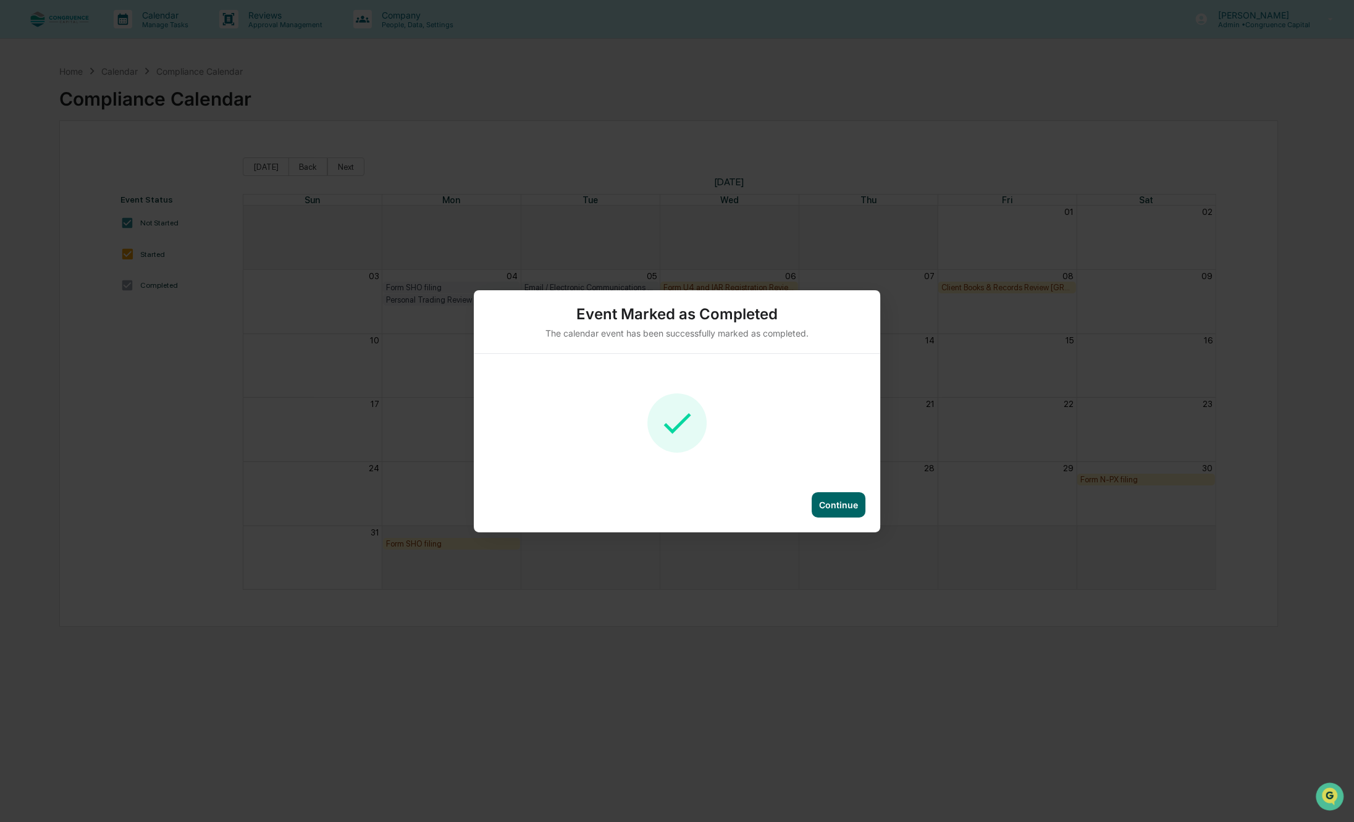
click at [836, 508] on div "Continue" at bounding box center [838, 505] width 39 height 11
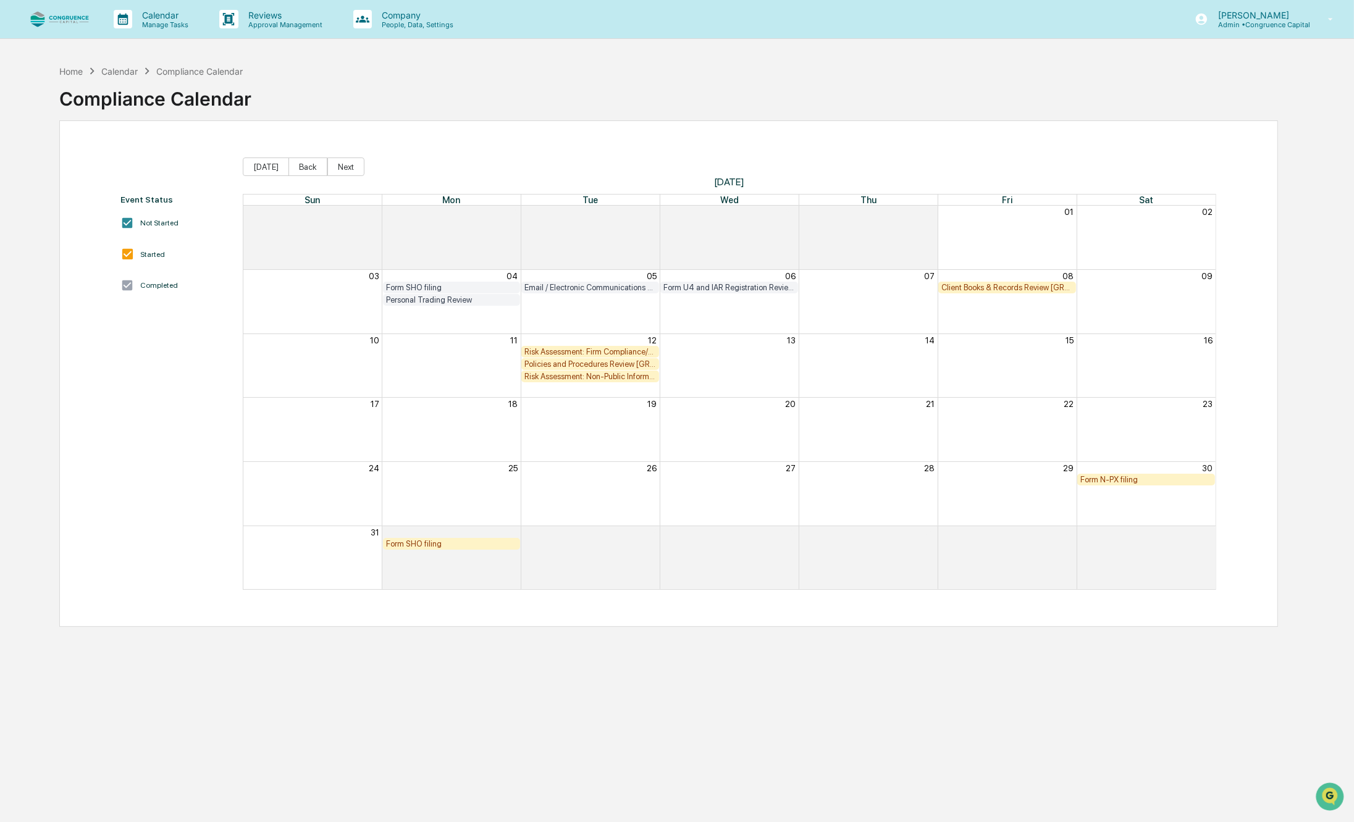
click at [1005, 288] on div "Client Books & Records Review [GREENBOARD]" at bounding box center [1007, 287] width 132 height 9
